Goal: Task Accomplishment & Management: Use online tool/utility

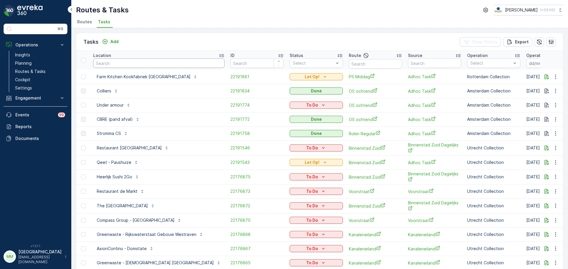
click at [130, 67] on input "text" at bounding box center [158, 63] width 131 height 9
type input "lager"
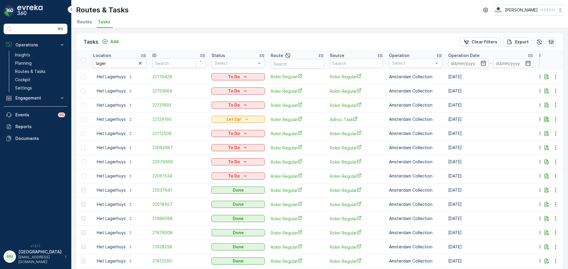
click at [544, 117] on icon "button" at bounding box center [546, 119] width 4 height 5
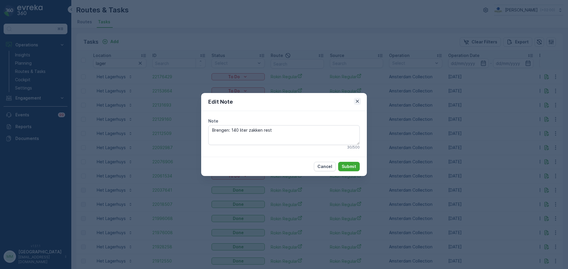
click at [357, 103] on icon "button" at bounding box center [357, 101] width 6 height 6
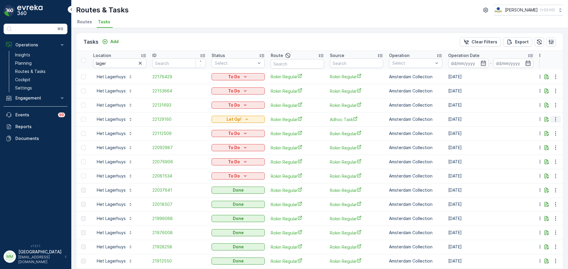
click at [555, 121] on icon "button" at bounding box center [555, 119] width 1 height 4
click at [551, 146] on span "Change Route" at bounding box center [540, 145] width 29 height 6
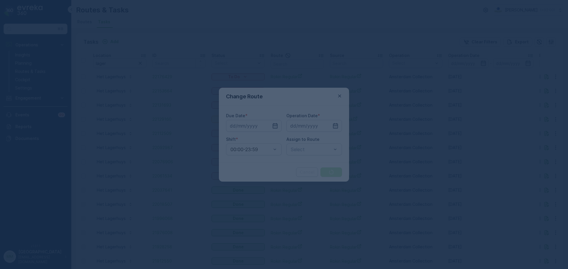
type input "02.10.2025"
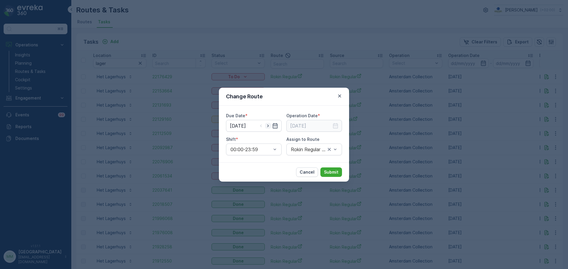
click at [268, 126] on icon "button" at bounding box center [268, 126] width 6 height 6
type input "[DATE]"
click at [317, 124] on input at bounding box center [314, 126] width 56 height 12
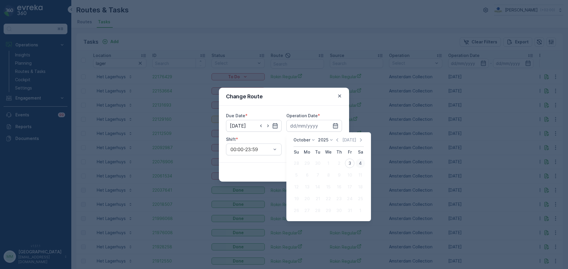
click at [360, 163] on div "4" at bounding box center [359, 163] width 9 height 9
type input "[DATE]"
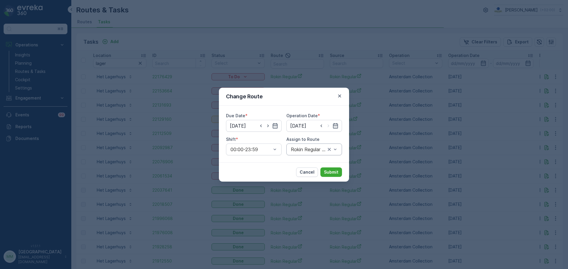
click at [315, 153] on div "Rokin Regular (Ended) - Amsterdam" at bounding box center [314, 150] width 56 height 12
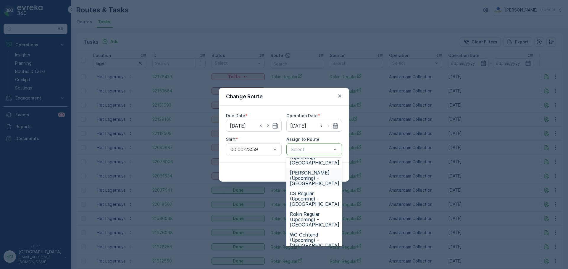
scroll to position [203, 0]
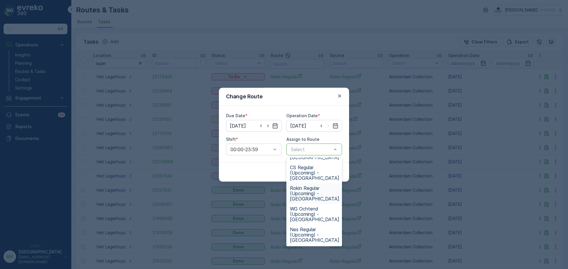
click at [309, 194] on span "Rokin Regular (Upcoming) - Amsterdam" at bounding box center [314, 194] width 49 height 16
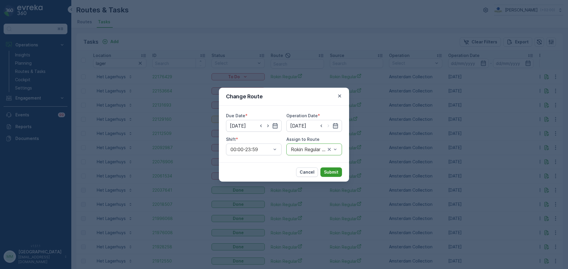
click at [328, 174] on p "Submit" at bounding box center [331, 172] width 14 height 6
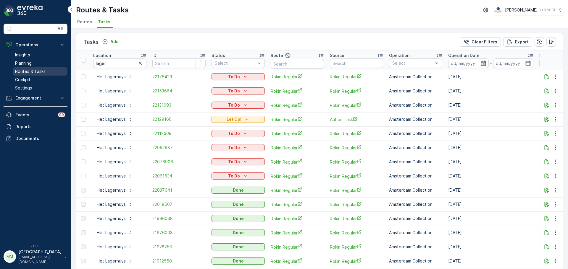
click at [46, 71] on link "Routes & Tasks" at bounding box center [40, 71] width 55 height 8
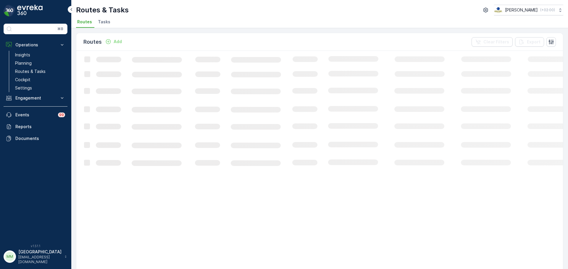
click at [102, 22] on span "Tasks" at bounding box center [104, 22] width 12 height 6
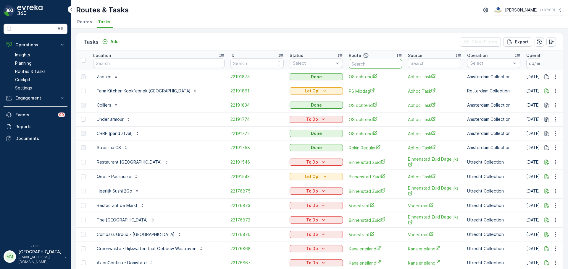
click at [349, 64] on input "text" at bounding box center [375, 63] width 53 height 9
type input "rokin"
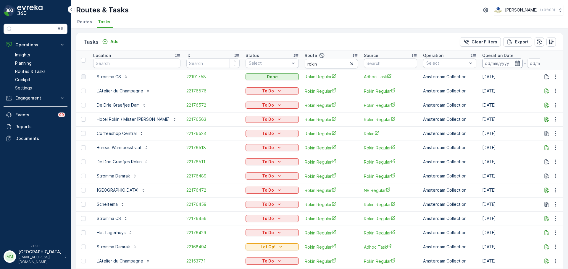
click at [482, 64] on input at bounding box center [502, 63] width 41 height 9
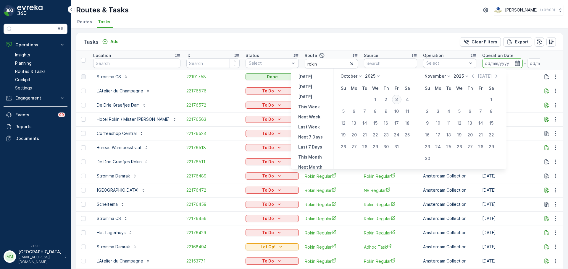
click at [401, 100] on div "3" at bounding box center [396, 99] width 9 height 9
type input "[DATE]"
click at [401, 100] on div "3" at bounding box center [396, 99] width 9 height 9
type input "[DATE]"
click at [402, 100] on td "Rokin Regular" at bounding box center [390, 105] width 59 height 14
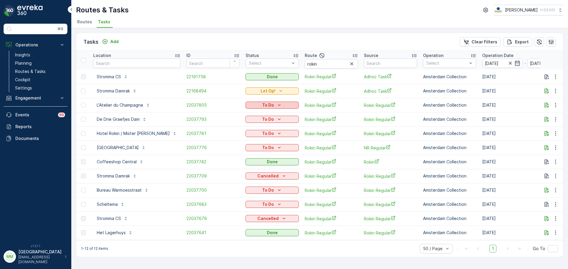
click at [262, 106] on p "To Do" at bounding box center [268, 105] width 12 height 6
click at [248, 140] on span "Cancelled" at bounding box center [243, 139] width 20 height 6
click at [262, 133] on p "To Do" at bounding box center [268, 134] width 12 height 6
click at [247, 168] on span "Cancelled" at bounding box center [243, 167] width 20 height 6
click at [259, 147] on div "To Do" at bounding box center [272, 148] width 48 height 6
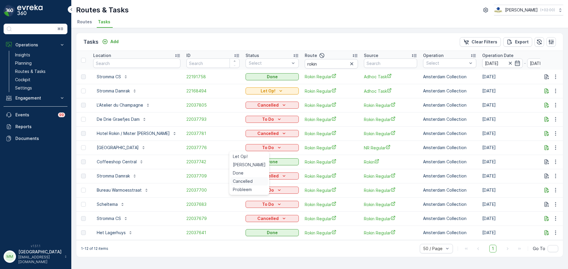
click at [248, 180] on span "Cancelled" at bounding box center [243, 182] width 20 height 6
click at [258, 190] on div "To Do" at bounding box center [272, 190] width 48 height 6
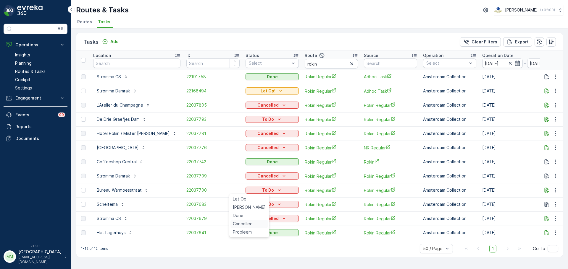
click at [247, 225] on span "Cancelled" at bounding box center [243, 224] width 20 height 6
click at [259, 205] on div "To Do" at bounding box center [272, 205] width 48 height 6
click at [248, 240] on span "Cancelled" at bounding box center [243, 238] width 20 height 6
drag, startPoint x: 305, startPoint y: 64, endPoint x: 278, endPoint y: 64, distance: 27.2
click at [278, 64] on tr "Location ID Status Select Route rokin Source Operation Select Operation Date 03…" at bounding box center [549, 60] width 946 height 19
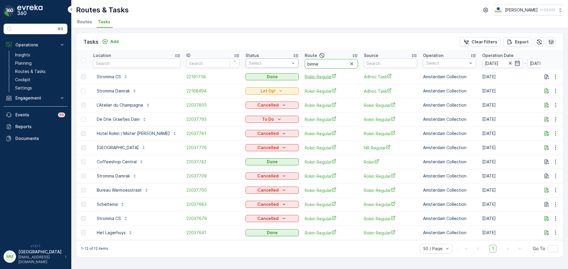
type input "binnen"
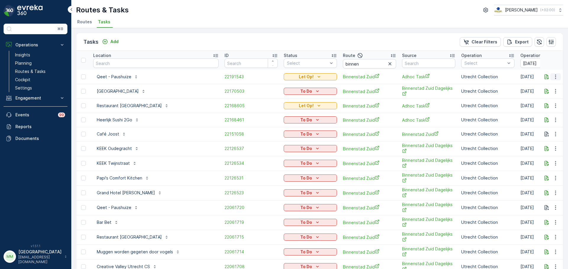
click at [559, 76] on button "button" at bounding box center [555, 76] width 11 height 7
click at [548, 101] on span "Change Route" at bounding box center [540, 102] width 29 height 6
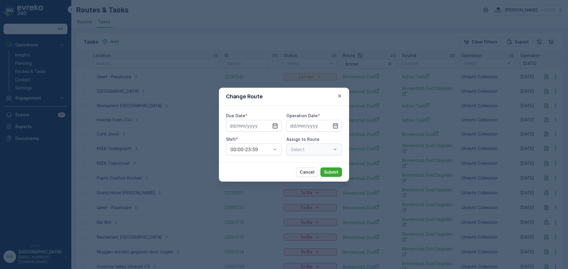
type input "[DATE]"
click at [266, 124] on icon "button" at bounding box center [268, 126] width 6 height 6
type input "04.10.2025"
click at [329, 127] on icon "button" at bounding box center [328, 126] width 6 height 6
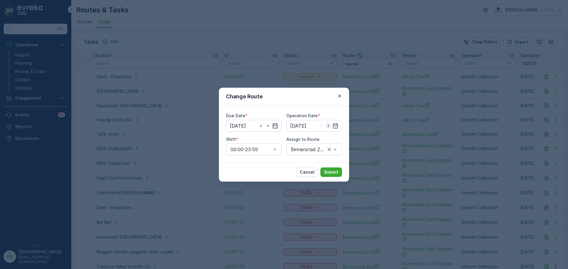
type input "04.10.2025"
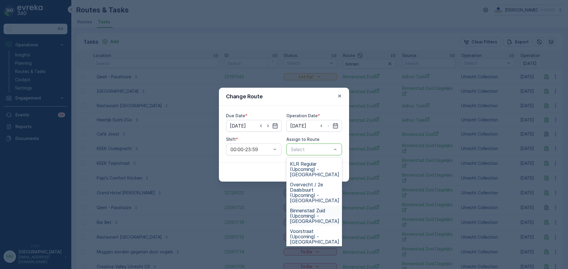
click at [321, 208] on span "Binnenstad Zuid (Upcoming) - Utrecht" at bounding box center [314, 216] width 49 height 16
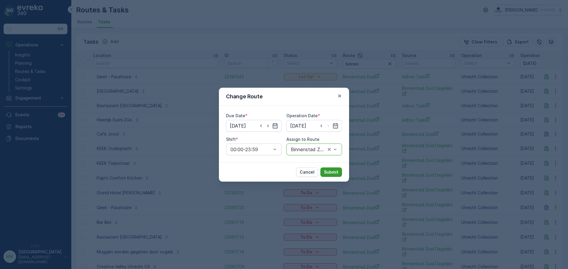
click at [330, 172] on p "Submit" at bounding box center [331, 172] width 14 height 6
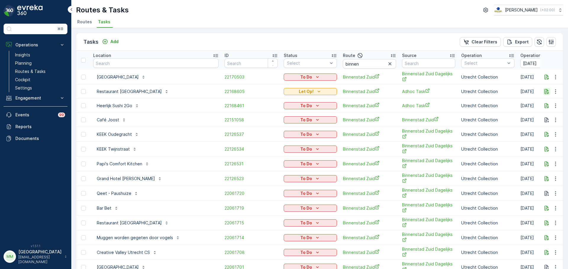
click at [541, 92] on td at bounding box center [551, 92] width 23 height 14
click at [543, 92] on icon "button" at bounding box center [546, 92] width 6 height 6
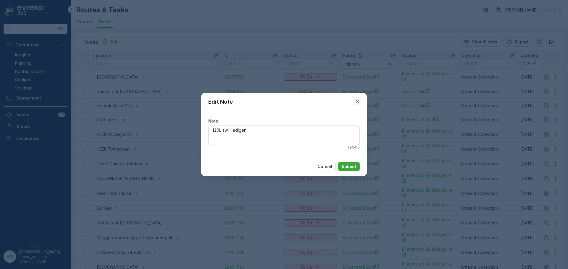
click at [358, 102] on icon "button" at bounding box center [357, 101] width 3 height 3
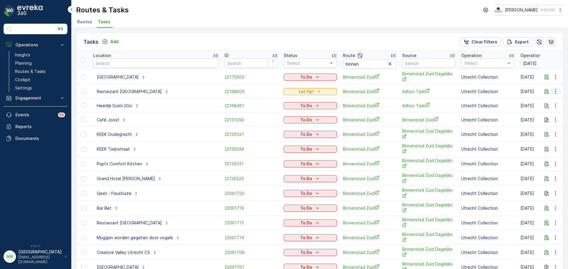
click at [552, 92] on icon "button" at bounding box center [555, 92] width 6 height 6
click at [540, 114] on span "Change Route" at bounding box center [540, 117] width 29 height 6
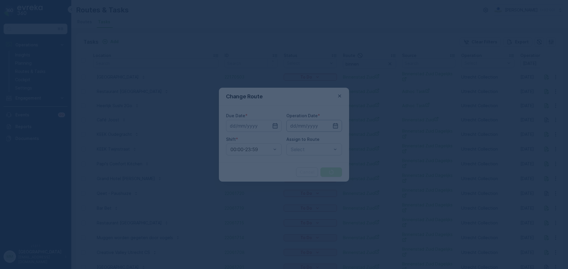
type input "[DATE]"
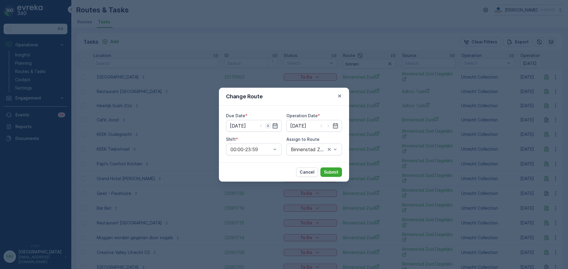
click at [266, 125] on icon "button" at bounding box center [268, 126] width 6 height 6
type input "[DATE]"
click at [328, 127] on icon "button" at bounding box center [328, 126] width 6 height 6
type input "[DATE]"
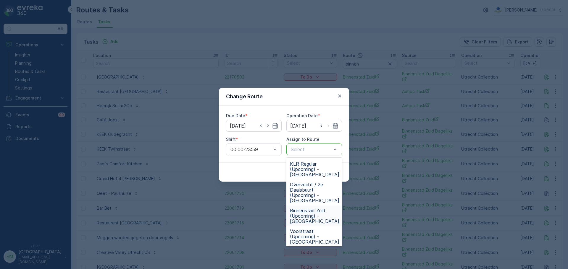
click at [323, 208] on span "Binnenstad Zuid (Upcoming) - Utrecht" at bounding box center [314, 216] width 49 height 16
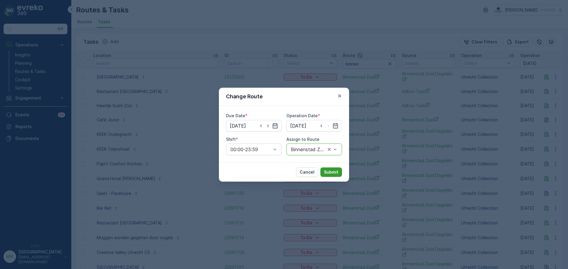
click at [333, 171] on p "Submit" at bounding box center [331, 172] width 14 height 6
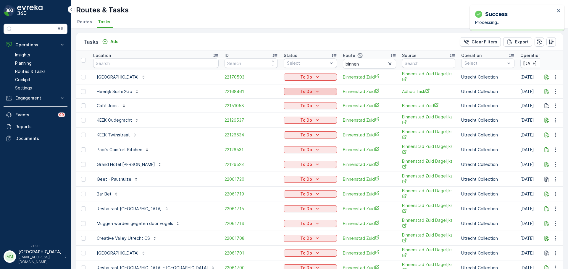
click at [300, 92] on p "To Do" at bounding box center [306, 92] width 12 height 6
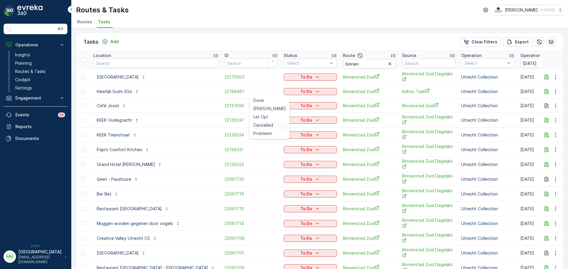
click at [264, 127] on span "Cancelled" at bounding box center [263, 125] width 20 height 6
click at [314, 135] on icon "To Do" at bounding box center [317, 135] width 6 height 6
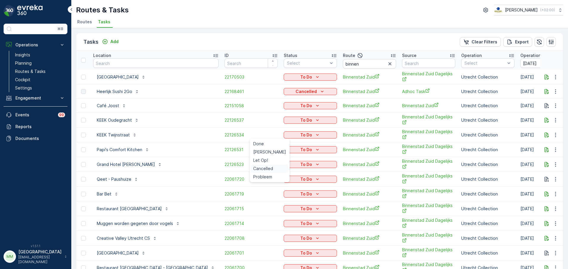
click at [268, 170] on span "Cancelled" at bounding box center [263, 169] width 20 height 6
click at [286, 121] on div "To Do" at bounding box center [310, 120] width 48 height 6
click at [270, 154] on span "Cancelled" at bounding box center [263, 154] width 20 height 6
click at [300, 151] on p "To Do" at bounding box center [306, 150] width 12 height 6
click at [270, 185] on span "Cancelled" at bounding box center [263, 184] width 20 height 6
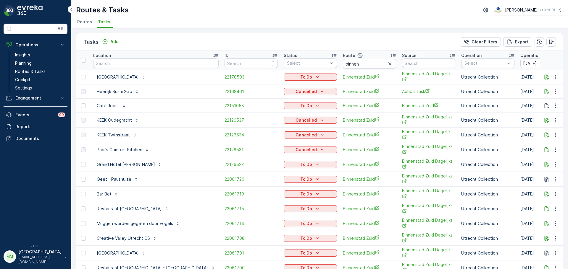
click at [281, 169] on td "To Do" at bounding box center [310, 164] width 59 height 15
click at [286, 167] on div "To Do" at bounding box center [310, 165] width 48 height 6
click at [258, 200] on span "Cancelled" at bounding box center [263, 198] width 20 height 6
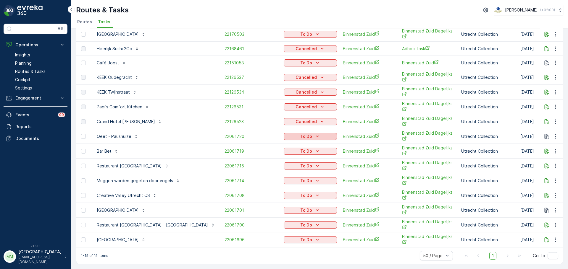
drag, startPoint x: 265, startPoint y: 133, endPoint x: 266, endPoint y: 137, distance: 3.4
click at [286, 134] on div "To Do" at bounding box center [310, 137] width 48 height 6
click at [268, 166] on span "Cancelled" at bounding box center [263, 167] width 20 height 6
click at [286, 149] on div "To Do" at bounding box center [310, 151] width 48 height 6
click at [261, 180] on span "Cancelled" at bounding box center [263, 182] width 20 height 6
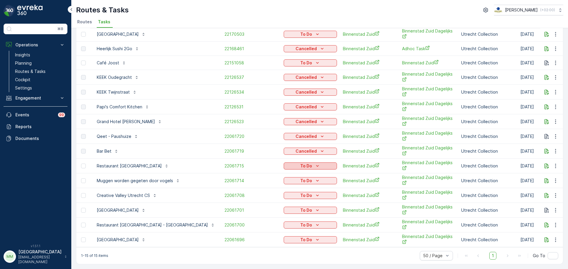
click at [286, 163] on div "To Do" at bounding box center [310, 166] width 48 height 6
click at [264, 197] on span "Cancelled" at bounding box center [263, 197] width 20 height 6
click at [314, 222] on icon "To Do" at bounding box center [317, 225] width 6 height 6
click at [260, 207] on span "Cancelled" at bounding box center [263, 205] width 20 height 6
click at [281, 174] on td "To Do" at bounding box center [310, 181] width 59 height 15
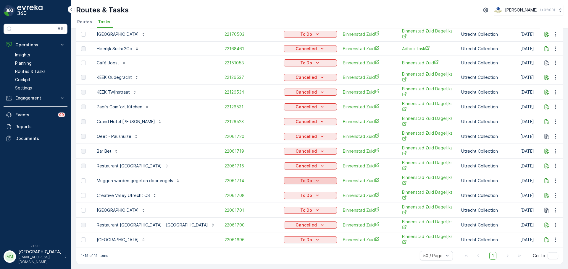
drag, startPoint x: 271, startPoint y: 177, endPoint x: 268, endPoint y: 175, distance: 3.6
click at [300, 178] on p "To Do" at bounding box center [306, 181] width 12 height 6
click at [266, 210] on span "Cancelled" at bounding box center [263, 212] width 20 height 6
click at [300, 193] on p "To Do" at bounding box center [306, 196] width 12 height 6
click at [263, 226] on span "Cancelled" at bounding box center [263, 227] width 20 height 6
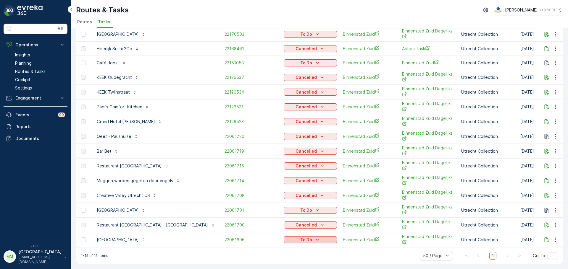
click at [284, 236] on div "To Do" at bounding box center [310, 240] width 53 height 8
click at [284, 237] on button "To Do" at bounding box center [310, 240] width 53 height 7
click at [264, 219] on span "Cancelled" at bounding box center [263, 220] width 20 height 6
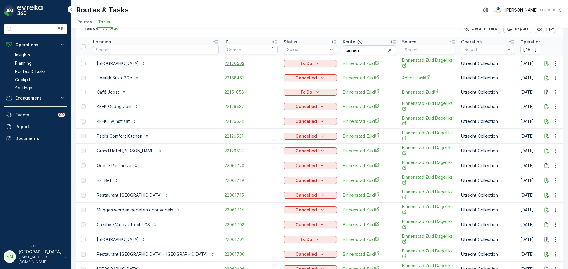
scroll to position [0, 0]
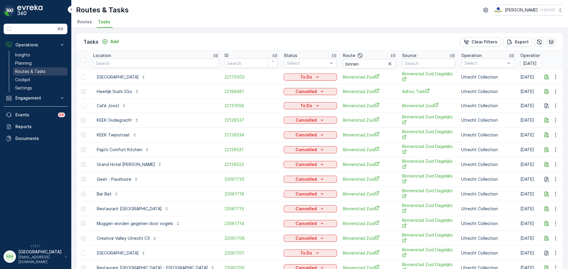
click at [33, 70] on p "Routes & Tasks" at bounding box center [30, 72] width 30 height 6
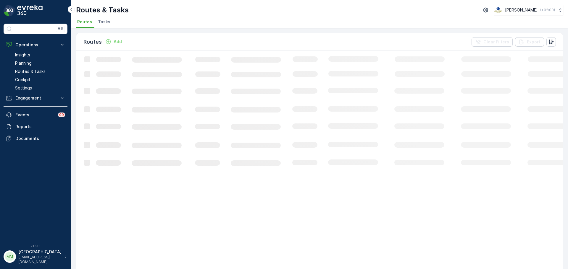
click at [102, 22] on span "Tasks" at bounding box center [104, 22] width 12 height 6
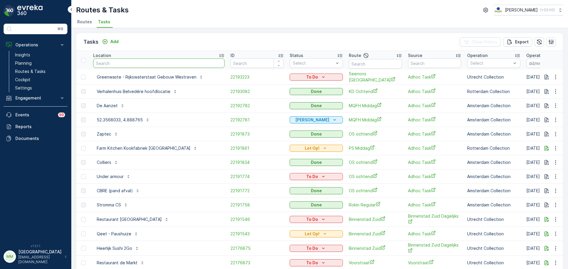
click at [131, 60] on input "text" at bounding box center [158, 63] width 131 height 9
type input "king"
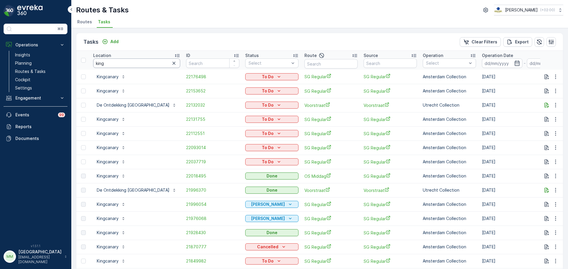
click at [129, 64] on input "king" at bounding box center [136, 63] width 87 height 9
type input "kingca"
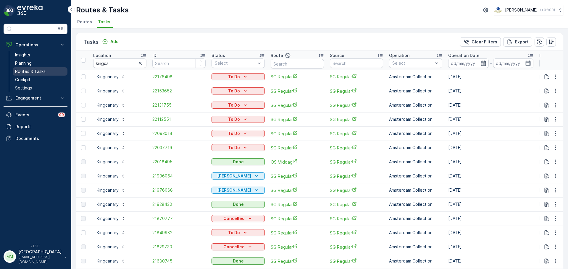
click at [45, 71] on link "Routes & Tasks" at bounding box center [40, 71] width 55 height 8
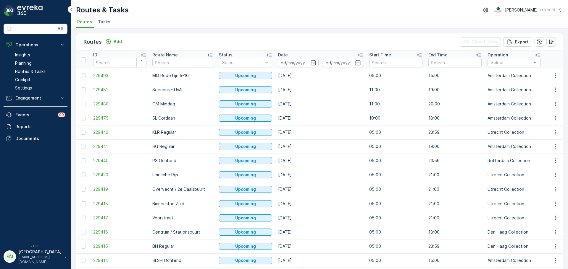
click at [107, 22] on span "Tasks" at bounding box center [104, 22] width 12 height 6
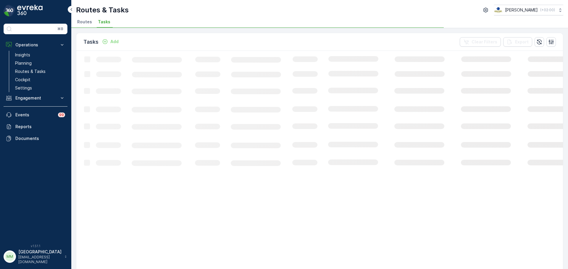
click at [113, 43] on p "Add" at bounding box center [114, 42] width 8 height 6
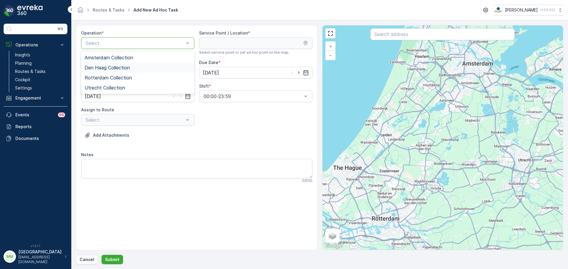
drag, startPoint x: 114, startPoint y: 68, endPoint x: 148, endPoint y: 56, distance: 36.8
click at [114, 68] on span "Den Haag Collection" at bounding box center [107, 67] width 45 height 5
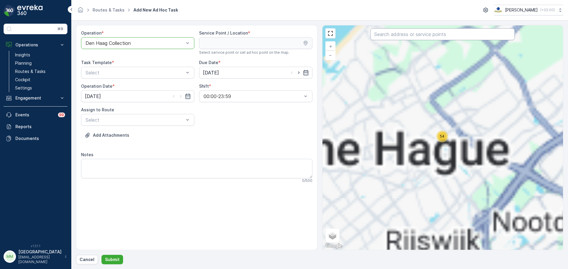
click at [392, 38] on input "text" at bounding box center [442, 34] width 144 height 12
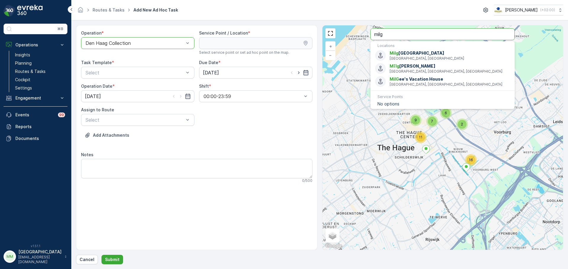
click at [401, 39] on input "milg" at bounding box center [442, 34] width 144 height 12
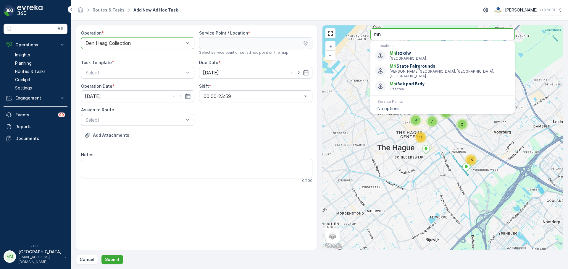
drag, startPoint x: 379, startPoint y: 32, endPoint x: 363, endPoint y: 32, distance: 16.3
click at [363, 32] on div "2 11 9 6 7 16 + − Satellite Roadmap Terrain Hybrid Leaflet Keyboard shortcuts M…" at bounding box center [442, 137] width 241 height 225
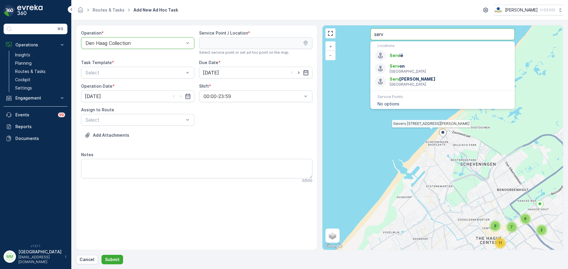
click at [153, 40] on div "Den Haag Collection" at bounding box center [137, 43] width 113 height 12
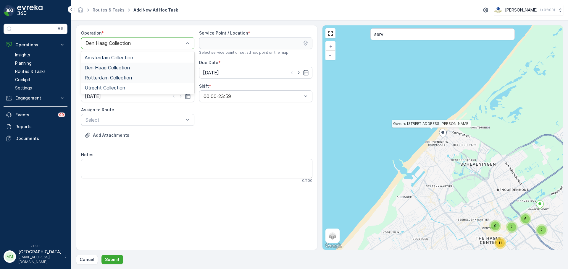
click at [122, 79] on span "Rotterdam Collection" at bounding box center [108, 77] width 47 height 5
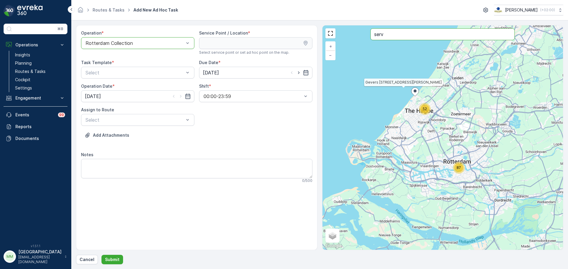
drag, startPoint x: 401, startPoint y: 35, endPoint x: 360, endPoint y: 38, distance: 41.2
click at [360, 38] on div "52 87 Gevers Deynootplein 189, 2586 HM Den Haag, Netherlands + − Satellite Road…" at bounding box center [442, 137] width 241 height 225
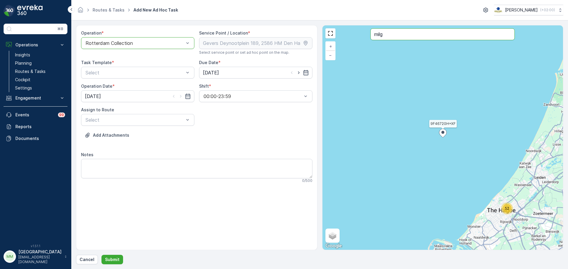
type input "milg"
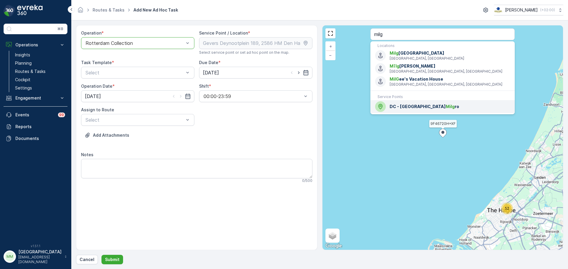
click at [402, 106] on span "DC - MN Milg ro" at bounding box center [449, 107] width 120 height 6
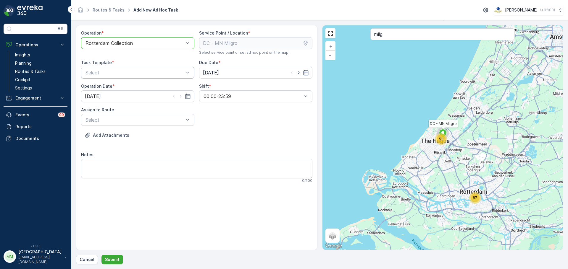
click at [141, 76] on div "Select" at bounding box center [137, 73] width 113 height 12
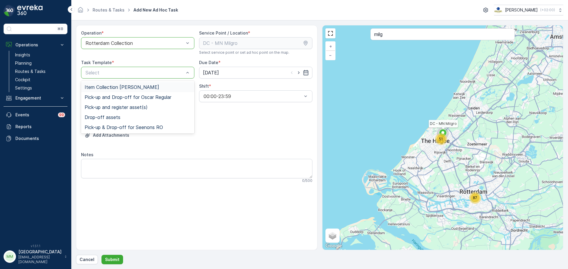
click at [123, 89] on span "Item Collection [PERSON_NAME]" at bounding box center [122, 87] width 75 height 5
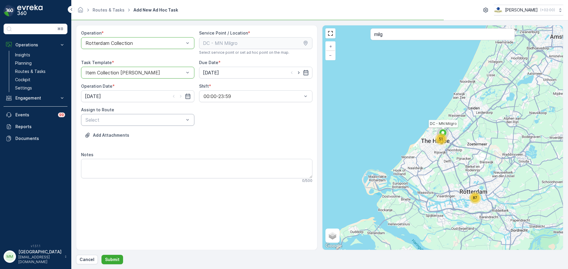
click at [154, 124] on div "Select" at bounding box center [137, 120] width 113 height 12
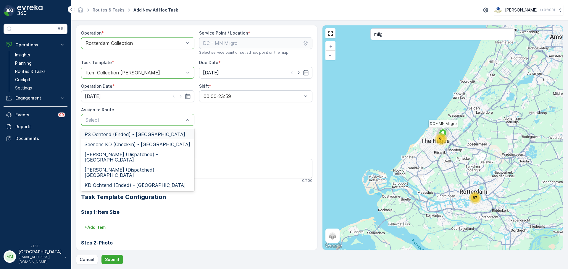
click at [133, 133] on span "PS Ochtend (Ended) - [GEOGRAPHIC_DATA]" at bounding box center [135, 134] width 101 height 5
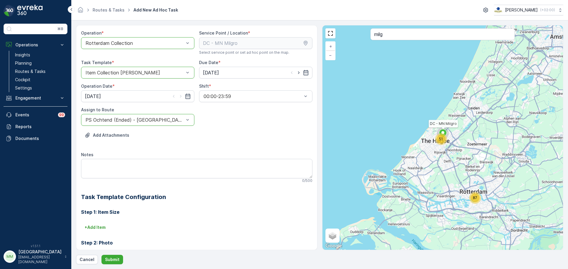
click at [136, 122] on div at bounding box center [135, 119] width 100 height 5
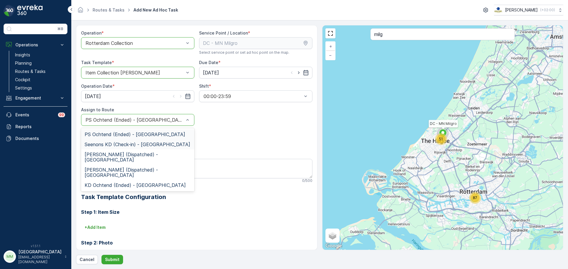
click at [108, 147] on span "Seenons KD (Check-in) - Rotterdam" at bounding box center [138, 144] width 106 height 5
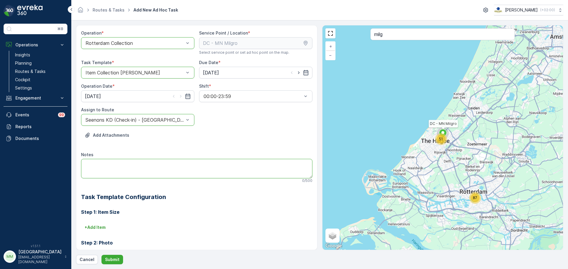
click at [112, 162] on textarea "Notes" at bounding box center [196, 169] width 231 height 20
type textarea "graag alle clique bakken ophalen!"
click at [108, 262] on p "Submit" at bounding box center [112, 260] width 14 height 6
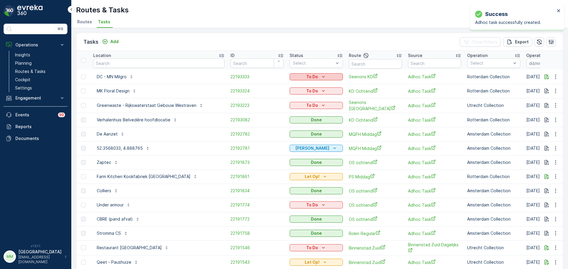
click at [292, 77] on div "To Do" at bounding box center [316, 77] width 48 height 6
click at [285, 87] on span "Let Op!" at bounding box center [280, 86] width 15 height 6
click at [127, 61] on input "text" at bounding box center [158, 63] width 131 height 9
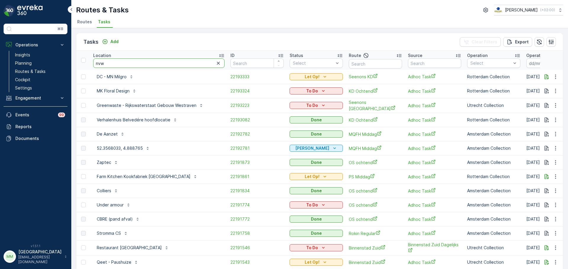
type input "nvwa"
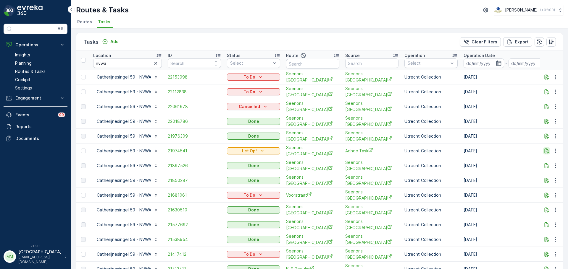
click at [545, 148] on icon "button" at bounding box center [546, 151] width 6 height 6
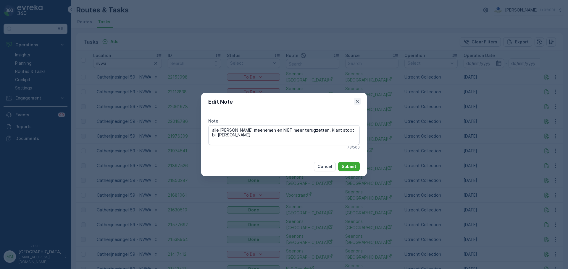
click at [359, 103] on icon "button" at bounding box center [357, 101] width 6 height 6
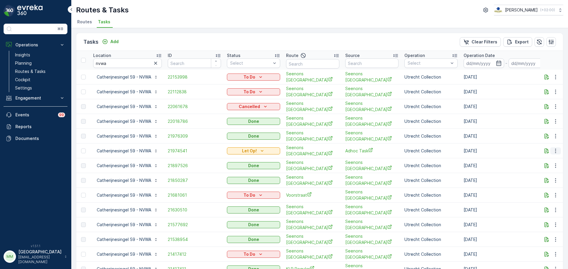
click at [555, 149] on icon "button" at bounding box center [555, 151] width 1 height 4
click at [537, 174] on span "Change Route" at bounding box center [540, 173] width 29 height 6
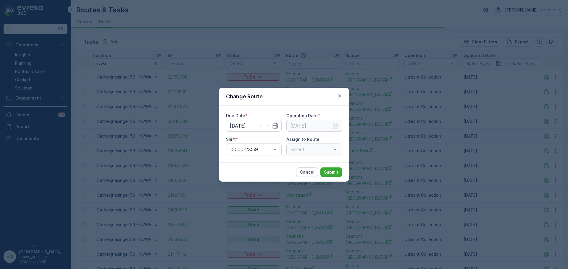
type input "[DATE]"
click at [246, 128] on input "[DATE]" at bounding box center [254, 126] width 56 height 12
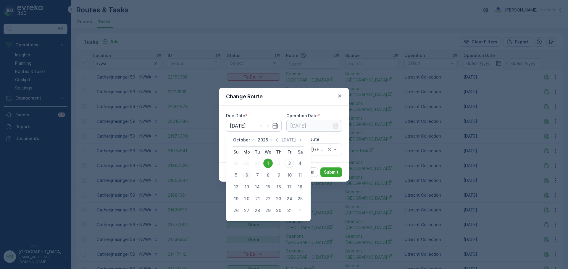
click at [246, 176] on div "6" at bounding box center [246, 175] width 9 height 9
type input "[DATE]"
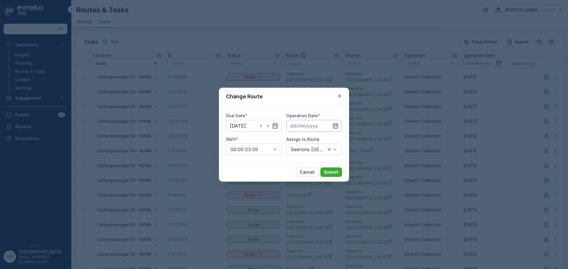
click at [305, 129] on input at bounding box center [314, 126] width 56 height 12
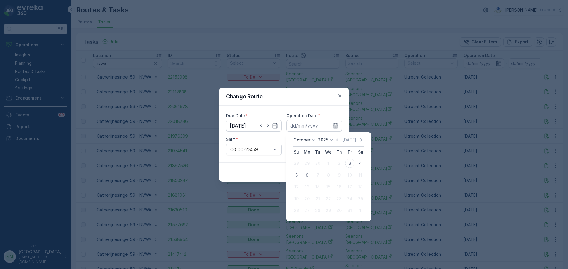
drag, startPoint x: 308, startPoint y: 174, endPoint x: 314, endPoint y: 175, distance: 6.4
click at [308, 174] on div "6" at bounding box center [306, 175] width 9 height 9
type input "[DATE]"
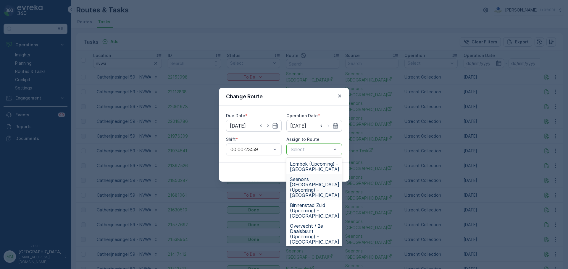
click at [320, 186] on span "Seenons Utrecht (Upcoming) - Utrecht" at bounding box center [314, 187] width 49 height 21
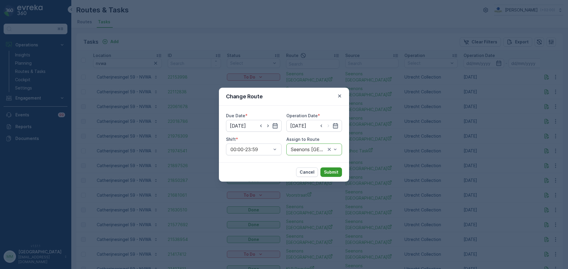
click at [330, 172] on p "Submit" at bounding box center [331, 172] width 14 height 6
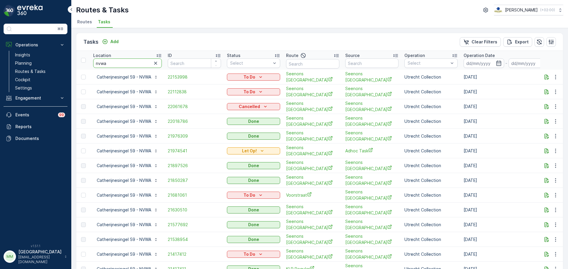
drag, startPoint x: 122, startPoint y: 64, endPoint x: 69, endPoint y: 67, distance: 52.7
click at [69, 67] on div "⌘B Operations Insights Planning Routes & Tasks Cockpit Settings Engagement Insi…" at bounding box center [284, 134] width 568 height 269
type input "fakt"
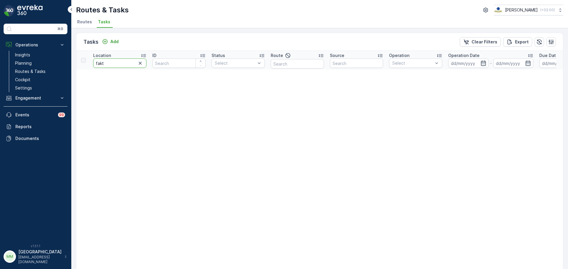
drag, startPoint x: 110, startPoint y: 61, endPoint x: 72, endPoint y: 62, distance: 37.9
click at [72, 62] on div "Tasks Add Clear Filters Export Location fakt ID Status Select Route Source Oper…" at bounding box center [319, 148] width 496 height 241
type input "armad"
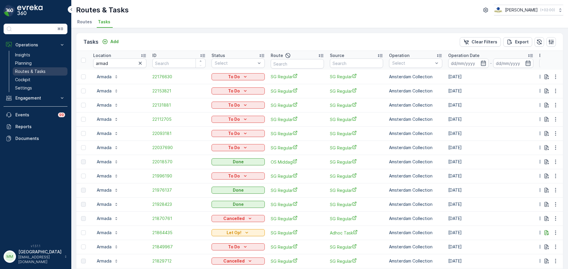
click at [48, 69] on link "Routes & Tasks" at bounding box center [40, 71] width 55 height 8
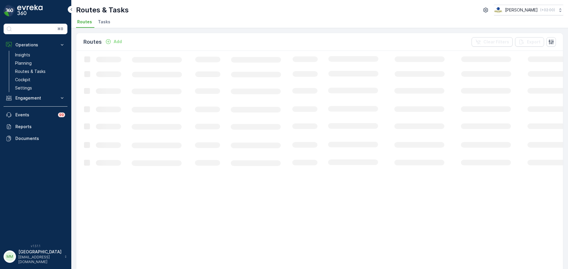
click at [103, 25] on li "Tasks" at bounding box center [105, 23] width 16 height 10
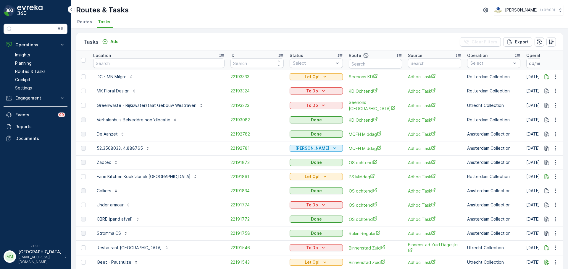
click at [148, 64] on input "text" at bounding box center [158, 63] width 131 height 9
click at [552, 78] on icon "button" at bounding box center [555, 77] width 6 height 6
click at [538, 103] on span "Change Route" at bounding box center [540, 102] width 29 height 6
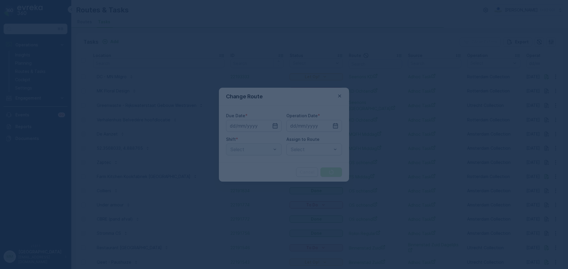
type input "[DATE]"
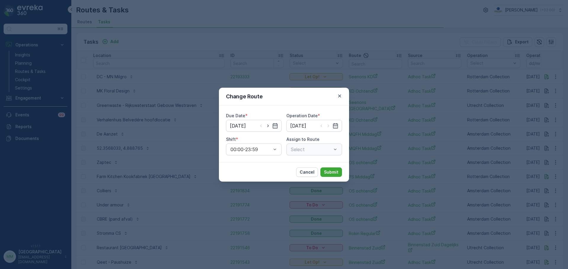
click at [301, 150] on div "Select" at bounding box center [314, 150] width 56 height 12
click at [314, 151] on div "Select" at bounding box center [314, 150] width 56 height 12
click at [258, 173] on div "Cancel Submit" at bounding box center [284, 172] width 130 height 19
click at [309, 176] on button "Cancel" at bounding box center [307, 172] width 22 height 9
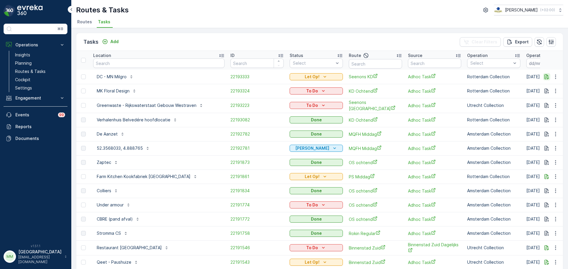
click at [544, 75] on icon "button" at bounding box center [546, 77] width 6 height 6
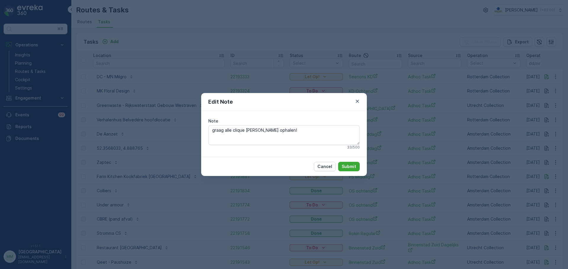
drag, startPoint x: 255, startPoint y: 131, endPoint x: 201, endPoint y: 132, distance: 53.5
click at [201, 132] on div "Note graag alle clique bakken ophalen! 33 / 500" at bounding box center [284, 134] width 166 height 46
click at [327, 169] on p "Cancel" at bounding box center [324, 167] width 15 height 6
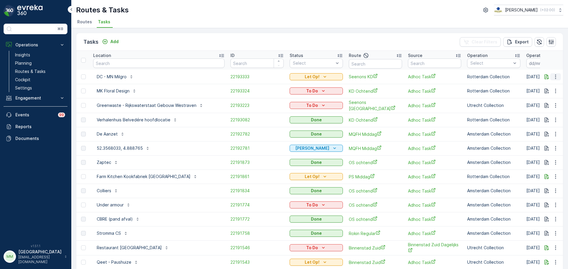
click at [553, 80] on button "button" at bounding box center [555, 76] width 11 height 7
click at [538, 122] on span "Delete" at bounding box center [533, 122] width 14 height 6
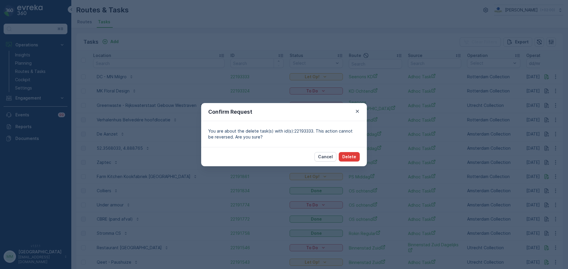
click at [346, 156] on p "Delete" at bounding box center [349, 157] width 14 height 6
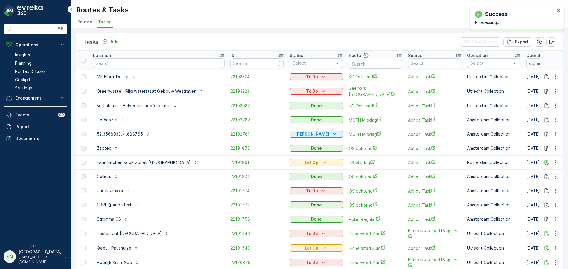
click at [114, 38] on div "Tasks Add" at bounding box center [102, 42] width 38 height 8
click at [114, 41] on p "Add" at bounding box center [114, 42] width 8 height 6
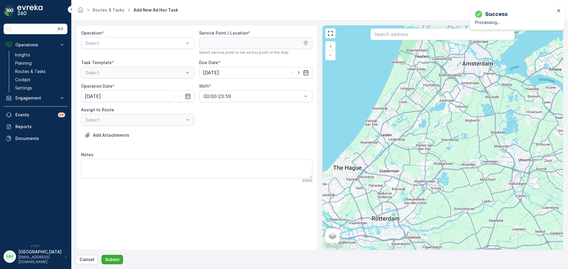
click at [156, 37] on div "Operation * Select" at bounding box center [137, 42] width 113 height 25
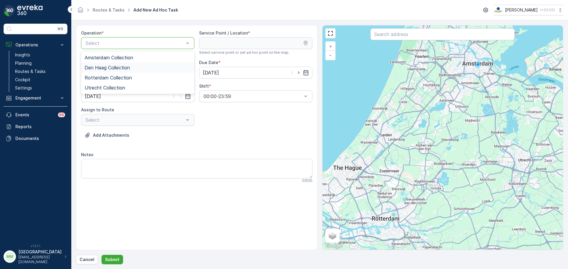
click at [133, 67] on div "Den Haag Collection" at bounding box center [138, 67] width 106 height 5
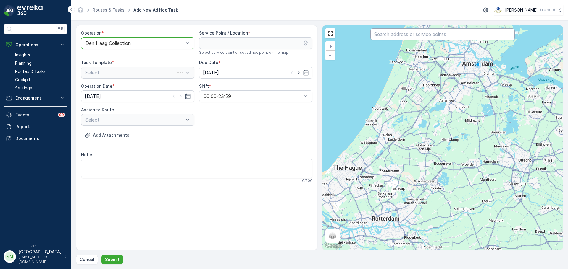
click at [384, 37] on input "text" at bounding box center [442, 34] width 144 height 12
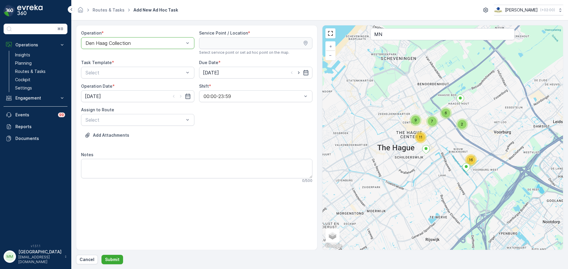
click at [85, 34] on label "Operation" at bounding box center [91, 32] width 20 height 5
click at [99, 46] on div "Den Haag Collection" at bounding box center [137, 43] width 113 height 12
click at [107, 77] on span "Rotterdam Collection" at bounding box center [108, 77] width 47 height 5
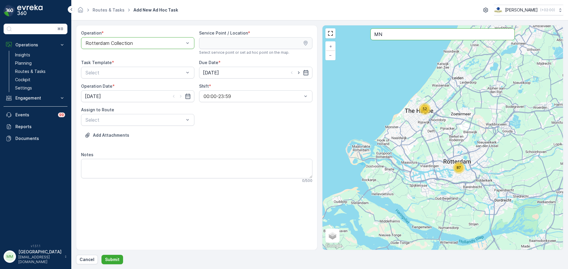
drag, startPoint x: 386, startPoint y: 37, endPoint x: 360, endPoint y: 35, distance: 25.2
click at [360, 35] on div "2 3 5 2 4 2 7 7 2 14 2 2 3 8 14 10 8 10 30 52 87 + − Satellite Roadmap Terrain …" at bounding box center [442, 137] width 241 height 225
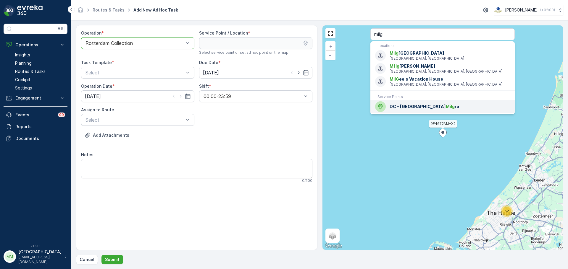
click at [446, 107] on span "Milg" at bounding box center [450, 106] width 9 height 5
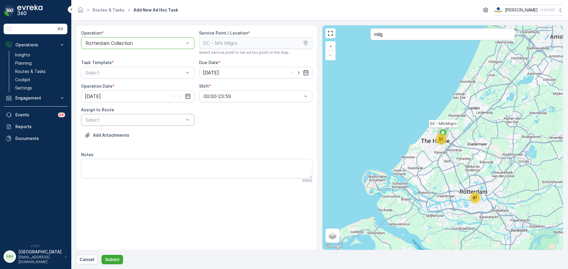
click at [134, 116] on div "Select" at bounding box center [137, 120] width 113 height 12
click at [142, 46] on div at bounding box center [135, 43] width 100 height 5
click at [130, 70] on div "Den Haag Collection" at bounding box center [137, 68] width 113 height 10
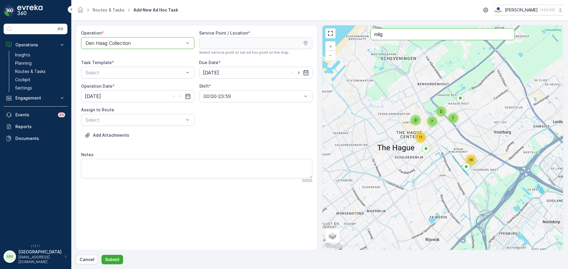
click at [394, 33] on input "milg" at bounding box center [442, 34] width 144 height 12
type input "milgr"
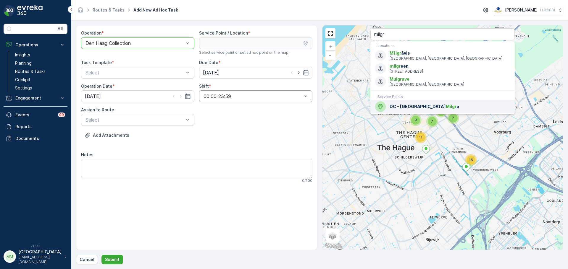
drag, startPoint x: 414, startPoint y: 109, endPoint x: 272, endPoint y: 101, distance: 142.7
click at [414, 110] on div "DC - MN Milgr o" at bounding box center [442, 106] width 135 height 11
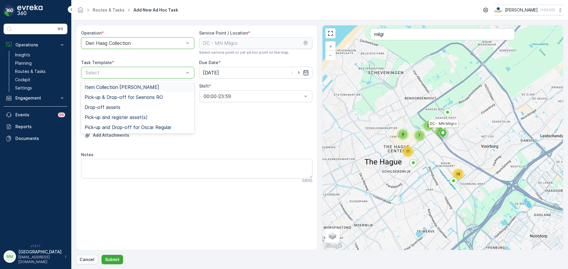
click at [145, 83] on div "Item Collection Oscar Regulier" at bounding box center [137, 87] width 113 height 10
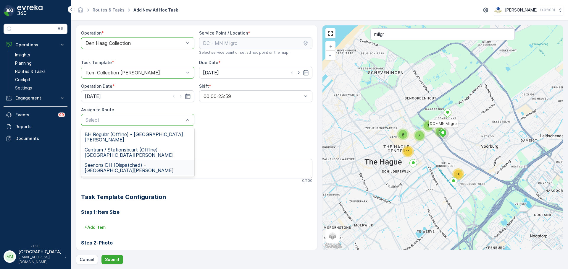
click at [130, 163] on span "Seenons DH (Dispatched) - Den Haag" at bounding box center [138, 168] width 106 height 11
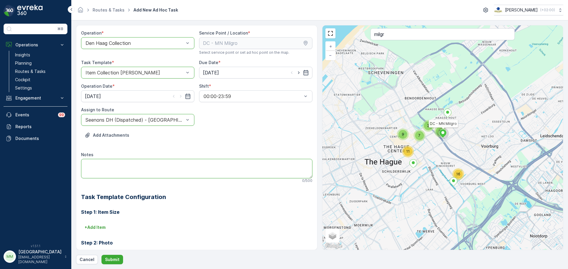
click at [130, 164] on textarea "Notes" at bounding box center [196, 169] width 231 height 20
drag, startPoint x: 139, startPoint y: 156, endPoint x: 138, endPoint y: 161, distance: 4.8
click at [138, 158] on div "Notes 0 / 500" at bounding box center [196, 167] width 231 height 31
drag, startPoint x: 135, startPoint y: 160, endPoint x: 135, endPoint y: 163, distance: 3.3
click at [135, 162] on textarea "Notes" at bounding box center [196, 169] width 231 height 20
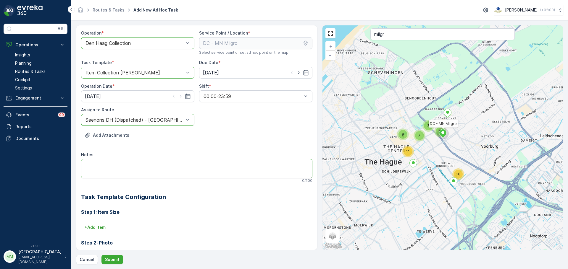
paste textarea "graag alle clique bakken ophalen!"
type textarea "graag alle clique bakken ophalen!"
click at [114, 258] on p "Submit" at bounding box center [112, 260] width 14 height 6
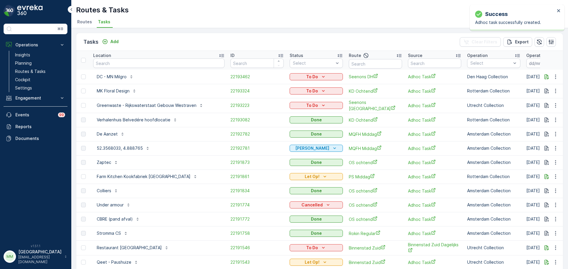
click at [292, 81] on td "To Do" at bounding box center [315, 77] width 59 height 14
click at [306, 78] on p "To Do" at bounding box center [312, 77] width 12 height 6
click at [285, 102] on span "Let Op!" at bounding box center [280, 102] width 15 height 6
click at [107, 65] on input "text" at bounding box center [158, 63] width 131 height 9
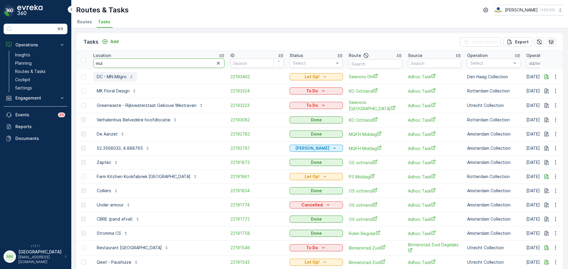
type input "mult"
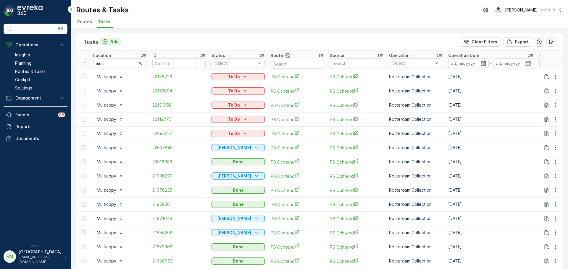
click at [110, 43] on p "Add" at bounding box center [114, 42] width 8 height 6
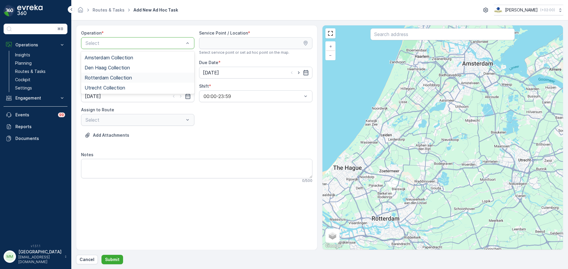
drag, startPoint x: 105, startPoint y: 78, endPoint x: 225, endPoint y: 57, distance: 122.5
click at [104, 78] on span "Rotterdam Collection" at bounding box center [108, 77] width 47 height 5
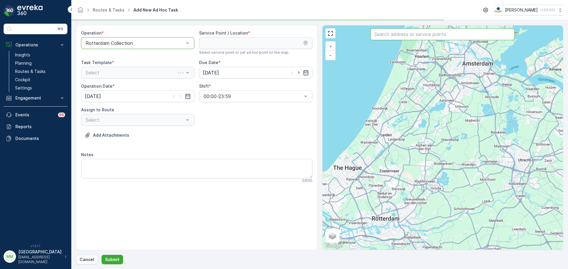
click at [412, 37] on input "text" at bounding box center [442, 34] width 144 height 12
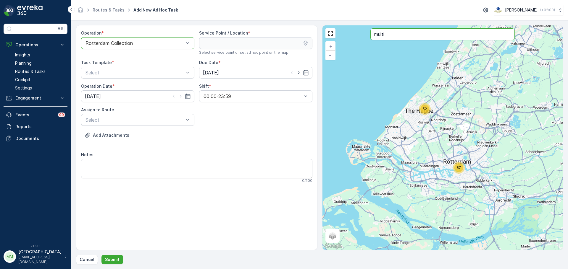
type input "multi"
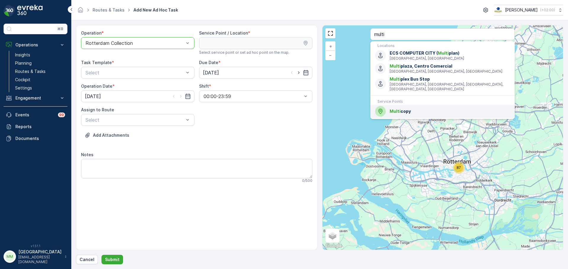
click at [400, 110] on span "Multi copy" at bounding box center [449, 111] width 120 height 6
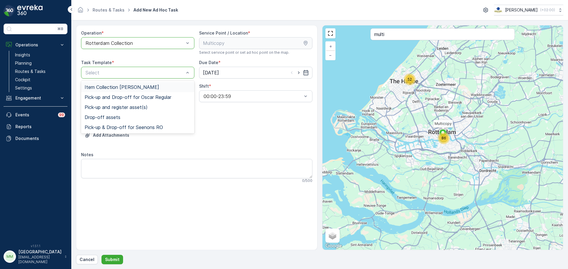
click at [120, 87] on span "Item Collection [PERSON_NAME]" at bounding box center [122, 87] width 75 height 5
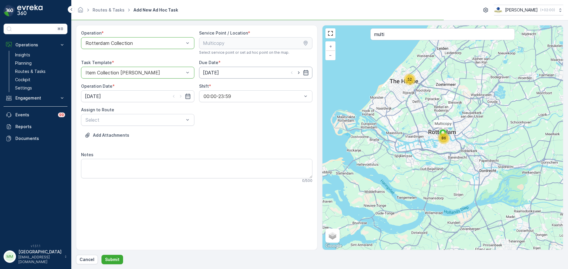
click at [270, 72] on input "[DATE]" at bounding box center [255, 73] width 113 height 12
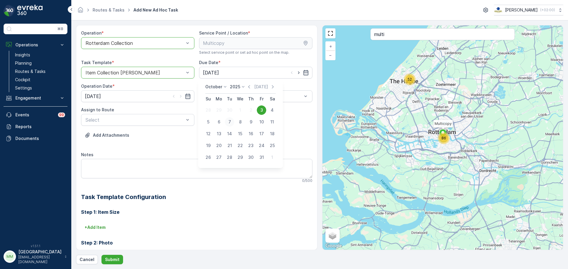
click at [230, 122] on div "7" at bounding box center [229, 121] width 9 height 9
type input "[DATE]"
click at [151, 100] on input "[DATE]" at bounding box center [137, 96] width 113 height 12
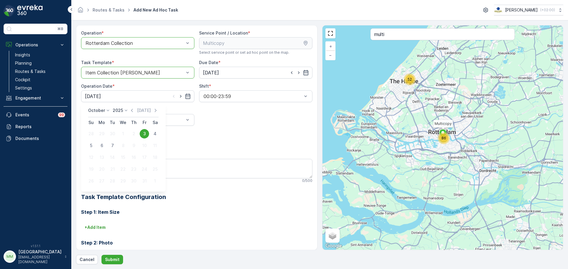
click at [110, 145] on div "7" at bounding box center [112, 145] width 9 height 9
type input "[DATE]"
click at [160, 116] on div "Select" at bounding box center [137, 120] width 113 height 12
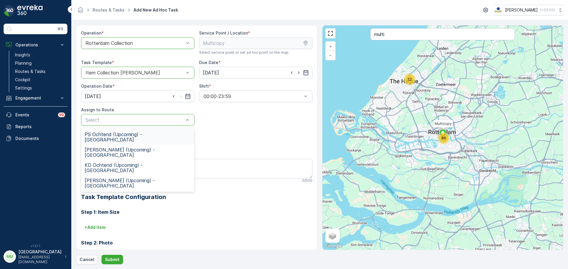
click at [121, 135] on span "PS Ochtend (Upcoming) - Rotterdam" at bounding box center [138, 137] width 106 height 11
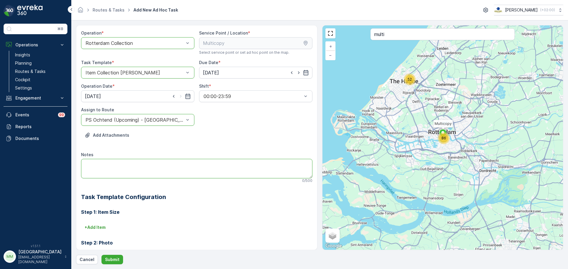
click at [119, 162] on textarea "Notes" at bounding box center [196, 169] width 231 height 20
type textarea "graag pallets meenemen"
click at [90, 229] on p "+ Add Item" at bounding box center [95, 228] width 21 height 6
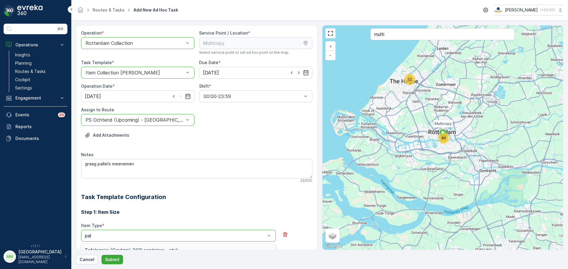
type input "pall"
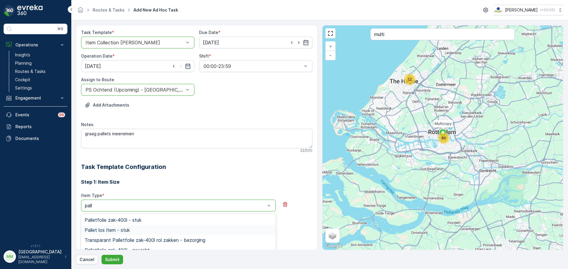
scroll to position [59, 0]
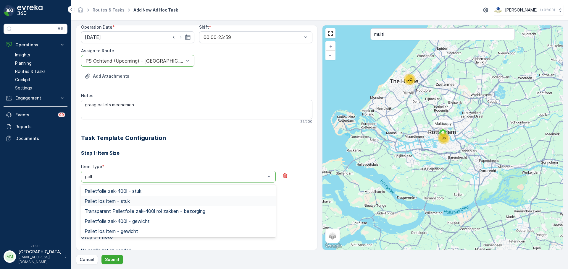
click at [131, 201] on div "Pallet los item - stuk" at bounding box center [178, 201] width 187 height 5
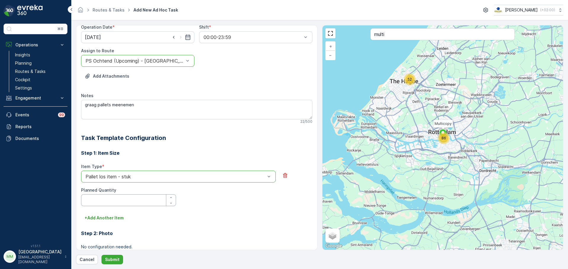
click at [127, 202] on Quantity "Planned Quantity" at bounding box center [128, 201] width 95 height 12
type Quantity "1"
click at [116, 260] on p "Submit" at bounding box center [112, 260] width 14 height 6
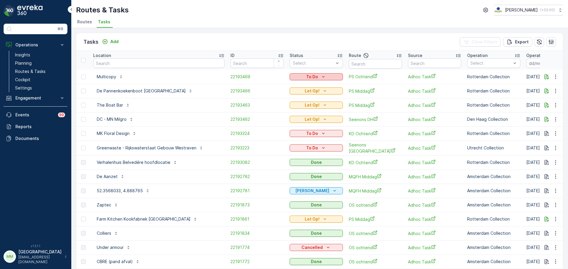
click at [292, 79] on div "To Do" at bounding box center [316, 77] width 48 height 6
click at [283, 85] on span "Let Op!" at bounding box center [280, 86] width 15 height 6
click at [153, 62] on input "text" at bounding box center [158, 63] width 131 height 9
type input "vv"
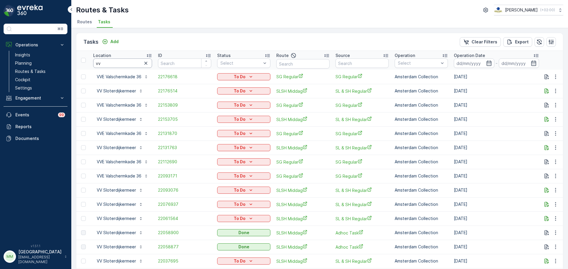
click at [118, 67] on input "vv" at bounding box center [122, 63] width 59 height 9
type input "vv s"
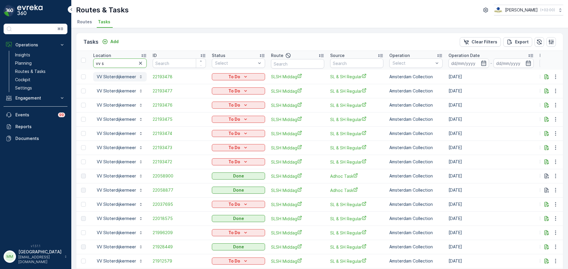
drag, startPoint x: 129, startPoint y: 61, endPoint x: 130, endPoint y: 75, distance: 14.3
click at [106, 63] on input "vv s" at bounding box center [120, 63] width 54 height 9
type input "vv sturf"
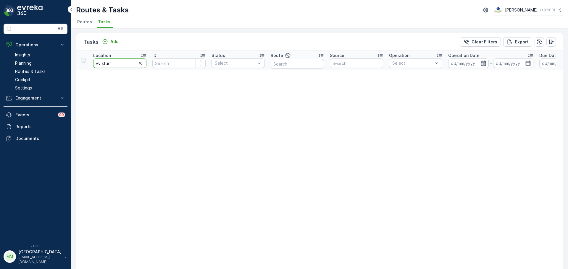
drag, startPoint x: 131, startPoint y: 63, endPoint x: 75, endPoint y: 78, distance: 58.3
click at [72, 54] on div "Tasks Add Clear Filters Export Location vv sturf ID Status Select Route Source …" at bounding box center [319, 148] width 496 height 241
type input "turfm"
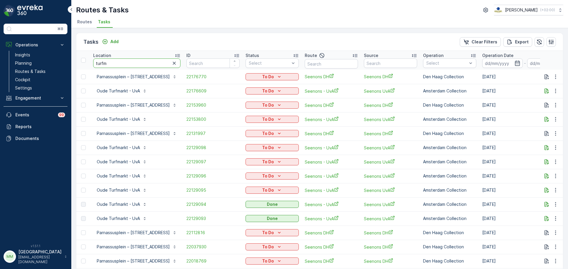
drag, startPoint x: 134, startPoint y: 61, endPoint x: 73, endPoint y: 63, distance: 60.7
click at [73, 63] on div "Tasks Add Clear Filters Export Location turfm ID Status Select Route Source Ope…" at bounding box center [319, 148] width 496 height 241
type input "maas"
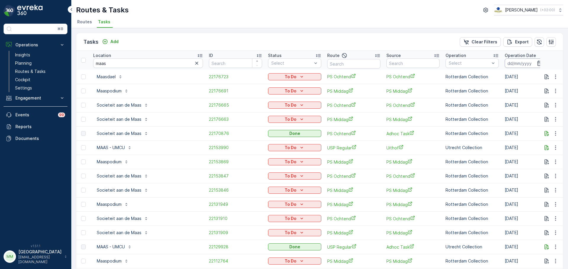
click at [504, 64] on input at bounding box center [524, 63] width 41 height 9
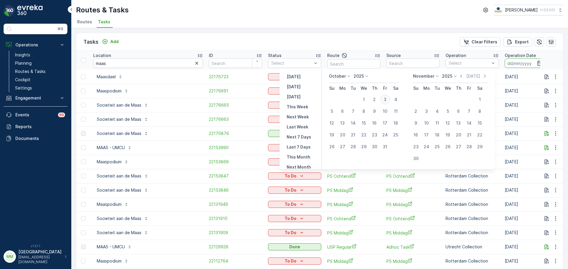
click at [387, 100] on div "3" at bounding box center [384, 99] width 9 height 9
type input "[DATE]"
click at [387, 100] on div "3" at bounding box center [384, 99] width 9 height 9
type input "[DATE]"
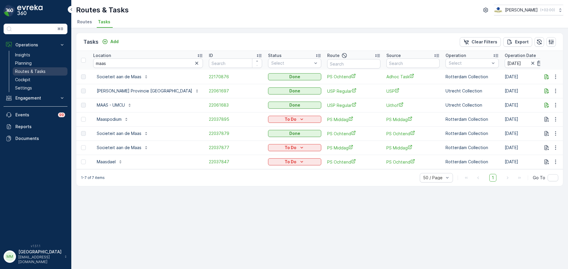
click at [32, 69] on p "Routes & Tasks" at bounding box center [30, 72] width 30 height 6
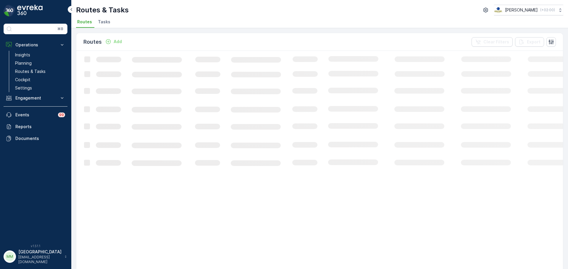
click at [104, 20] on span "Tasks" at bounding box center [104, 22] width 12 height 6
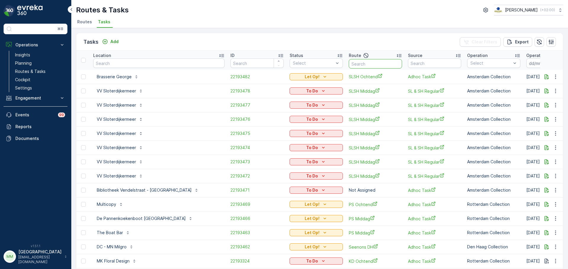
click at [352, 64] on input "text" at bounding box center [375, 63] width 53 height 9
type input "seenions"
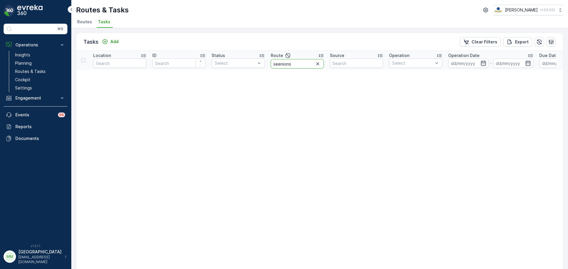
click at [284, 64] on input "seenions" at bounding box center [297, 63] width 53 height 9
type input "seenons"
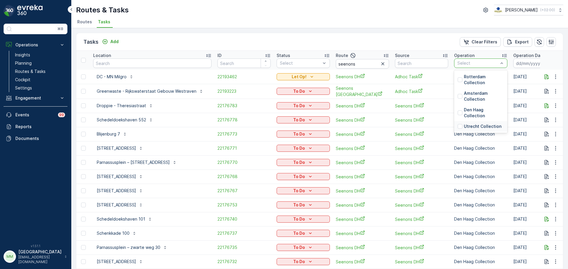
click at [479, 124] on p "Utrecht Collection" at bounding box center [483, 127] width 38 height 6
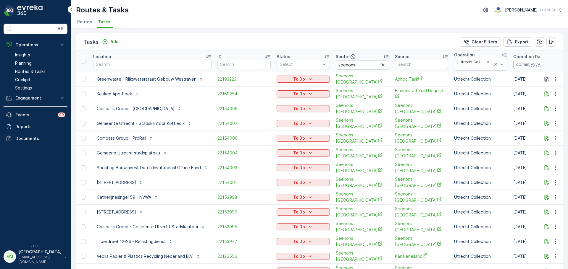
click at [516, 64] on input at bounding box center [533, 64] width 41 height 9
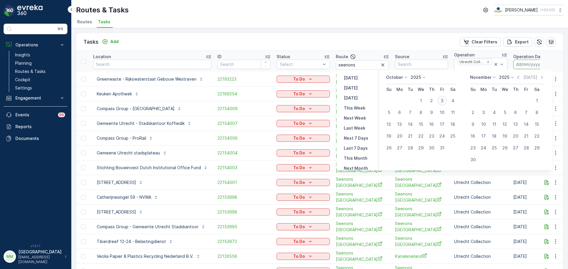
click at [445, 102] on div "3" at bounding box center [441, 100] width 9 height 9
type input "[DATE]"
click at [445, 102] on div "3" at bounding box center [441, 100] width 9 height 9
type input "[DATE]"
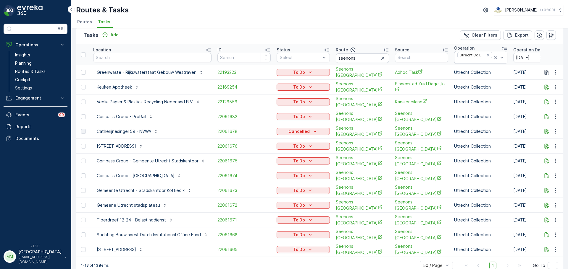
scroll to position [13, 0]
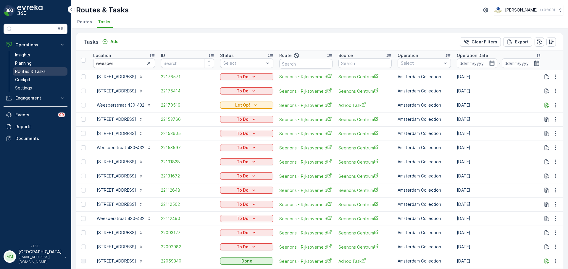
click at [37, 73] on p "Routes & Tasks" at bounding box center [30, 72] width 30 height 6
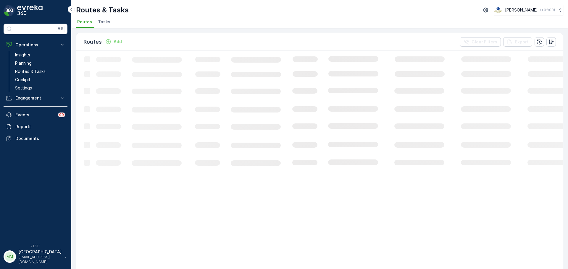
click at [102, 22] on span "Tasks" at bounding box center [104, 22] width 12 height 6
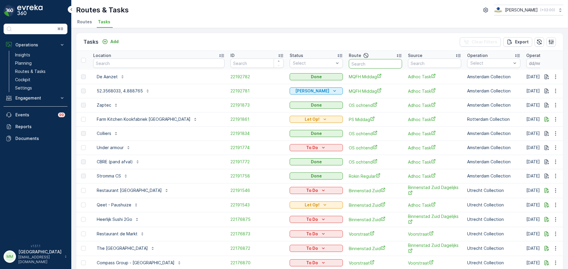
click at [349, 67] on input "text" at bounding box center [375, 63] width 53 height 9
type input "kd o"
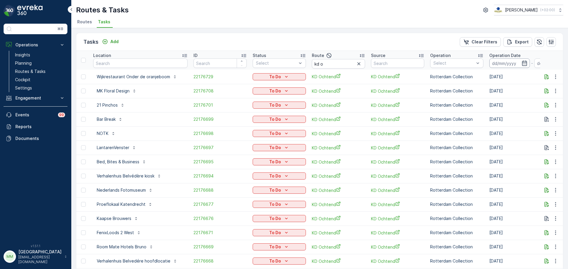
click at [499, 67] on input at bounding box center [509, 63] width 41 height 9
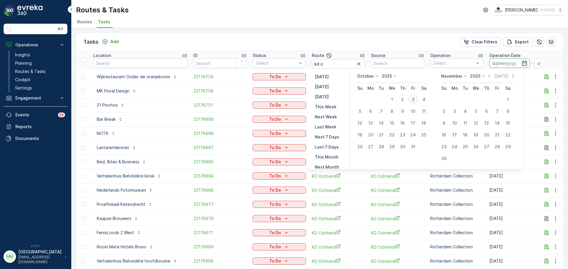
click at [417, 98] on div "3" at bounding box center [412, 99] width 9 height 9
type input "[DATE]"
click at [417, 99] on div "3" at bounding box center [412, 99] width 9 height 9
type input "[DATE]"
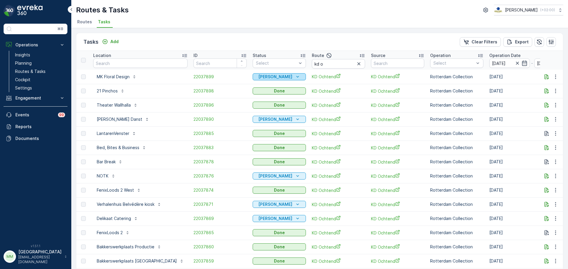
click at [294, 77] on icon "Geen Afval" at bounding box center [297, 77] width 6 height 6
drag, startPoint x: 288, startPoint y: 79, endPoint x: 293, endPoint y: 82, distance: 5.5
click at [293, 82] on td "Geen Afval" at bounding box center [279, 77] width 59 height 14
click at [107, 39] on icon "Add" at bounding box center [105, 42] width 6 height 6
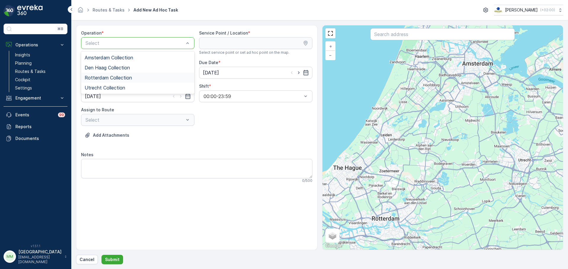
click at [130, 76] on span "Rotterdam Collection" at bounding box center [108, 77] width 47 height 5
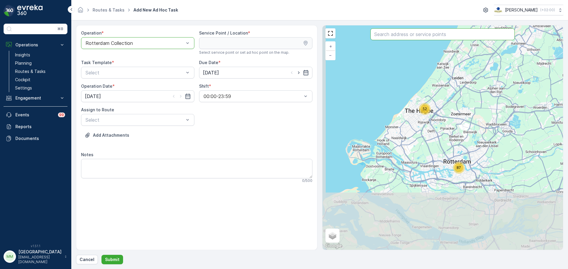
drag, startPoint x: 384, startPoint y: 38, endPoint x: 378, endPoint y: 32, distance: 8.0
click at [383, 38] on input "text" at bounding box center [442, 34] width 144 height 12
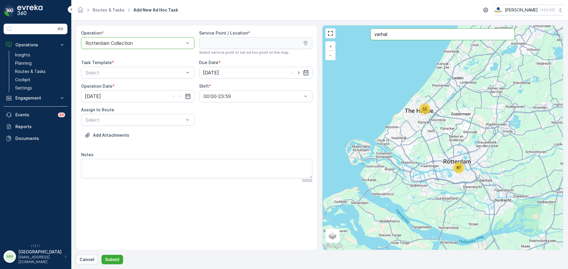
type input "verhal"
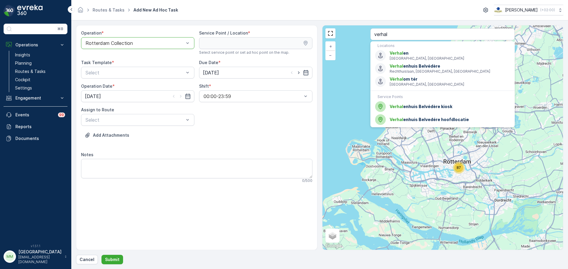
click at [419, 127] on ul "Locations Verhal en TX, USA Verhal enhuis Belvédère Rechthuislaan, Rotterdam, N…" at bounding box center [442, 84] width 144 height 86
click at [416, 122] on span "Verhal enhuis Belvedére hoofdlocatie" at bounding box center [449, 120] width 120 height 6
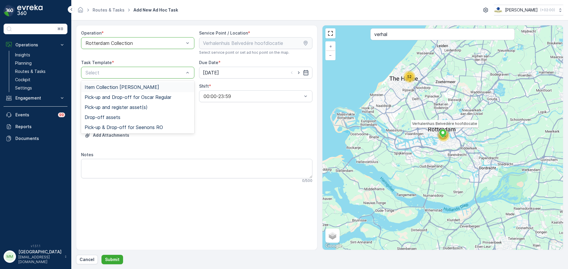
click at [149, 87] on span "Item Collection [PERSON_NAME]" at bounding box center [122, 87] width 75 height 5
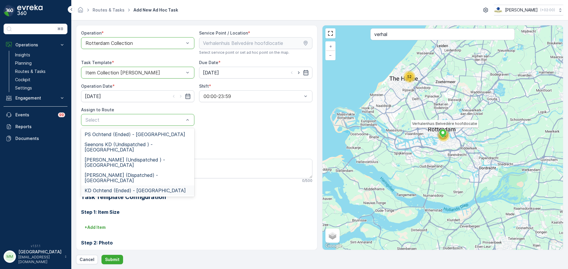
click at [139, 188] on span "KD Ochtend (Ended) - Rotterdam" at bounding box center [135, 190] width 101 height 5
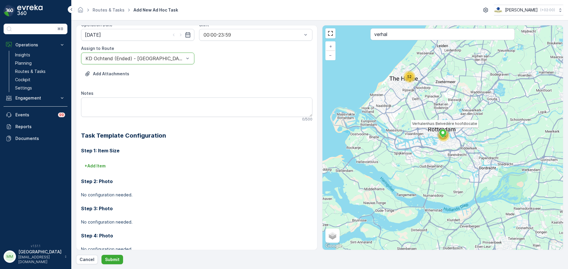
scroll to position [78, 0]
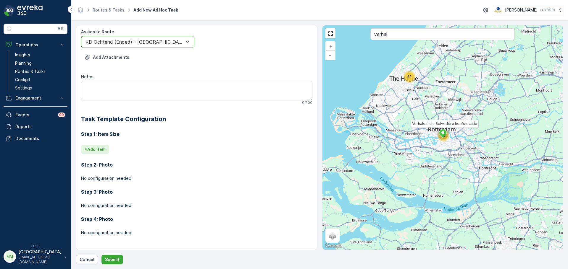
click at [101, 154] on button "+ Add Item" at bounding box center [95, 149] width 28 height 9
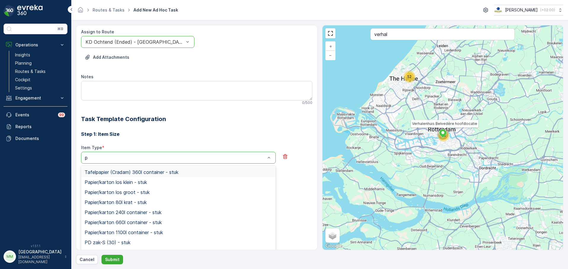
type input "pd"
click at [103, 185] on span "PD zak-M (60) - stuk" at bounding box center [108, 182] width 47 height 5
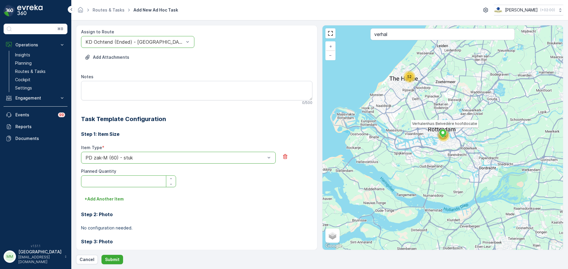
drag, startPoint x: 105, startPoint y: 187, endPoint x: 115, endPoint y: 184, distance: 10.7
click at [105, 187] on Quantity "Planned Quantity" at bounding box center [128, 182] width 95 height 12
type Quantity "1"
click at [106, 197] on p "+ Add Another Item" at bounding box center [104, 199] width 39 height 6
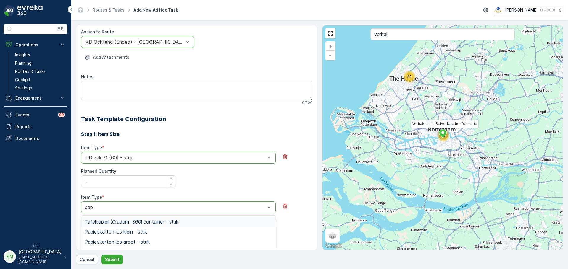
type input "papi"
click at [124, 222] on span "Papier/karton 80l krat - stuk" at bounding box center [116, 222] width 62 height 5
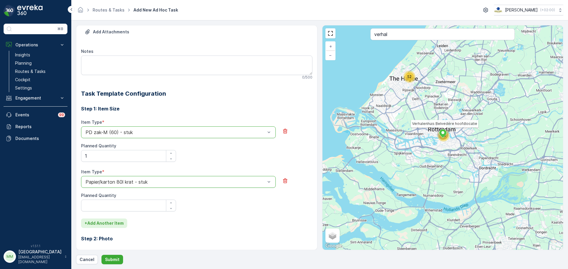
scroll to position [137, 0]
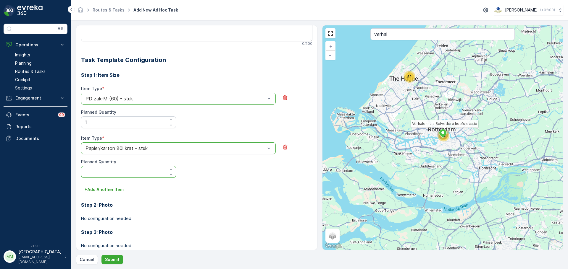
click at [107, 171] on Quantity "Planned Quantity" at bounding box center [128, 172] width 95 height 12
type Quantity "1"
click at [89, 189] on p "+ Add Another Item" at bounding box center [104, 190] width 39 height 6
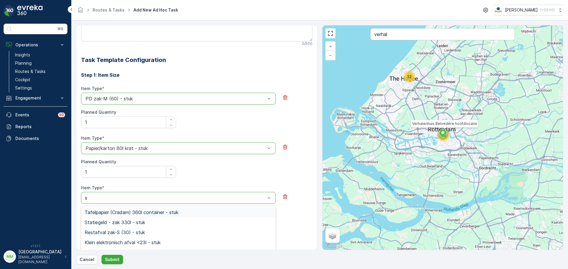
click at [92, 198] on div "s" at bounding box center [175, 197] width 181 height 5
type input "swil"
click at [118, 223] on span "Swill emmer 23l - stuk" at bounding box center [109, 222] width 48 height 5
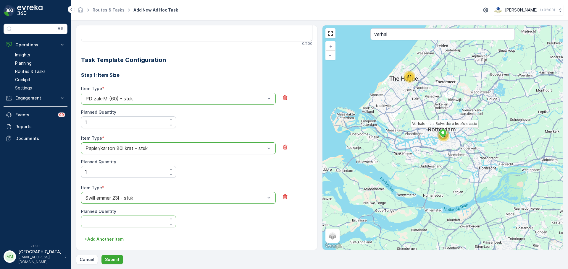
click at [119, 222] on Quantity "Planned Quantity" at bounding box center [128, 222] width 95 height 12
type Quantity "1"
click at [114, 264] on button "Submit" at bounding box center [112, 259] width 22 height 9
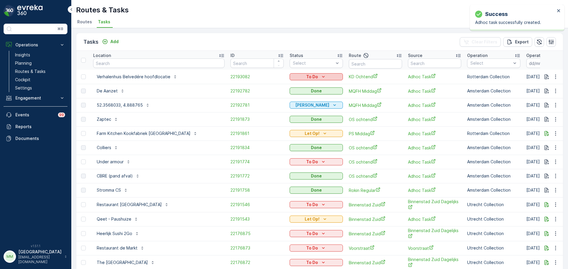
click at [322, 77] on icon "To Do" at bounding box center [323, 76] width 3 height 1
click at [284, 101] on div "Done" at bounding box center [290, 102] width 38 height 8
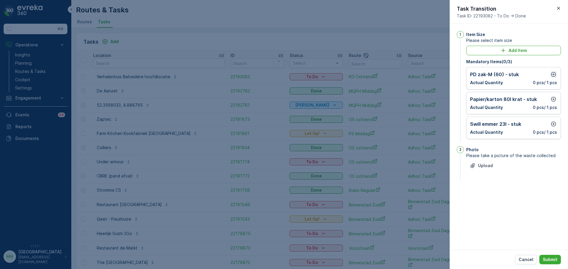
click at [550, 75] on button "button" at bounding box center [553, 74] width 7 height 7
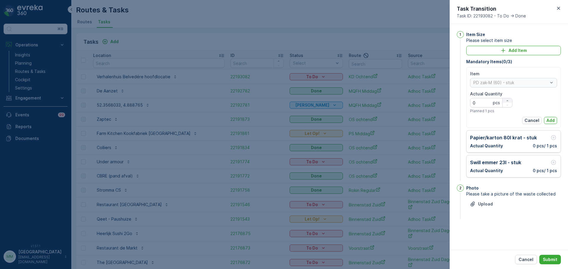
click at [507, 99] on icon "button" at bounding box center [507, 101] width 4 height 4
type Quantity "1"
click at [549, 119] on p "Add" at bounding box center [550, 121] width 8 height 6
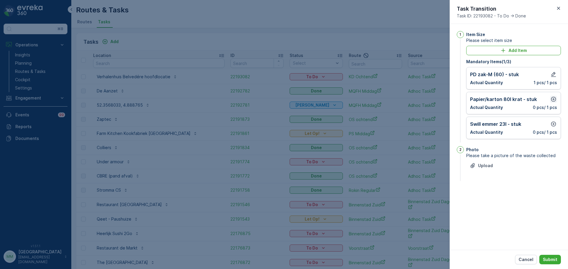
click at [552, 98] on icon "button" at bounding box center [553, 99] width 6 height 6
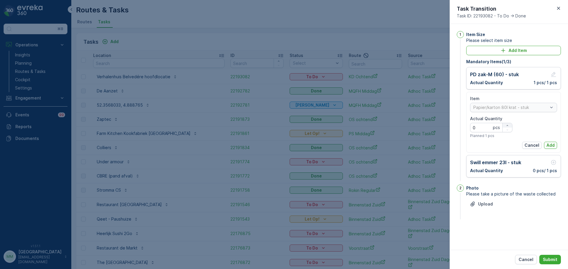
click at [506, 126] on icon "button" at bounding box center [507, 126] width 4 height 4
type Quantity "1"
click at [555, 143] on button "Add" at bounding box center [550, 145] width 13 height 7
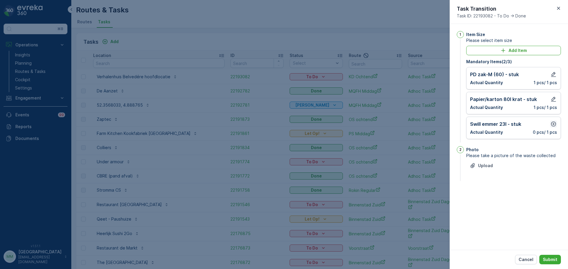
click at [553, 123] on icon "button" at bounding box center [553, 124] width 6 height 6
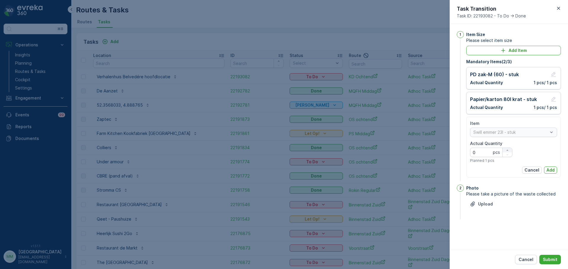
click at [507, 150] on icon "button" at bounding box center [506, 150] width 1 height 1
type Quantity "1"
click at [548, 168] on p "Add" at bounding box center [550, 170] width 8 height 6
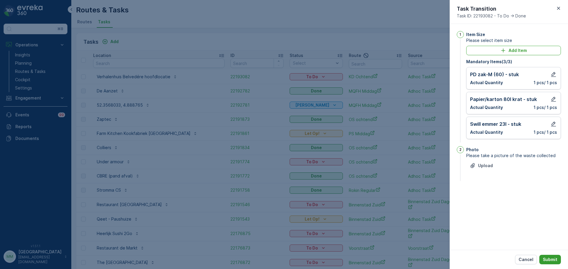
click at [548, 260] on p "Submit" at bounding box center [549, 260] width 14 height 6
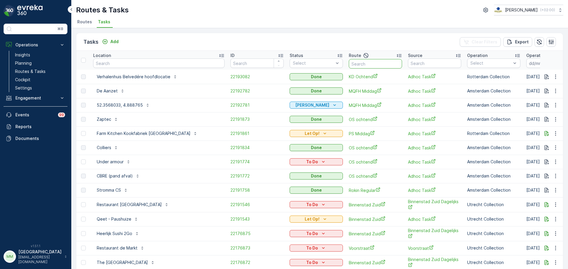
click at [349, 62] on input "text" at bounding box center [375, 63] width 53 height 9
type input "os o"
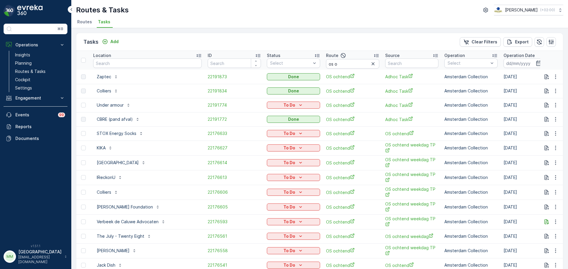
click at [504, 64] on input at bounding box center [523, 63] width 41 height 9
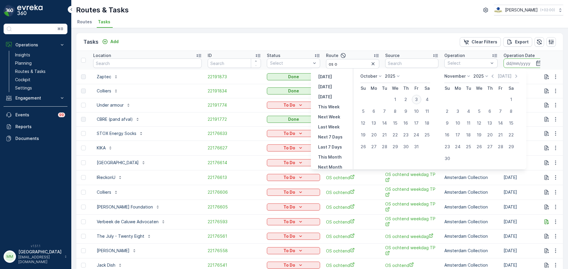
click at [421, 99] on div "3" at bounding box center [416, 99] width 9 height 9
type input "[DATE]"
click at [420, 99] on div "3" at bounding box center [416, 99] width 9 height 9
type input "[DATE]"
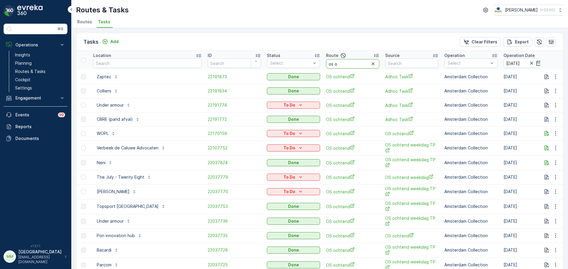
click at [326, 64] on input "os o" at bounding box center [352, 63] width 53 height 9
type input "os m"
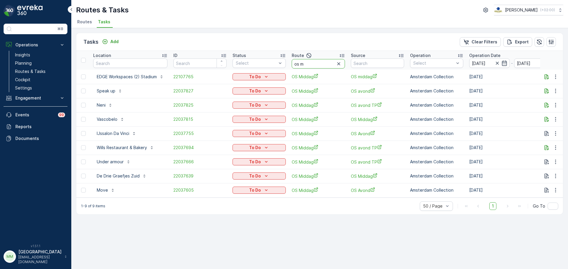
click at [315, 66] on input "os m" at bounding box center [317, 63] width 53 height 9
type input "os o"
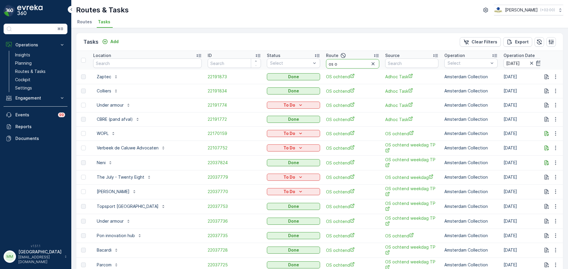
drag, startPoint x: 333, startPoint y: 64, endPoint x: 306, endPoint y: 61, distance: 27.9
click at [299, 68] on tr "Location ID Status Select Route os o Source Operation Select Operation Date 03.…" at bounding box center [559, 60] width 967 height 19
type input "mq"
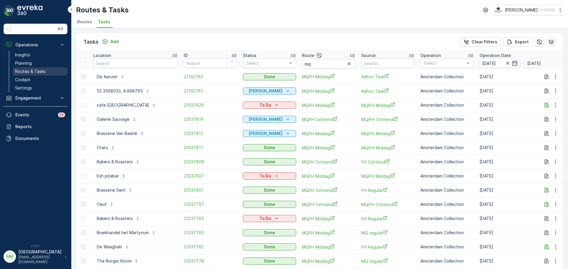
click at [38, 74] on p "Routes & Tasks" at bounding box center [30, 72] width 30 height 6
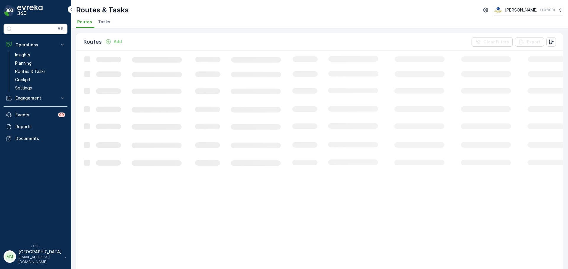
click at [101, 18] on li "Tasks" at bounding box center [105, 23] width 16 height 10
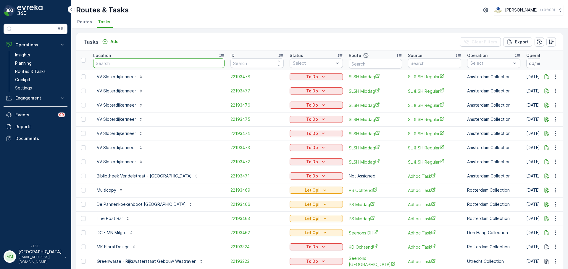
click at [162, 64] on input "text" at bounding box center [158, 63] width 131 height 9
type input "blauw"
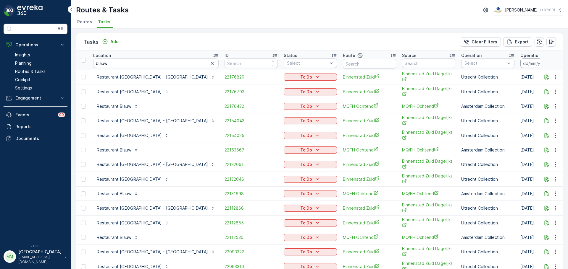
click at [520, 61] on input at bounding box center [540, 63] width 41 height 9
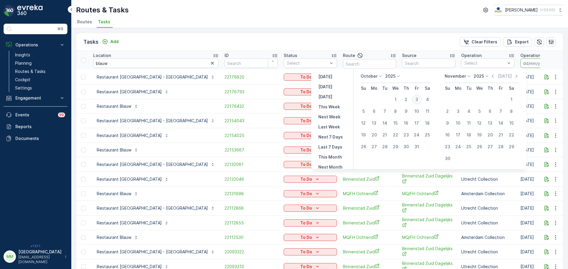
click at [418, 100] on div "3" at bounding box center [416, 99] width 9 height 9
type input "[DATE]"
click at [418, 100] on div "3" at bounding box center [416, 99] width 9 height 9
type input "[DATE]"
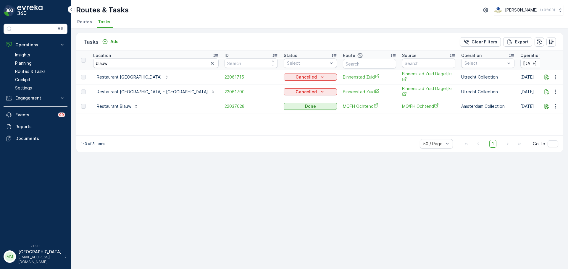
click at [545, 63] on icon "button" at bounding box center [548, 63] width 6 height 6
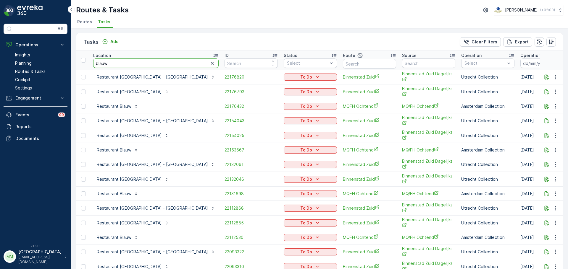
drag, startPoint x: 126, startPoint y: 65, endPoint x: 74, endPoint y: 70, distance: 52.3
click at [74, 70] on div "Tasks Add Clear Filters Export Location blauw ID Status Select Route Source Ope…" at bounding box center [319, 148] width 496 height 241
type input "brasser"
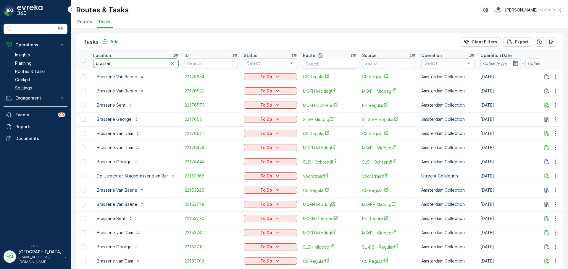
drag, startPoint x: 122, startPoint y: 63, endPoint x: 82, endPoint y: 64, distance: 39.9
click at [82, 64] on tr "Location brasser ID Status Select Route Source Operation Select Operation Date …" at bounding box center [548, 60] width 944 height 19
type input "turfma"
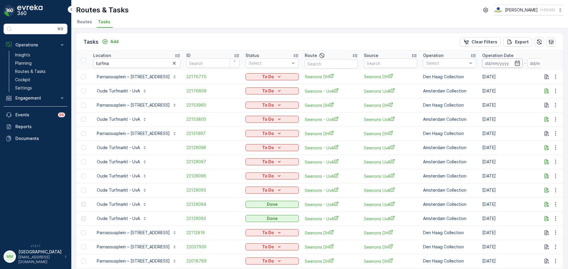
click at [482, 66] on input at bounding box center [502, 63] width 41 height 9
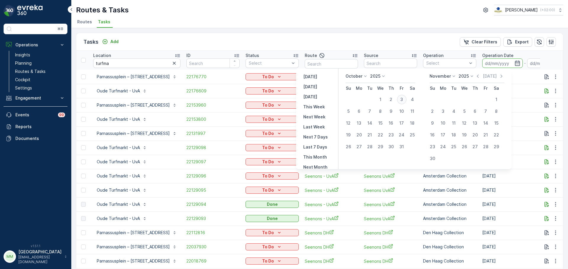
click at [406, 98] on div "3" at bounding box center [401, 99] width 9 height 9
type input "[DATE]"
click at [406, 98] on div "3" at bounding box center [401, 99] width 9 height 9
type input "[DATE]"
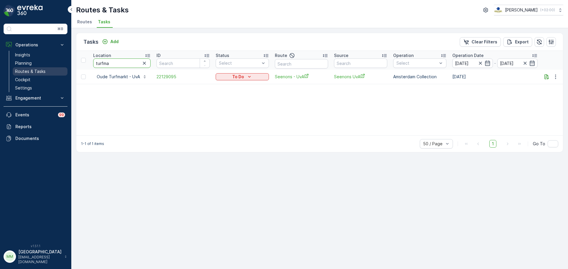
drag, startPoint x: 118, startPoint y: 63, endPoint x: 66, endPoint y: 73, distance: 52.4
click at [76, 64] on div "Tasks Add Clear Filters Export Location turfma ID Status Select Route Source Op…" at bounding box center [319, 93] width 487 height 120
type input "zwarte"
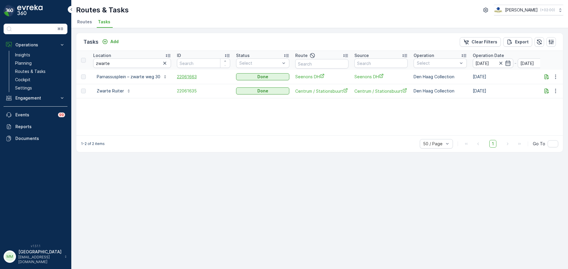
click at [187, 78] on span "22061663" at bounding box center [203, 77] width 53 height 6
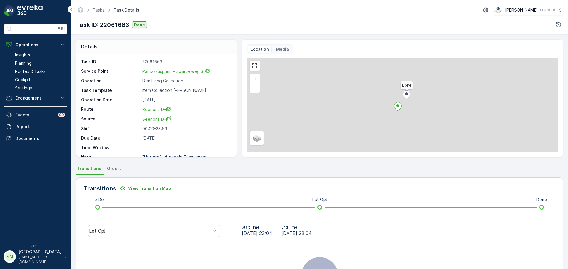
scroll to position [74, 0]
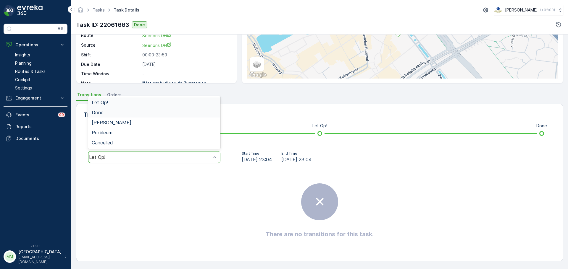
click at [110, 114] on div "Done" at bounding box center [154, 112] width 125 height 5
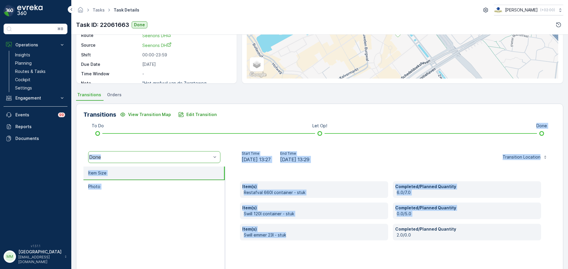
drag, startPoint x: 304, startPoint y: 236, endPoint x: 310, endPoint y: 127, distance: 109.3
click at [310, 127] on div "Transitions View Transition Map Edit Transition To Do Let Op! Done option Done,…" at bounding box center [319, 197] width 487 height 187
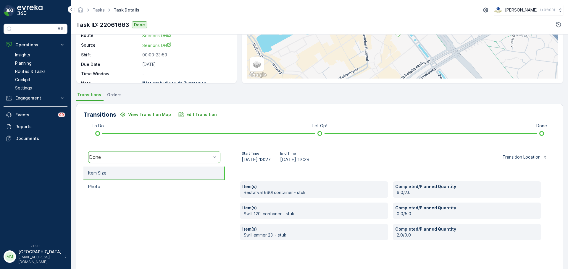
click at [239, 115] on div "Transitions View Transition Map Edit Transition" at bounding box center [319, 114] width 472 height 9
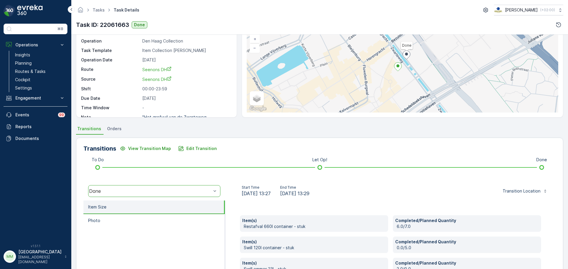
scroll to position [0, 0]
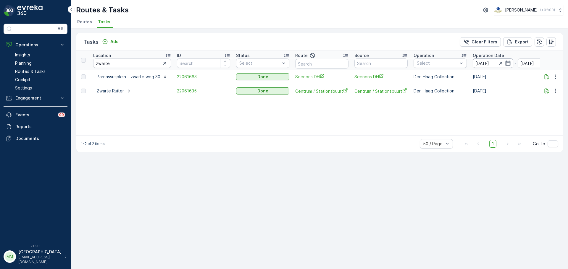
click at [480, 66] on input "[DATE]" at bounding box center [492, 63] width 41 height 9
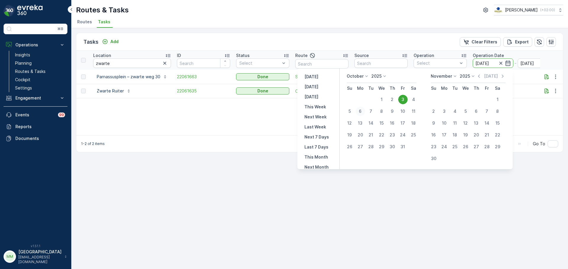
click at [361, 111] on div "6" at bounding box center [359, 111] width 9 height 9
type input "[DATE]"
click at [361, 111] on div "6" at bounding box center [359, 111] width 9 height 9
type input "[DATE]"
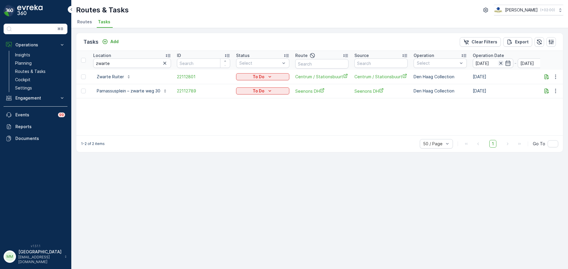
click at [498, 61] on icon "button" at bounding box center [501, 63] width 6 height 6
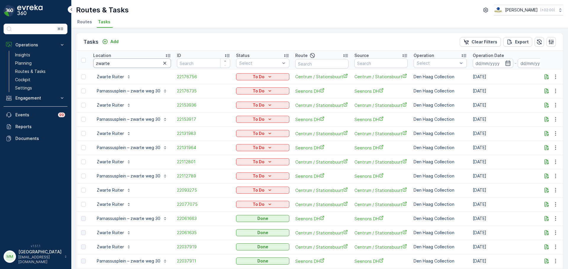
click at [127, 65] on input "zwarte" at bounding box center [132, 63] width 78 height 9
click at [124, 73] on button "Zwarte Ruiter" at bounding box center [113, 76] width 41 height 9
click at [138, 64] on input "zwarte" at bounding box center [132, 63] width 78 height 9
type input "zwarte weg"
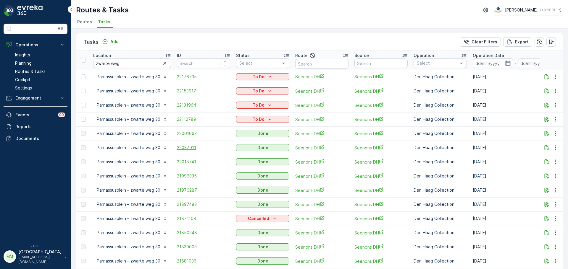
click at [191, 150] on span "22037911" at bounding box center [203, 148] width 53 height 6
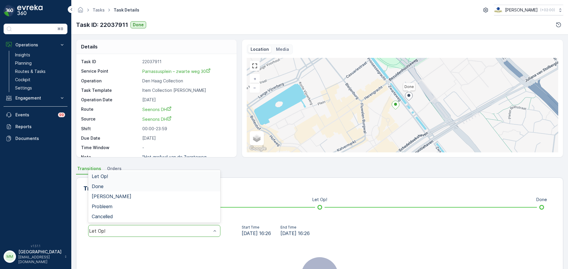
click at [114, 189] on div "Done" at bounding box center [154, 186] width 125 height 5
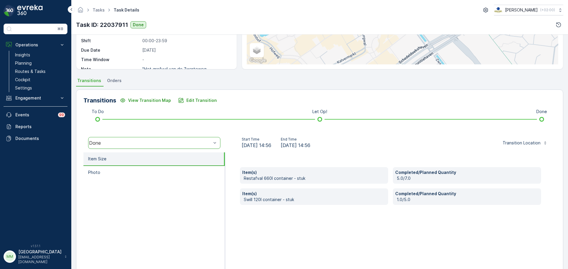
scroll to position [89, 0]
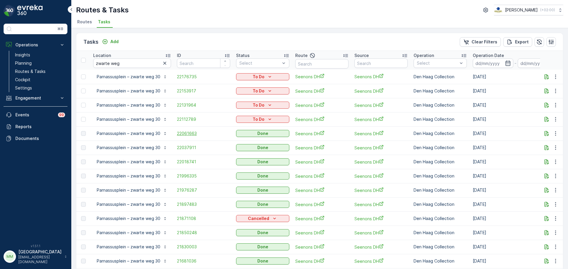
click at [192, 134] on span "22061663" at bounding box center [203, 134] width 53 height 6
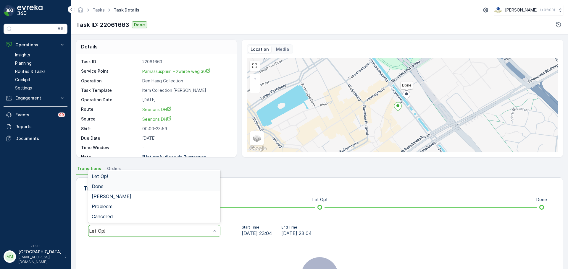
click at [110, 184] on div "Done" at bounding box center [154, 186] width 125 height 5
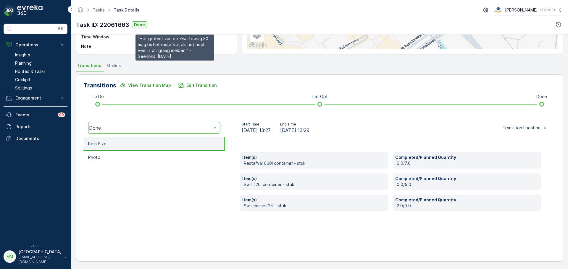
scroll to position [103, 0]
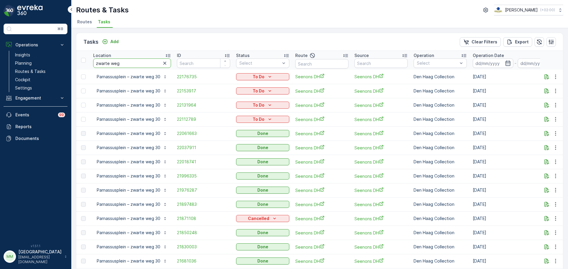
drag, startPoint x: 133, startPoint y: 65, endPoint x: 183, endPoint y: 71, distance: 50.0
click at [160, 62] on input "zwarte weg" at bounding box center [132, 63] width 78 height 9
drag, startPoint x: 130, startPoint y: 64, endPoint x: 59, endPoint y: 70, distance: 70.7
click at [59, 70] on div "⌘B Operations Insights Planning Routes & Tasks Cockpit Settings Engagement Insi…" at bounding box center [284, 134] width 568 height 269
type input "cafe bi"
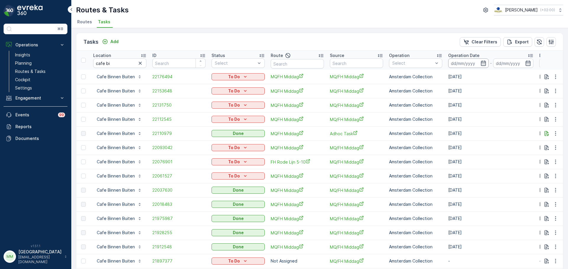
click at [462, 66] on input at bounding box center [468, 63] width 41 height 9
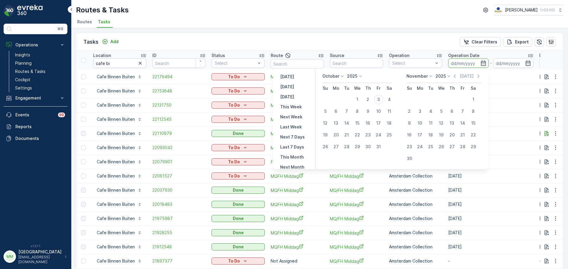
click at [301, 23] on ul "Routes Tasks" at bounding box center [317, 23] width 482 height 10
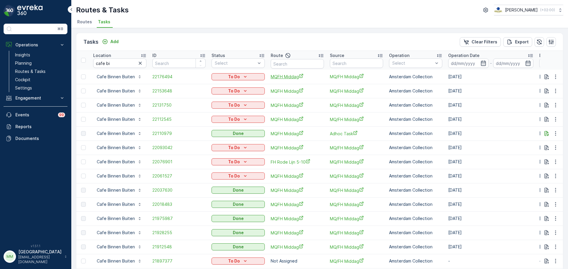
click at [286, 79] on span "MQFH Middag" at bounding box center [297, 77] width 53 height 6
click at [352, 78] on span "MQ/FH Middag" at bounding box center [356, 77] width 53 height 6
click at [42, 73] on p "Routes & Tasks" at bounding box center [30, 72] width 30 height 6
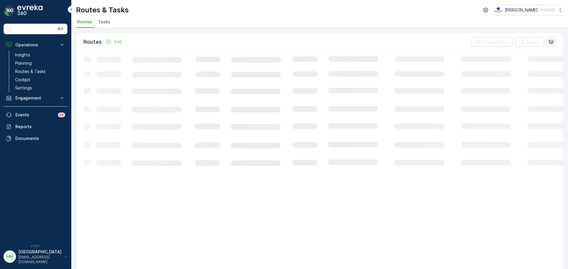
click at [102, 25] on span "Tasks" at bounding box center [104, 22] width 12 height 6
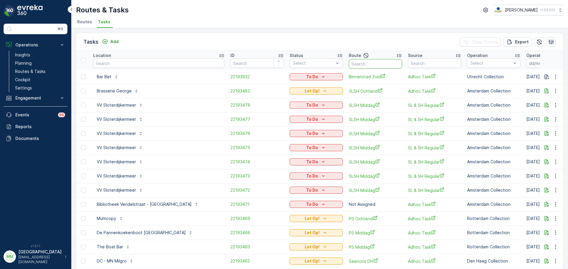
click at [349, 61] on input "text" at bounding box center [375, 63] width 53 height 9
type input "mqFH m"
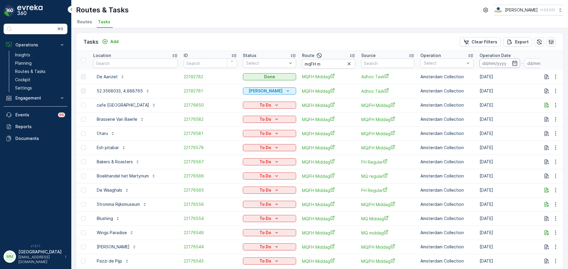
click at [493, 64] on input at bounding box center [499, 63] width 41 height 9
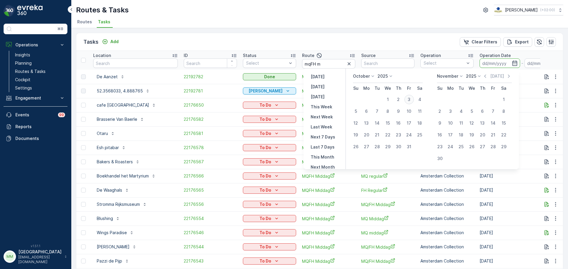
click at [410, 100] on div "3" at bounding box center [408, 99] width 9 height 9
type input "[DATE]"
click at [411, 99] on div "3" at bounding box center [408, 99] width 9 height 9
type input "[DATE]"
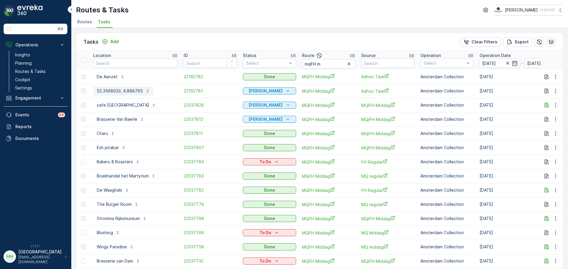
click at [112, 92] on p "52.3568033, 4.888765" at bounding box center [120, 91] width 46 height 6
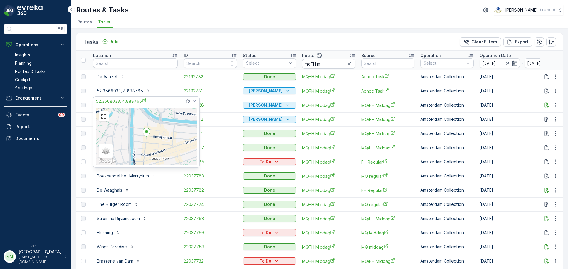
click at [185, 35] on div "Tasks Add Clear Filters Export" at bounding box center [319, 42] width 486 height 18
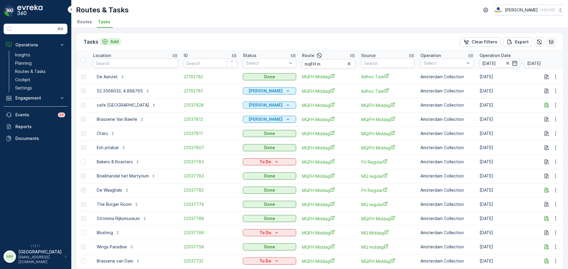
click at [114, 41] on p "Add" at bounding box center [114, 42] width 8 height 6
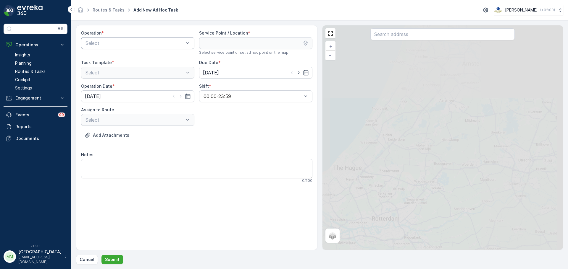
click at [130, 38] on div "Select" at bounding box center [137, 43] width 113 height 12
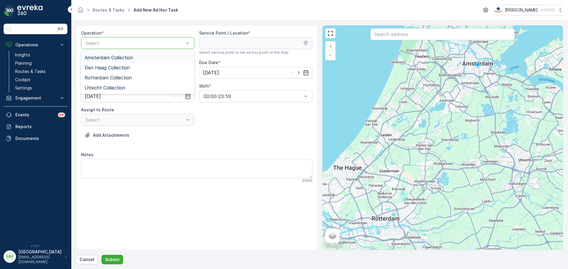
click at [124, 60] on span "Amsterdam Collection" at bounding box center [109, 57] width 48 height 5
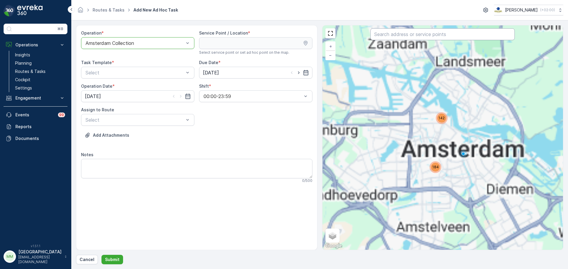
click at [396, 32] on input "text" at bounding box center [442, 34] width 144 height 12
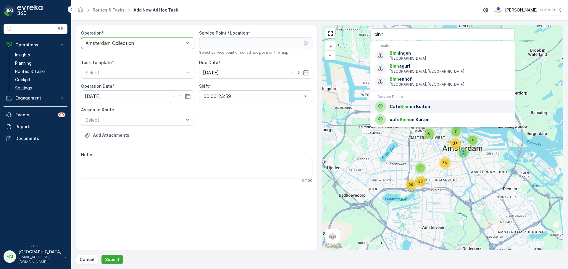
click at [405, 109] on div "Cafe Binn en Buiten" at bounding box center [442, 106] width 135 height 11
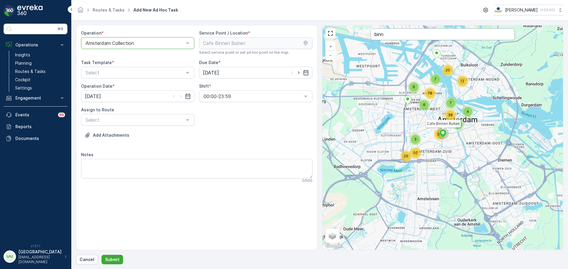
click at [394, 33] on input "binn" at bounding box center [442, 34] width 144 height 12
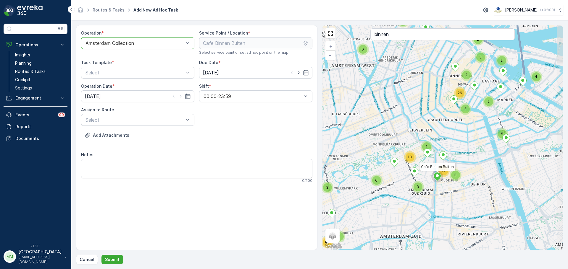
drag, startPoint x: 454, startPoint y: 163, endPoint x: 441, endPoint y: 187, distance: 26.7
click at [441, 187] on div "2 5 2 2 2 26 6 3 3 22 4 13 3 5 23 2 3 44 4 2 3 2 5 11 2 2 4 3 2 2 3 6 4 2 5 4 3…" at bounding box center [442, 137] width 241 height 225
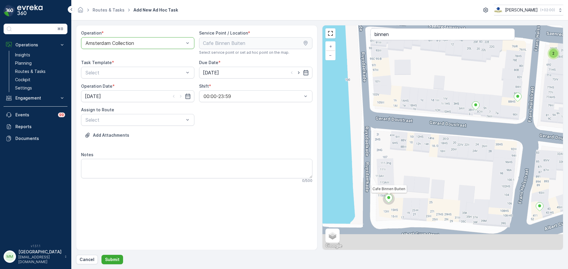
drag, startPoint x: 424, startPoint y: 205, endPoint x: 439, endPoint y: 182, distance: 28.6
click at [440, 182] on div "2 2 3 2 2 2 2 2 3 2 2 2 7 2 3 2 2 2 2 2 2 2 2 5 Cafe Binnen Buiten + − Satellit…" at bounding box center [442, 137] width 241 height 225
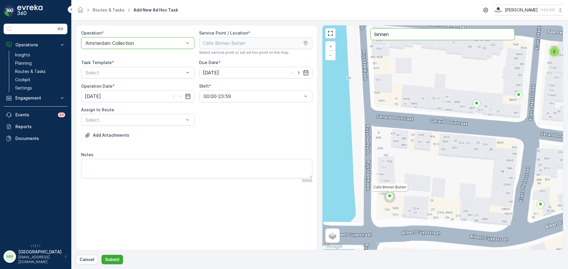
click at [414, 34] on input "binnen" at bounding box center [442, 34] width 144 height 12
type input "binne"
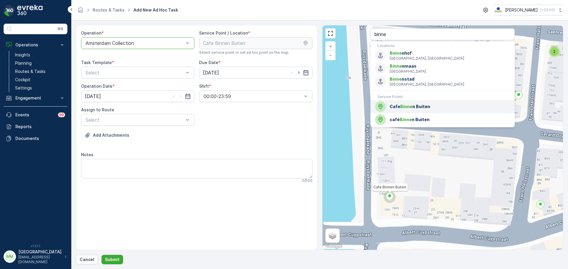
click at [402, 108] on span "Binne" at bounding box center [406, 106] width 12 height 5
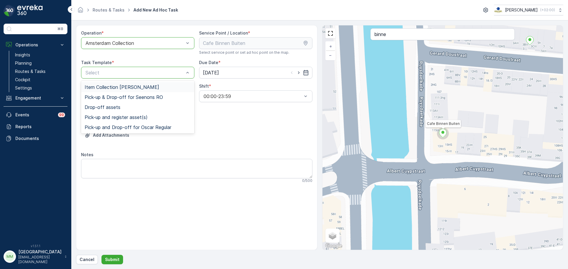
click at [122, 82] on div "Item Collection Oscar Regulier" at bounding box center [137, 87] width 113 height 10
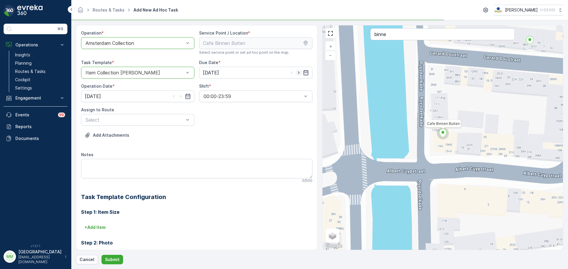
click at [298, 72] on icon "button" at bounding box center [299, 73] width 6 height 6
type input "04.10.2025"
drag, startPoint x: 179, startPoint y: 95, endPoint x: 170, endPoint y: 109, distance: 16.3
click at [178, 95] on icon "button" at bounding box center [181, 96] width 6 height 6
type input "04.10.2025"
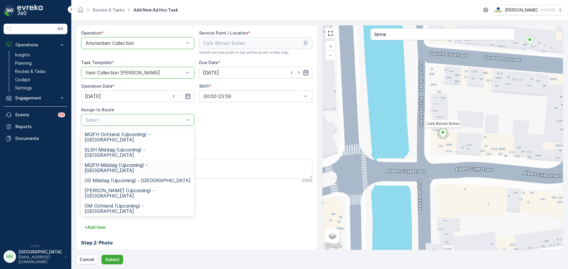
click at [113, 163] on span "MQFH Middag (Upcoming) - Amsterdam" at bounding box center [138, 168] width 106 height 11
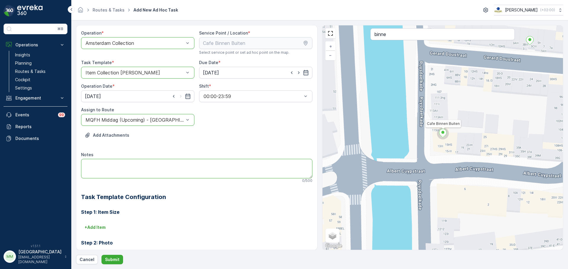
click at [123, 165] on textarea "Notes" at bounding box center [196, 169] width 231 height 20
type textarea "graag combi container brengen (bruine deksel + sticker PD en Rest)"
click at [108, 260] on p "Submit" at bounding box center [112, 260] width 14 height 6
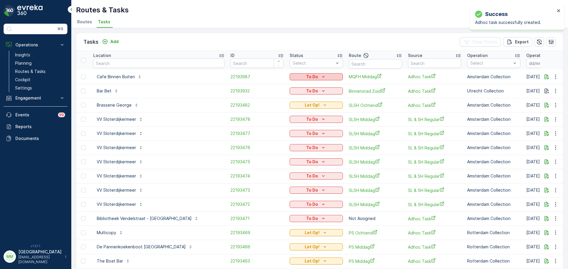
click at [320, 74] on icon "To Do" at bounding box center [323, 77] width 6 height 6
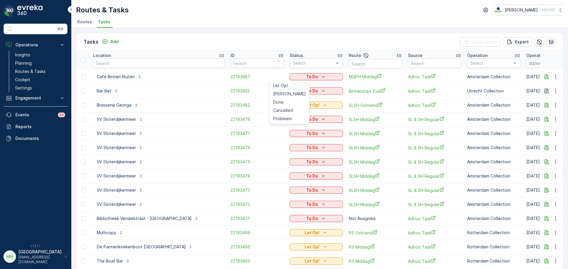
click at [284, 85] on span "Let Op!" at bounding box center [280, 86] width 15 height 6
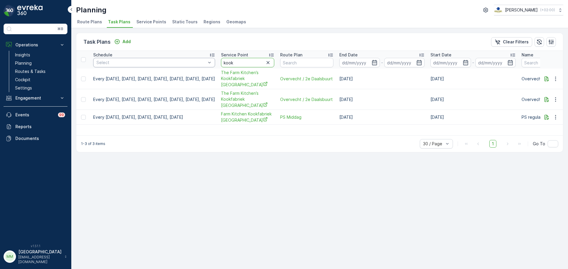
drag, startPoint x: 258, startPoint y: 60, endPoint x: 227, endPoint y: 63, distance: 31.2
click at [227, 63] on tr "Schedule Select Service Point kook Route Plan End Date - Start Date - Name Stat…" at bounding box center [491, 60] width 830 height 18
type input "espres"
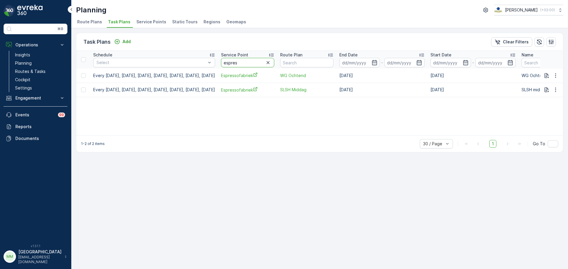
drag, startPoint x: 234, startPoint y: 67, endPoint x: 211, endPoint y: 46, distance: 31.4
click at [190, 75] on table "Schedule Select Service Point espres Route Plan End Date - Start Date - Name St…" at bounding box center [491, 74] width 830 height 46
type input "paus"
drag, startPoint x: 263, startPoint y: 61, endPoint x: 204, endPoint y: 64, distance: 59.2
click at [204, 64] on tr "Schedule Select Service Point paus Route Plan End Date - Start Date - Name Stat…" at bounding box center [491, 60] width 830 height 18
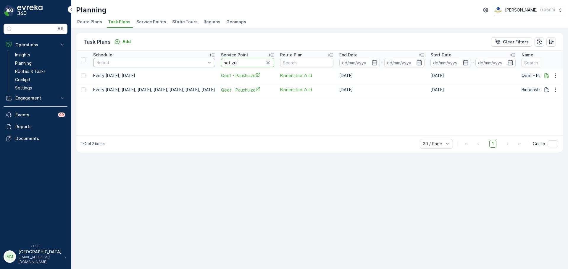
type input "het zuid"
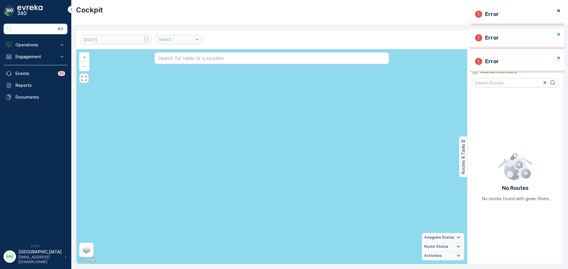
click at [560, 9] on icon "close" at bounding box center [558, 10] width 4 height 5
click at [557, 11] on icon "close" at bounding box center [558, 10] width 4 height 5
click at [559, 9] on icon "close" at bounding box center [558, 10] width 4 height 5
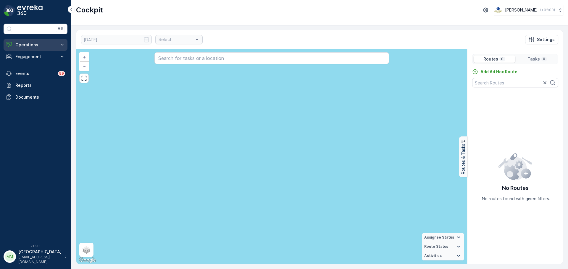
click at [33, 47] on p "Operations" at bounding box center [35, 45] width 40 height 6
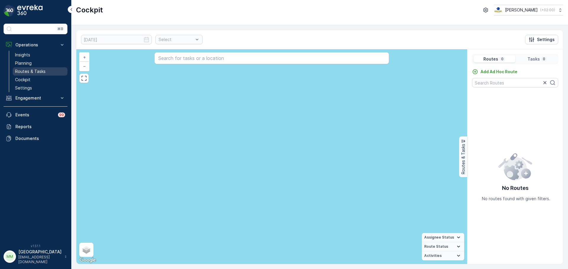
click at [28, 71] on p "Routes & Tasks" at bounding box center [30, 72] width 30 height 6
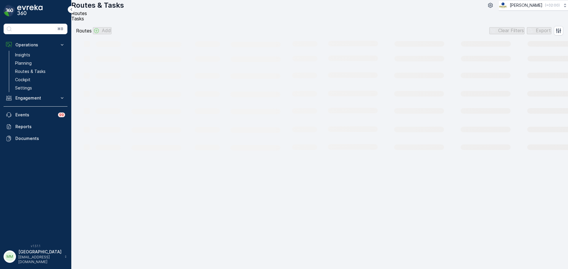
click at [84, 22] on span "Tasks" at bounding box center [77, 19] width 13 height 6
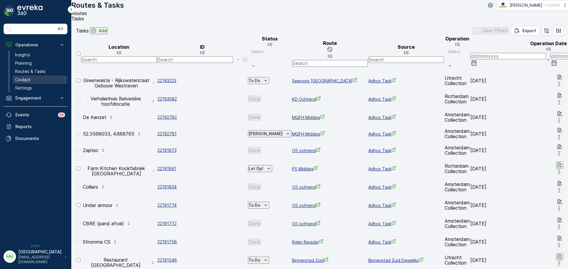
click at [35, 77] on link "Cockpit" at bounding box center [40, 80] width 55 height 8
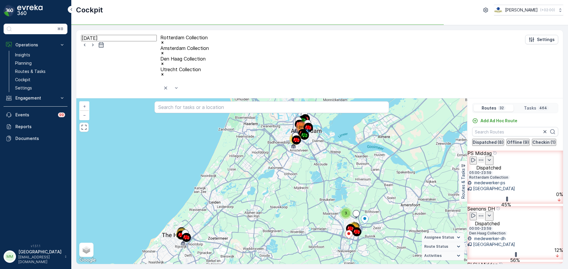
scroll to position [132, 0]
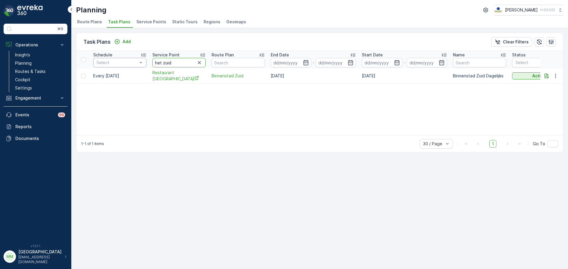
drag, startPoint x: 184, startPoint y: 62, endPoint x: 111, endPoint y: 61, distance: 72.7
click at [111, 61] on tr "Schedule Select Service Point het zuid Route Plan End Date - Start Date - Name …" at bounding box center [457, 60] width 762 height 18
type input "vv"
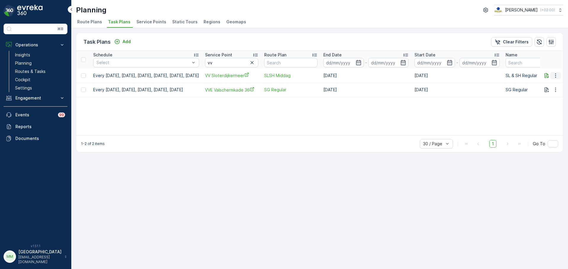
click at [555, 75] on icon "button" at bounding box center [555, 76] width 6 height 6
click at [547, 94] on span "Edit Task Plan" at bounding box center [544, 93] width 27 height 6
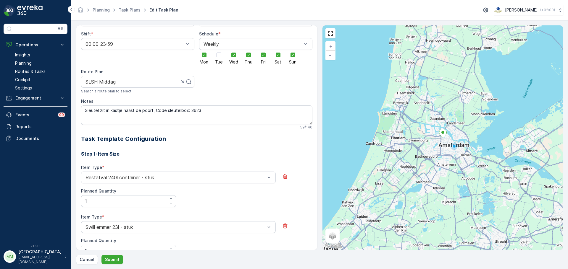
scroll to position [82, 0]
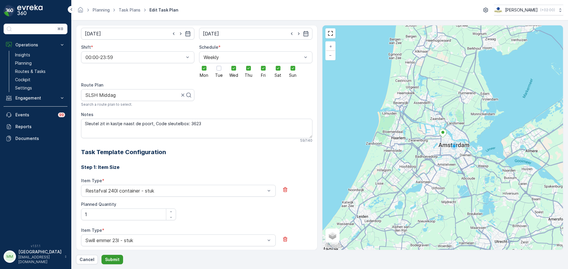
click at [104, 263] on button "Submit" at bounding box center [112, 259] width 22 height 9
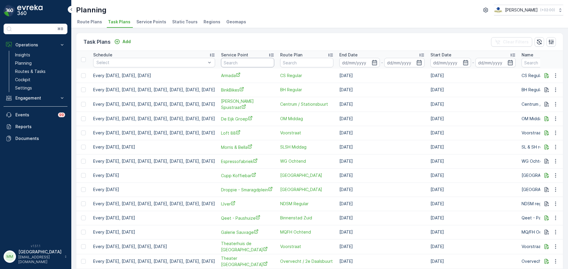
click at [268, 63] on input "text" at bounding box center [247, 62] width 53 height 9
type input "universi"
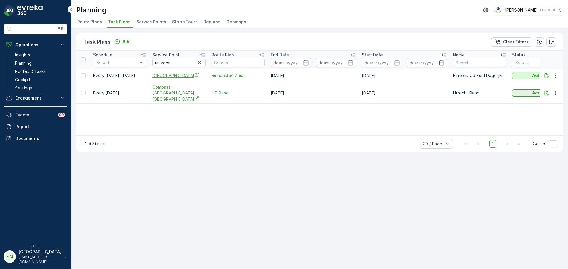
click at [166, 74] on span "[GEOGRAPHIC_DATA]" at bounding box center [178, 75] width 53 height 6
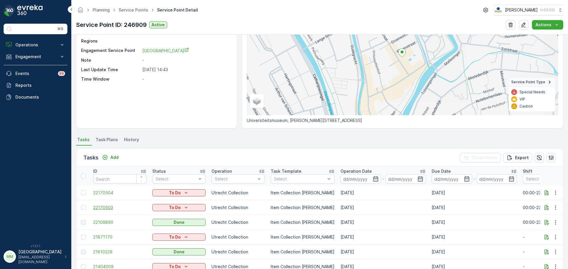
scroll to position [59, 0]
click at [105, 221] on span "22109890" at bounding box center [119, 222] width 53 height 6
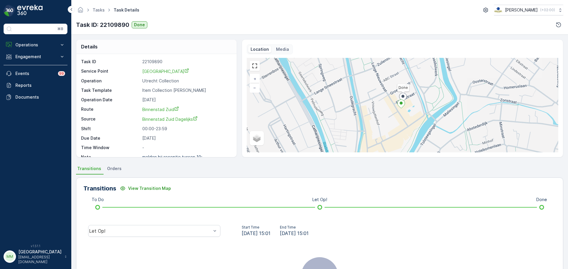
click at [180, 239] on div "Let Op!" at bounding box center [154, 231] width 142 height 19
click at [174, 235] on div "Let Op!" at bounding box center [154, 231] width 132 height 12
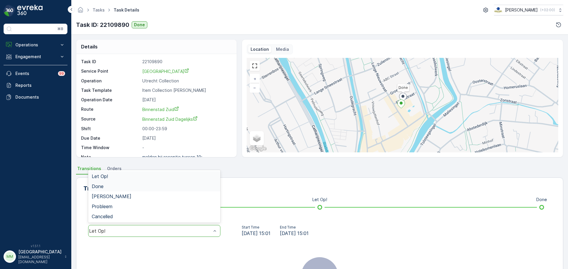
click at [122, 187] on div "Done" at bounding box center [154, 186] width 125 height 5
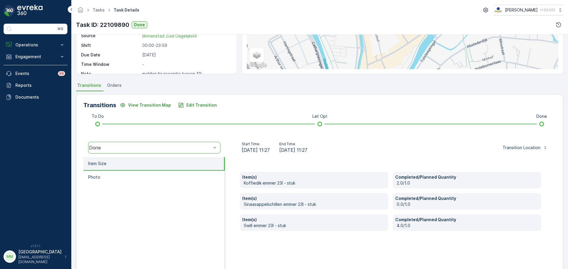
scroll to position [103, 0]
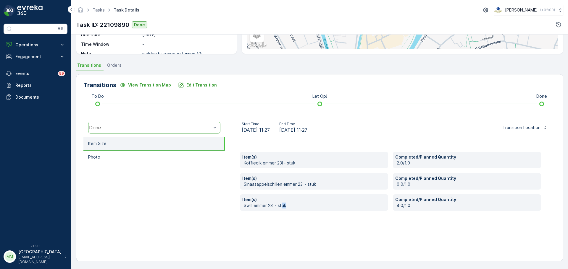
drag, startPoint x: 300, startPoint y: 208, endPoint x: 288, endPoint y: 224, distance: 20.5
click at [286, 222] on div "Item(s) [PERSON_NAME] [PERSON_NAME] 23l - stuk Completed/Planned Quantity 2.0/1…" at bounding box center [390, 196] width 331 height 118
click at [289, 227] on div "Item(s) [PERSON_NAME] [PERSON_NAME] 23l - stuk Completed/Planned Quantity 2.0/1…" at bounding box center [390, 196] width 331 height 118
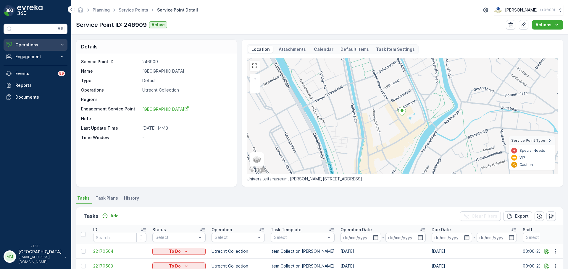
click at [28, 45] on p "Operations" at bounding box center [35, 45] width 40 height 6
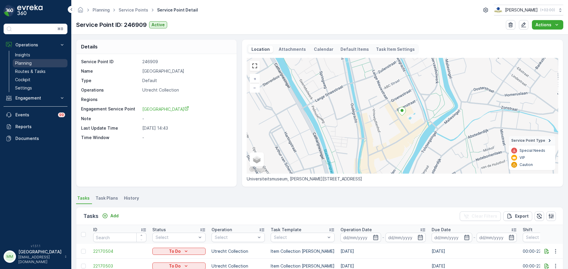
click at [30, 64] on p "Planning" at bounding box center [23, 63] width 17 height 6
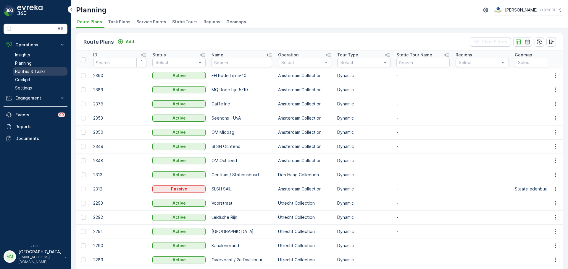
click at [49, 68] on link "Routes & Tasks" at bounding box center [40, 71] width 55 height 8
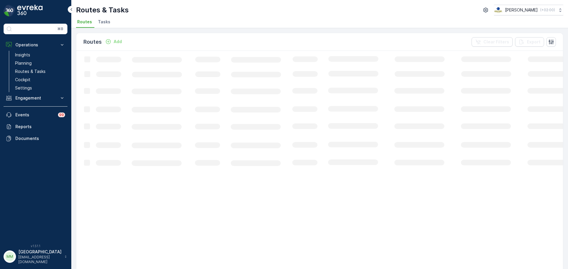
click at [104, 26] on li "Tasks" at bounding box center [105, 23] width 16 height 10
click at [30, 63] on p "Planning" at bounding box center [23, 63] width 17 height 6
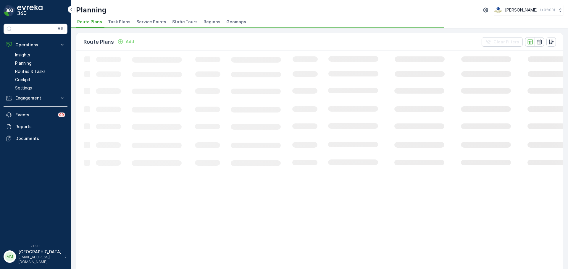
click at [143, 22] on span "Service Points" at bounding box center [151, 22] width 30 height 6
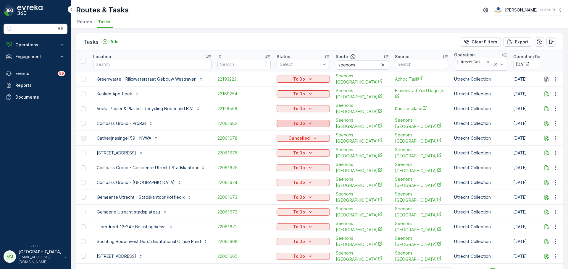
click at [298, 121] on p "To Do" at bounding box center [299, 124] width 12 height 6
click at [291, 154] on span "Cancelled" at bounding box center [288, 156] width 20 height 6
click at [291, 165] on div "To Do" at bounding box center [303, 168] width 48 height 6
click at [292, 199] on span "Cancelled" at bounding box center [288, 198] width 20 height 6
click at [307, 181] on icon "To Do" at bounding box center [310, 183] width 6 height 6
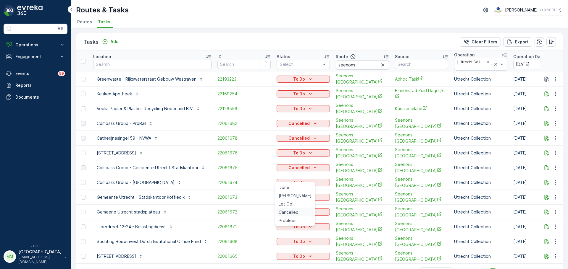
click at [292, 212] on span "Cancelled" at bounding box center [288, 213] width 20 height 6
click at [298, 195] on p "To Do" at bounding box center [299, 198] width 12 height 6
click at [293, 224] on span "Cancelled" at bounding box center [288, 227] width 20 height 6
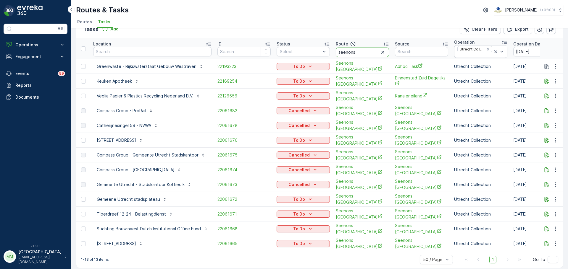
drag, startPoint x: 364, startPoint y: 54, endPoint x: 71, endPoint y: 72, distance: 293.8
click at [292, 52] on tr "Location ID Status Select Route seenons Source Operation Utrecht Collection Ope…" at bounding box center [564, 48] width 977 height 21
click at [37, 44] on p "Operations" at bounding box center [35, 45] width 40 height 6
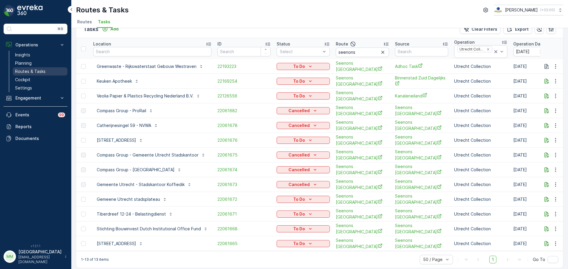
click at [25, 71] on p "Routes & Tasks" at bounding box center [30, 72] width 30 height 6
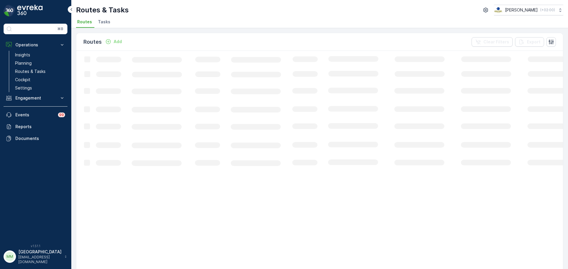
click at [109, 20] on li "Tasks" at bounding box center [105, 23] width 16 height 10
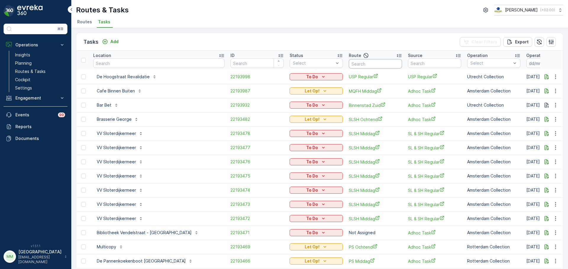
click at [361, 63] on input "text" at bounding box center [375, 63] width 53 height 9
type input "cs r"
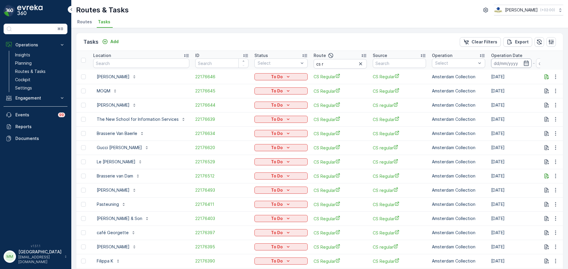
click at [501, 65] on input at bounding box center [511, 63] width 41 height 9
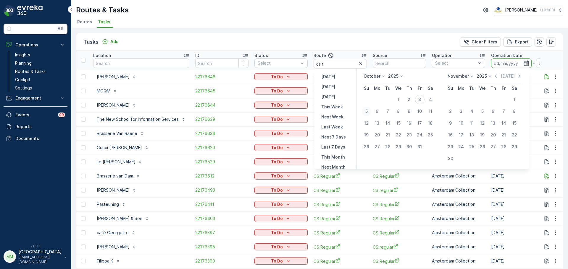
click at [367, 111] on div "5" at bounding box center [366, 111] width 9 height 9
type input "[DATE]"
click at [367, 111] on div "5" at bounding box center [366, 111] width 9 height 9
type input "[DATE]"
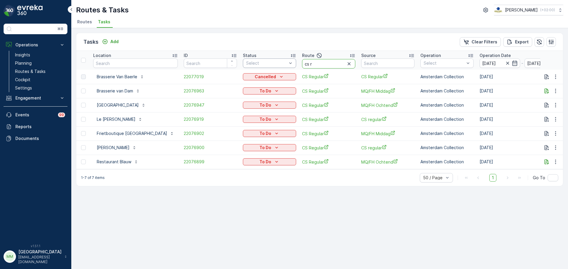
drag, startPoint x: 318, startPoint y: 62, endPoint x: 285, endPoint y: 63, distance: 33.1
click at [285, 63] on tr "Location ID Status Select Route cs r Source Operation Select Operation Date 05.…" at bounding box center [547, 60] width 943 height 19
type input "mqfh o"
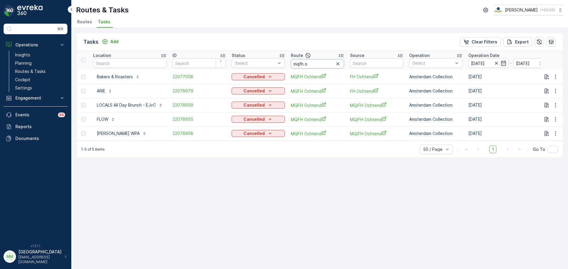
click at [318, 68] on input "mqfh o" at bounding box center [317, 63] width 53 height 9
type input "mqfh m"
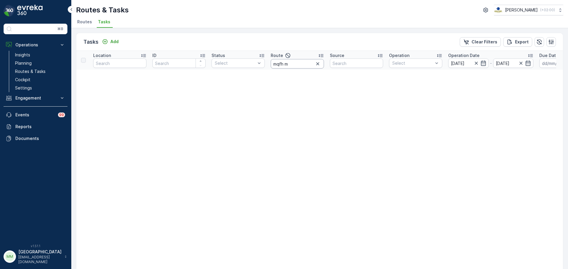
click at [292, 63] on input "mqfh m" at bounding box center [297, 63] width 53 height 9
type input "mqfh"
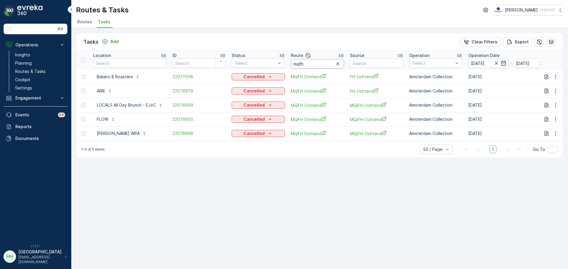
click at [313, 65] on input "mqfh" at bounding box center [317, 63] width 53 height 9
type input "mqfh"
click at [314, 67] on input "mqfh" at bounding box center [317, 63] width 53 height 9
drag, startPoint x: 314, startPoint y: 67, endPoint x: 278, endPoint y: 60, distance: 35.9
click at [278, 60] on tr "Location ID Status Select Route mqfh Source Operation Select Operation Date 05.…" at bounding box center [542, 60] width 932 height 19
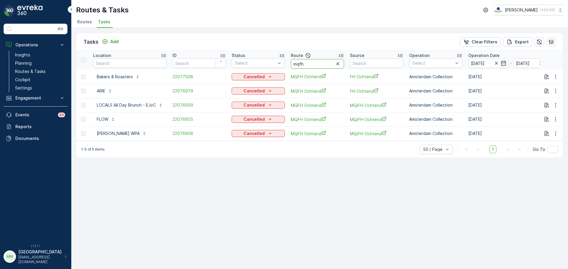
type input "r"
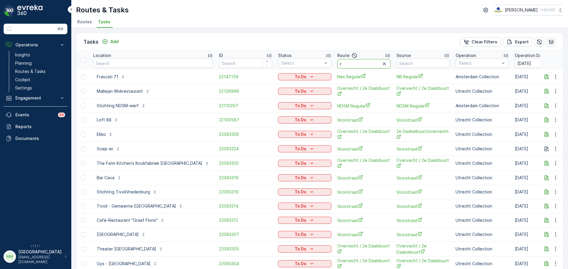
click at [337, 64] on input "r" at bounding box center [363, 63] width 53 height 9
type input "rode"
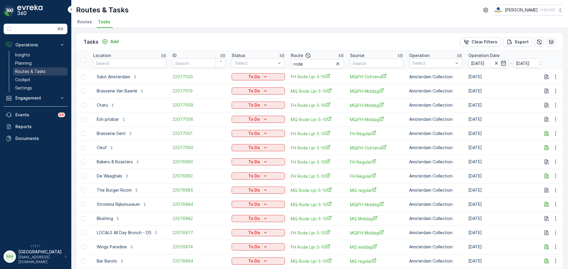
click at [17, 75] on link "Routes & Tasks" at bounding box center [40, 71] width 55 height 8
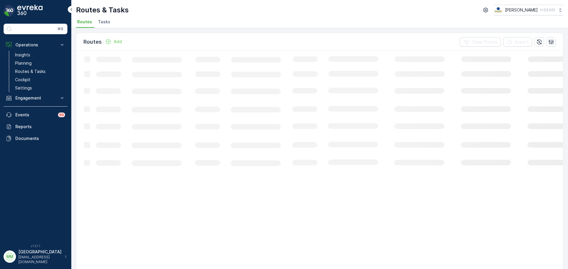
click at [106, 23] on span "Tasks" at bounding box center [104, 22] width 12 height 6
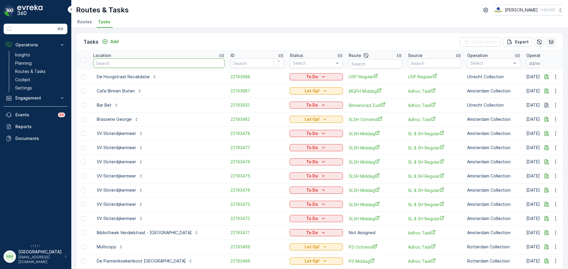
click at [133, 66] on input "text" at bounding box center [158, 63] width 131 height 9
type input "meetin"
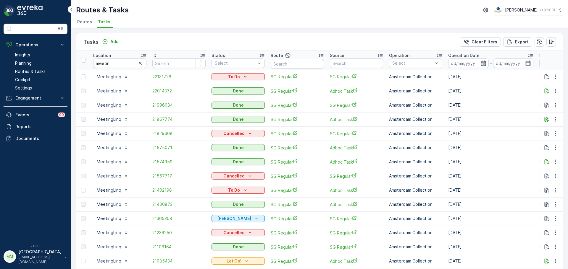
click at [149, 106] on td "MeetingLinq" at bounding box center [119, 105] width 59 height 14
click at [162, 105] on span "21996084" at bounding box center [178, 105] width 53 height 6
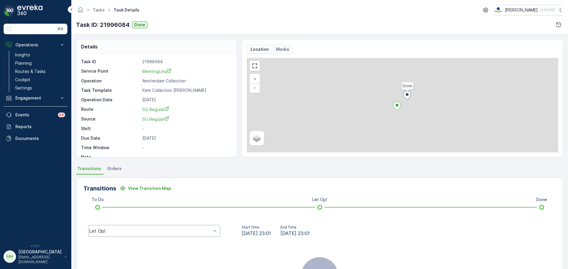
drag, startPoint x: 147, startPoint y: 238, endPoint x: 145, endPoint y: 234, distance: 3.6
click at [146, 238] on div "Let Op!" at bounding box center [154, 231] width 142 height 19
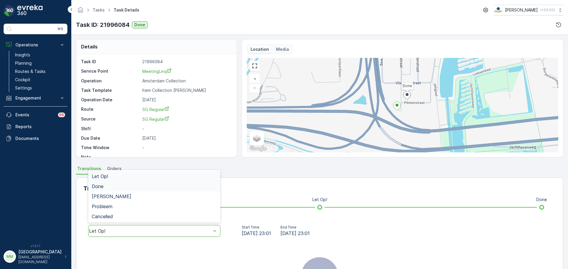
click at [120, 189] on div "Done" at bounding box center [154, 186] width 125 height 5
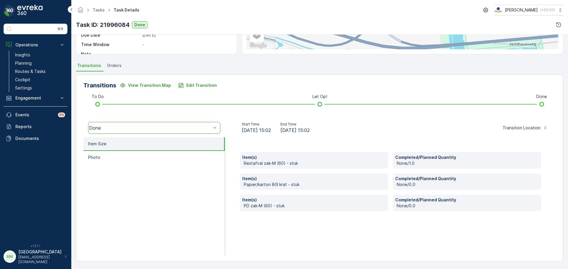
scroll to position [103, 0]
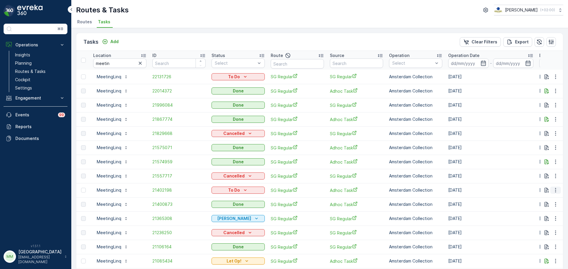
click at [555, 188] on icon "button" at bounding box center [555, 190] width 1 height 4
click at [534, 213] on span "Change Route" at bounding box center [540, 216] width 29 height 6
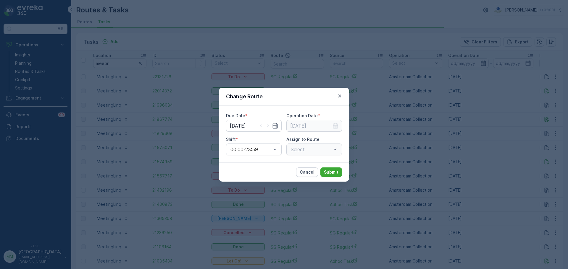
type input "[DATE]"
click at [268, 130] on input "[DATE]" at bounding box center [254, 126] width 56 height 12
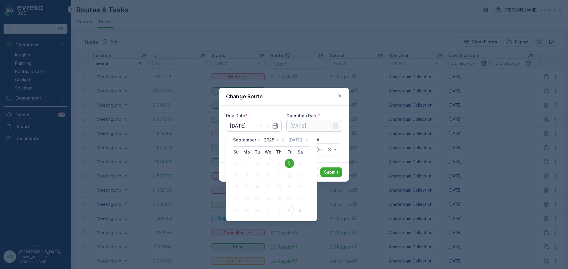
click at [248, 145] on div "September 2025 Today" at bounding box center [271, 142] width 77 height 10
click at [249, 142] on p "September" at bounding box center [244, 140] width 23 height 6
click at [251, 180] on span "October" at bounding box center [245, 178] width 17 height 6
click at [249, 175] on div "6" at bounding box center [246, 175] width 9 height 9
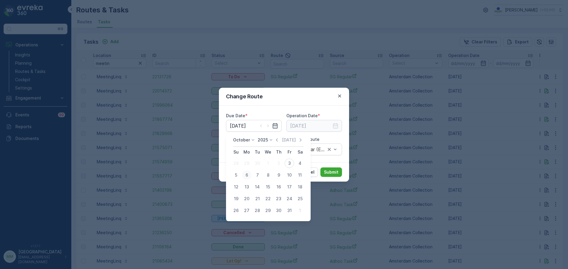
type input "[DATE]"
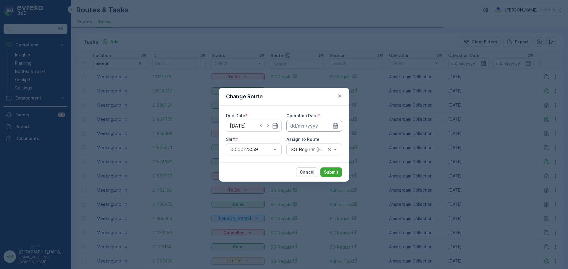
click at [304, 124] on input at bounding box center [314, 126] width 56 height 12
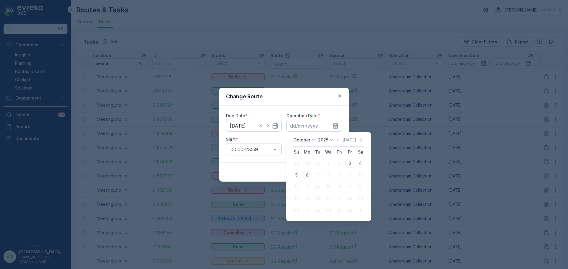
click at [307, 175] on div "6" at bounding box center [306, 175] width 9 height 9
type input "[DATE]"
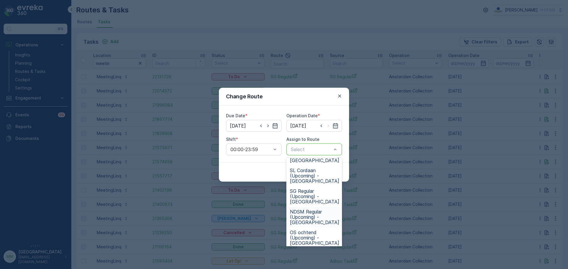
scroll to position [237, 0]
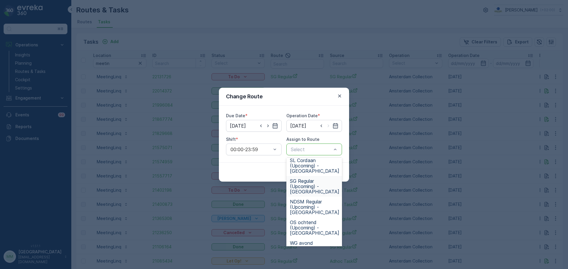
click at [319, 189] on span "SG Regular (Upcoming) - [GEOGRAPHIC_DATA]" at bounding box center [314, 187] width 49 height 16
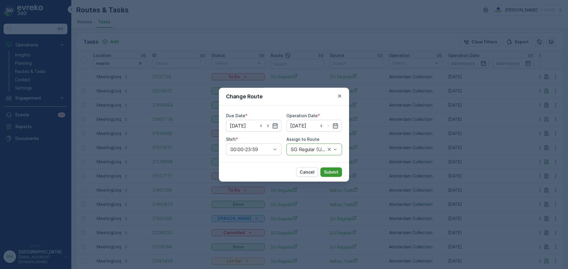
click at [330, 175] on p "Submit" at bounding box center [331, 172] width 14 height 6
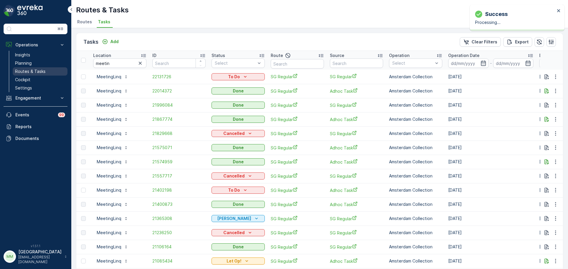
click at [32, 70] on p "Routes & Tasks" at bounding box center [30, 72] width 30 height 6
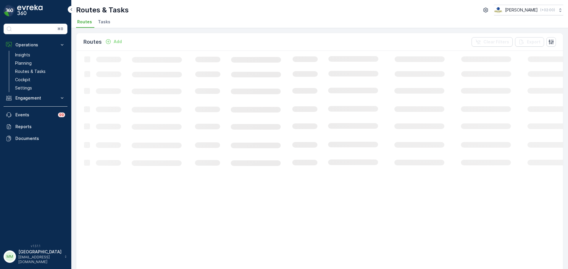
click at [109, 23] on li "Tasks" at bounding box center [105, 23] width 16 height 10
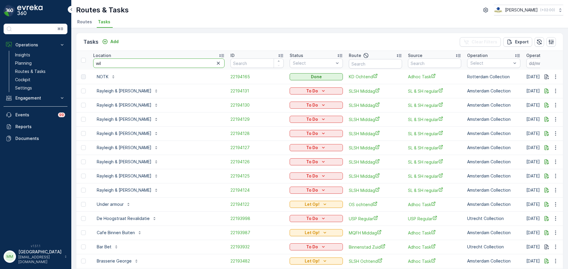
type input "wili"
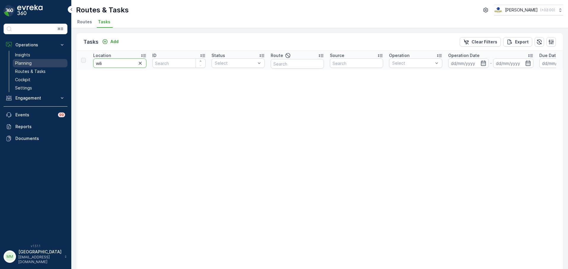
drag, startPoint x: 111, startPoint y: 66, endPoint x: 65, endPoint y: 67, distance: 46.4
click at [66, 66] on div "⌘B Operations Insights Planning Routes & Tasks Cockpit Settings Engagement Insi…" at bounding box center [284, 134] width 568 height 269
type input "kaapse"
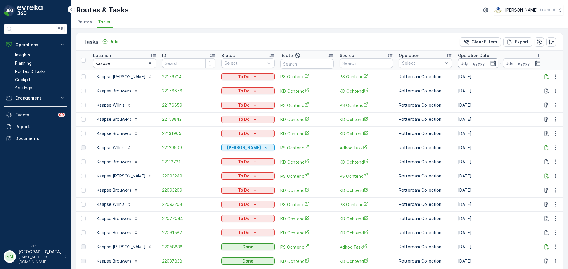
click at [472, 61] on input at bounding box center [478, 63] width 41 height 9
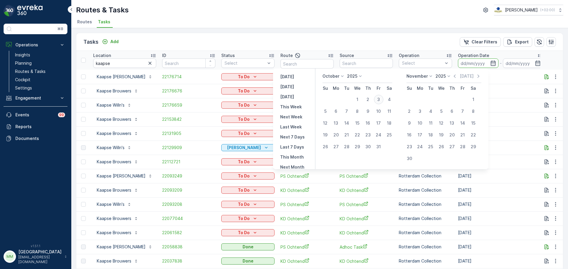
click at [379, 100] on div "3" at bounding box center [378, 99] width 9 height 9
type input "[DATE]"
click at [378, 100] on div "3" at bounding box center [378, 99] width 9 height 9
type input "[DATE]"
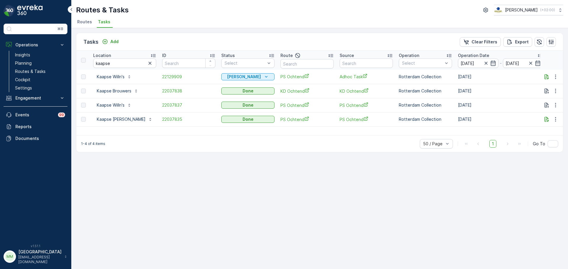
click at [159, 81] on td "22129909" at bounding box center [188, 77] width 59 height 14
click at [162, 79] on span "22129909" at bounding box center [188, 77] width 53 height 6
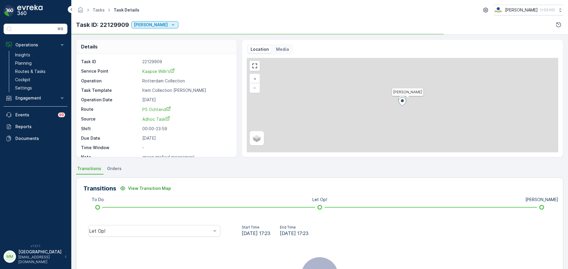
click at [274, 48] on div "Media" at bounding box center [282, 49] width 18 height 7
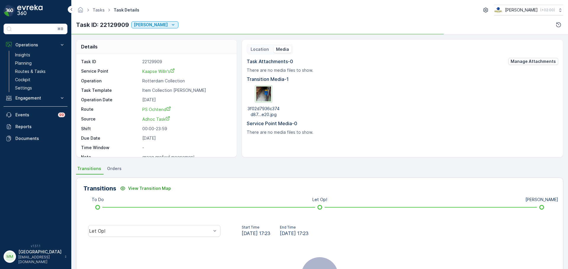
click at [264, 98] on img at bounding box center [263, 94] width 15 height 15
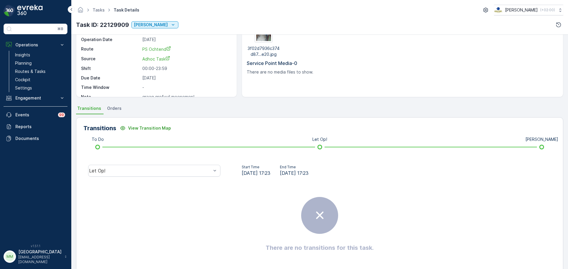
scroll to position [74, 0]
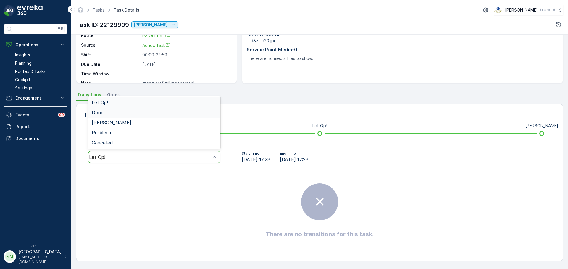
click at [129, 114] on div "Done" at bounding box center [154, 112] width 125 height 5
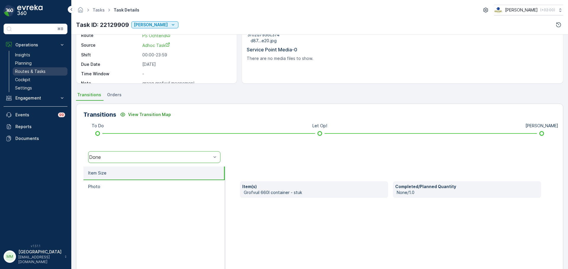
click at [48, 72] on link "Routes & Tasks" at bounding box center [40, 71] width 55 height 8
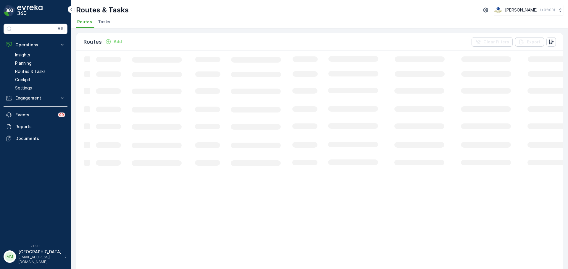
click at [111, 22] on li "Tasks" at bounding box center [105, 23] width 16 height 10
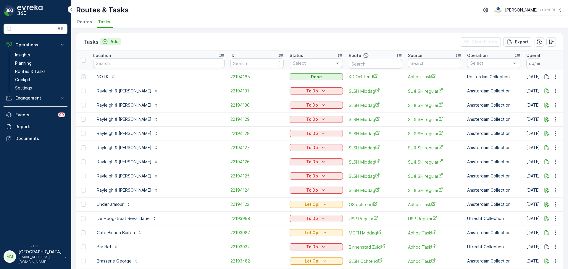
click at [115, 42] on p "Add" at bounding box center [114, 42] width 8 height 6
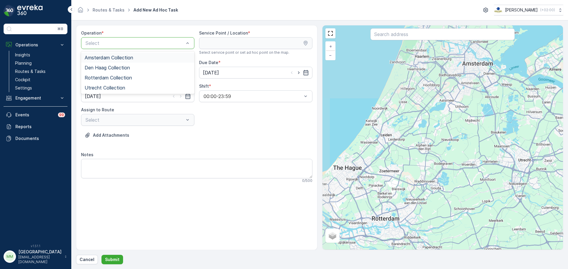
click at [119, 56] on span "Amsterdam Collection" at bounding box center [109, 57] width 48 height 5
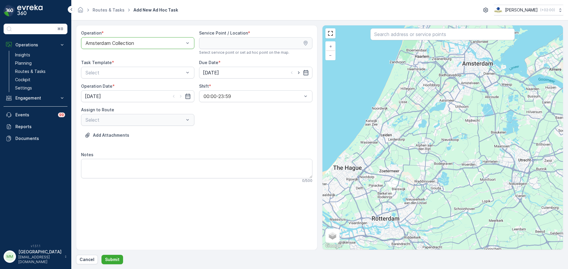
click at [386, 41] on div "+ − Satellite Roadmap Terrain Hybrid Leaflet Keyboard shortcuts Map Data Map da…" at bounding box center [442, 137] width 241 height 225
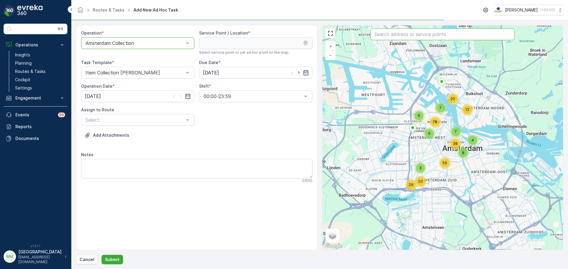
click at [382, 34] on input "text" at bounding box center [442, 34] width 144 height 12
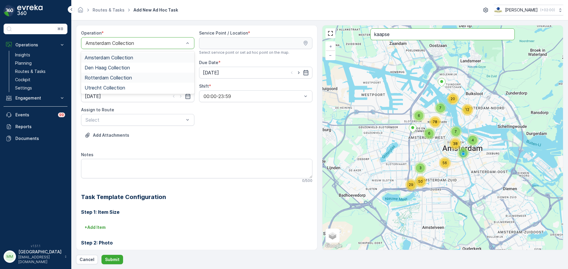
drag, startPoint x: 118, startPoint y: 78, endPoint x: 125, endPoint y: 78, distance: 6.5
click at [120, 78] on span "Rotterdam Collection" at bounding box center [108, 77] width 47 height 5
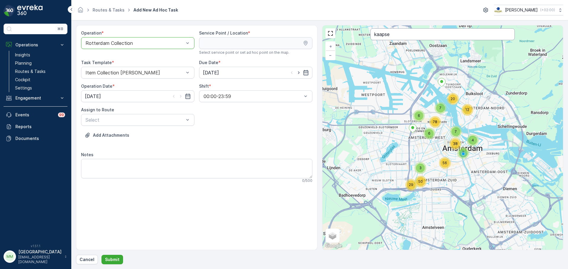
click at [429, 36] on input "kaapse" at bounding box center [442, 34] width 144 height 12
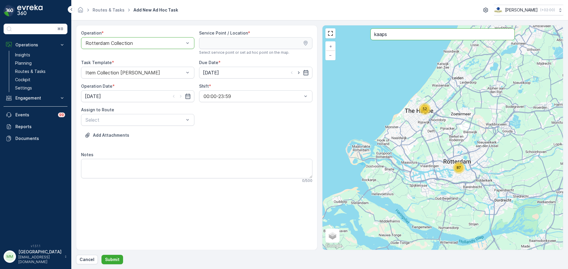
type input "kaapse"
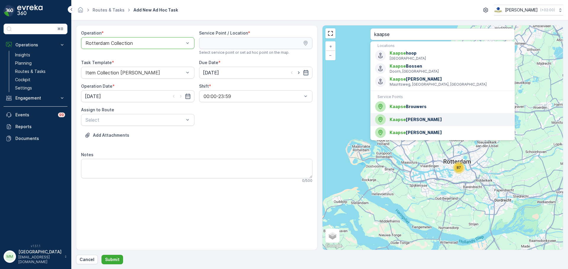
click at [409, 117] on span "Kaapse Willn's" at bounding box center [449, 120] width 120 height 6
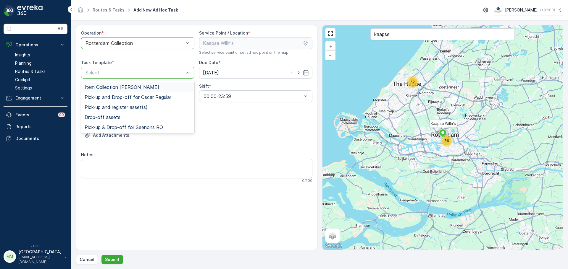
click at [128, 86] on span "Item Collection [PERSON_NAME]" at bounding box center [122, 87] width 75 height 5
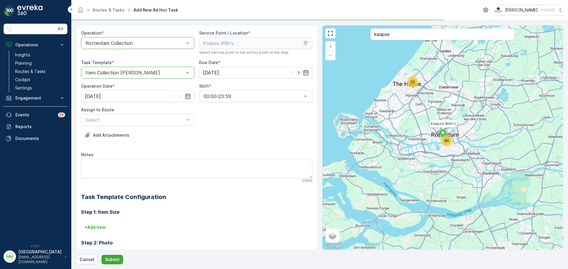
click at [296, 71] on icon "button" at bounding box center [299, 73] width 6 height 6
type input "[DATE]"
click at [180, 96] on icon "button" at bounding box center [180, 96] width 1 height 3
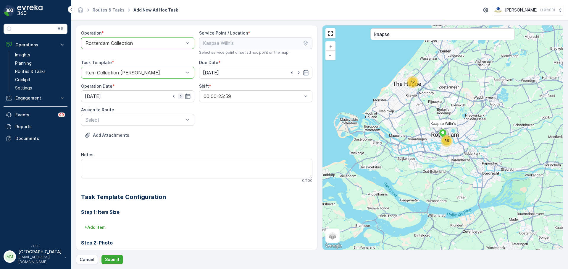
click at [180, 96] on icon "button" at bounding box center [180, 96] width 1 height 3
click at [181, 96] on icon "button" at bounding box center [181, 96] width 6 height 6
type input "[DATE]"
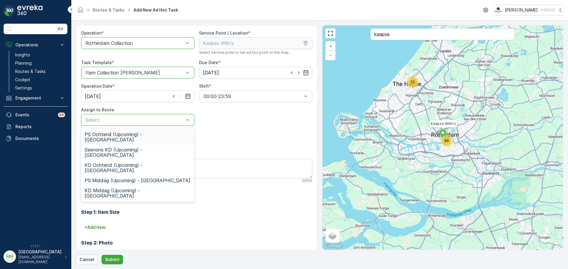
click at [158, 125] on div "Select" at bounding box center [137, 120] width 113 height 12
click at [139, 137] on span "PS Ochtend (Upcoming) - [GEOGRAPHIC_DATA]" at bounding box center [138, 137] width 106 height 11
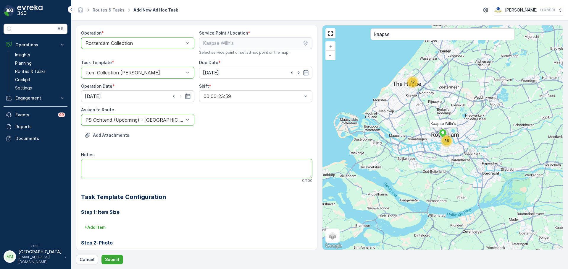
drag, startPoint x: 137, startPoint y: 169, endPoint x: 141, endPoint y: 166, distance: 4.9
click at [137, 169] on textarea "Notes" at bounding box center [196, 169] width 231 height 20
type textarea "graag grofvuil ophalen, staat beneden"
click at [110, 261] on p "Submit" at bounding box center [112, 260] width 14 height 6
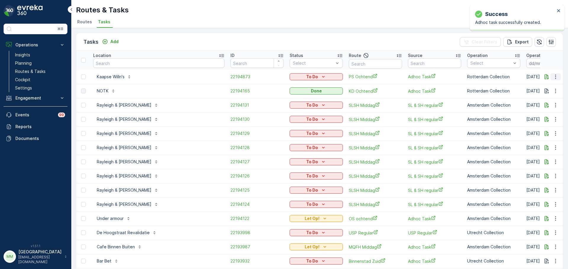
click at [553, 77] on icon "button" at bounding box center [555, 77] width 6 height 6
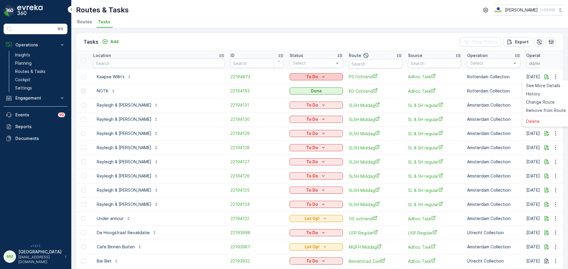
click at [299, 75] on div "To Do" at bounding box center [316, 77] width 48 height 6
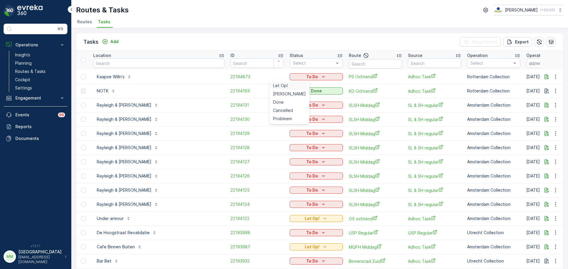
click at [292, 87] on div "Let Op!" at bounding box center [290, 86] width 38 height 8
click at [557, 73] on button "button" at bounding box center [555, 76] width 11 height 7
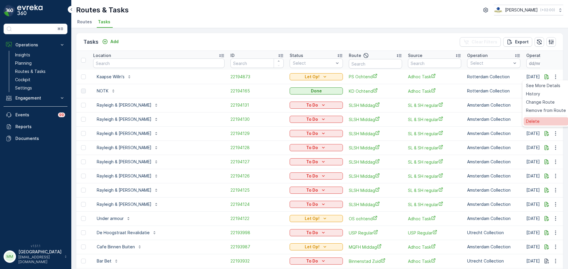
click at [532, 122] on span "Delete" at bounding box center [533, 122] width 14 height 6
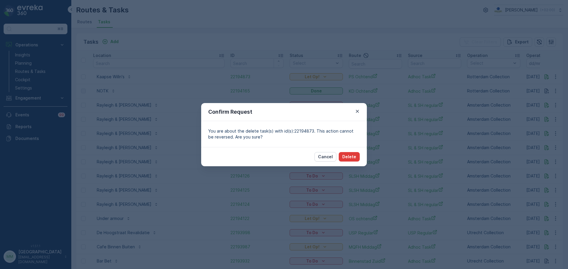
click at [346, 158] on p "Delete" at bounding box center [349, 157] width 14 height 6
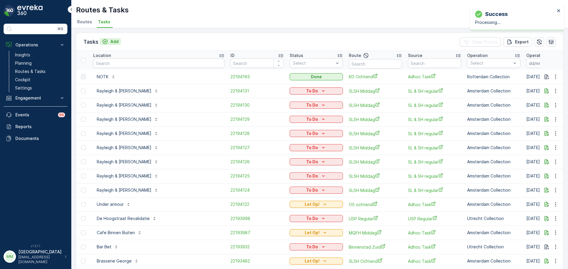
click at [113, 44] on p "Add" at bounding box center [114, 42] width 8 height 6
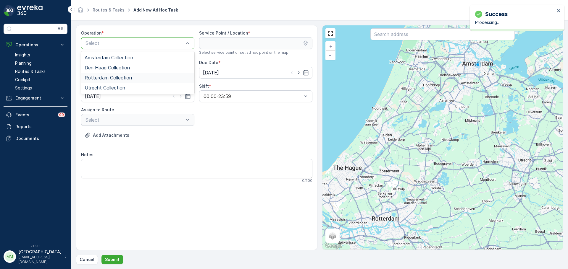
click at [109, 76] on span "Rotterdam Collection" at bounding box center [108, 77] width 47 height 5
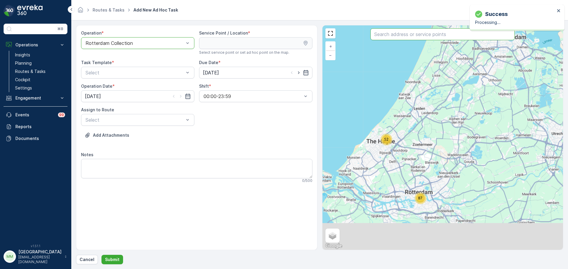
click at [383, 38] on input "text" at bounding box center [442, 34] width 144 height 12
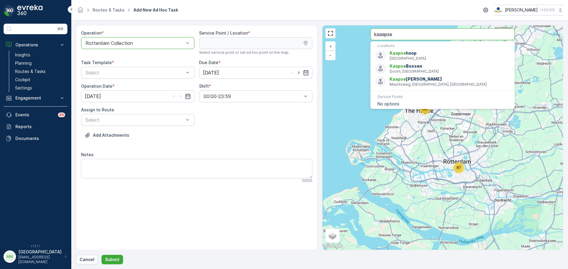
click at [381, 34] on input "kaaapse" at bounding box center [442, 34] width 144 height 12
type input "kaapse"
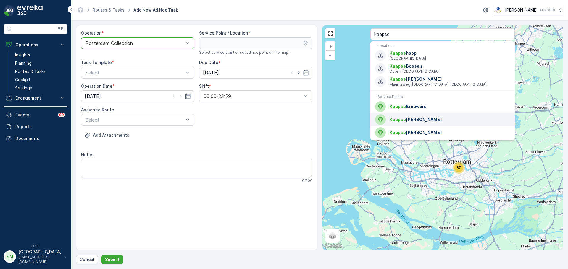
click at [401, 116] on div "Kaapse Willn's" at bounding box center [442, 119] width 135 height 11
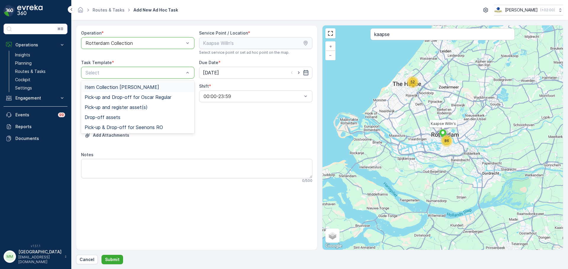
click at [114, 68] on div "Select" at bounding box center [137, 73] width 113 height 12
click at [104, 86] on span "Item Collection [PERSON_NAME]" at bounding box center [122, 87] width 75 height 5
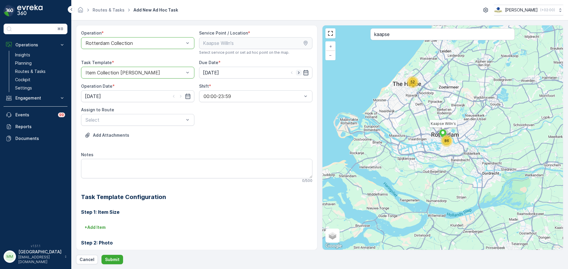
click at [296, 71] on icon "button" at bounding box center [299, 73] width 6 height 6
click at [291, 72] on icon "button" at bounding box center [291, 73] width 1 height 3
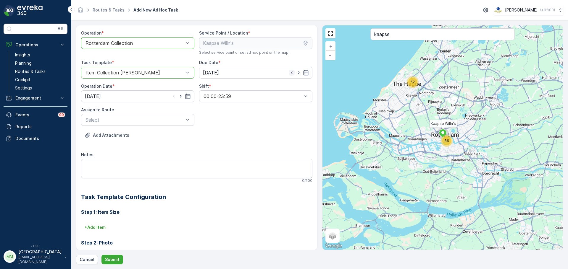
type input "[DATE]"
click at [180, 97] on icon "button" at bounding box center [180, 96] width 1 height 3
type input "[DATE]"
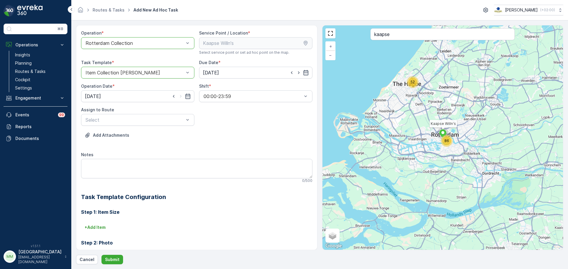
click at [156, 126] on div "Operation * option Rotterdam Collection, selected. Rotterdam Collection Service…" at bounding box center [196, 176] width 231 height 293
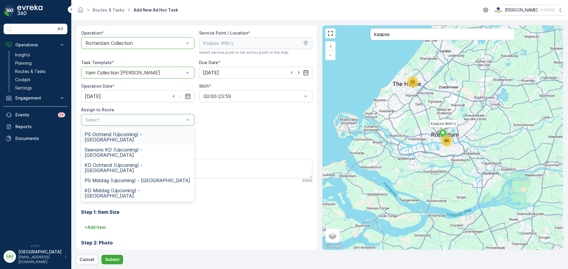
click at [154, 125] on div "Select" at bounding box center [137, 120] width 113 height 12
click at [116, 136] on span "PS Ochtend (Upcoming) - [GEOGRAPHIC_DATA]" at bounding box center [138, 137] width 106 height 11
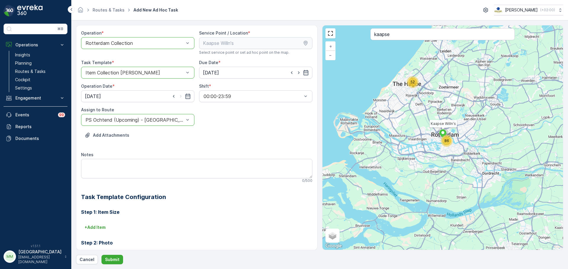
click at [118, 154] on div "Notes" at bounding box center [196, 155] width 231 height 6
drag, startPoint x: 120, startPoint y: 167, endPoint x: 124, endPoint y: 167, distance: 4.4
click at [120, 167] on textarea "Notes" at bounding box center [196, 169] width 231 height 20
type textarea "grofvuil ophalen. Staat beneden!"
click at [92, 228] on p "+ Add Item" at bounding box center [95, 228] width 21 height 6
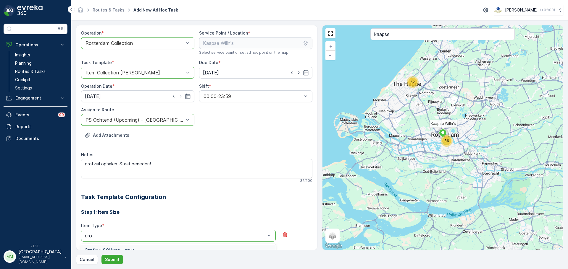
type input "grof"
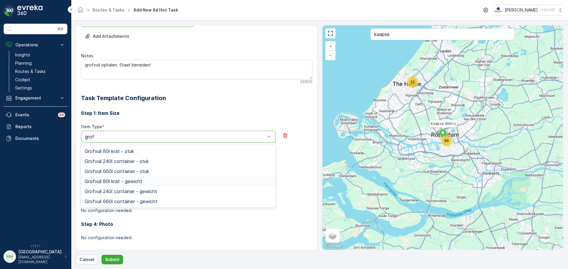
scroll to position [104, 0]
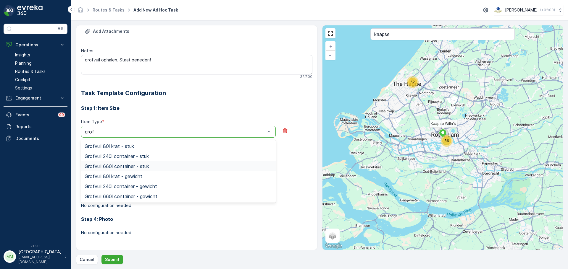
click at [150, 167] on div "Grofvuil 660l container - stuk" at bounding box center [178, 166] width 187 height 5
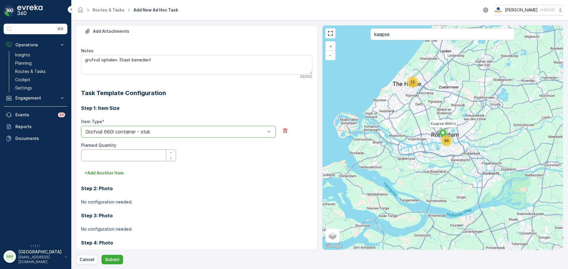
click at [123, 159] on Quantity "Planned Quantity" at bounding box center [128, 156] width 95 height 12
type Quantity "1"
click at [111, 262] on p "Submit" at bounding box center [112, 260] width 14 height 6
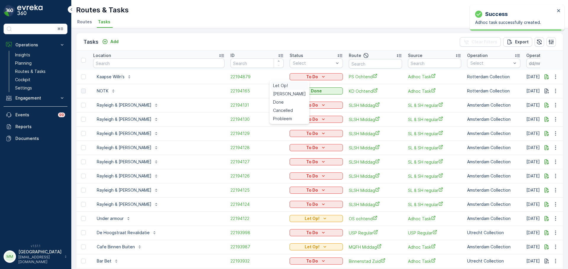
click at [283, 86] on span "Let Op!" at bounding box center [280, 86] width 15 height 6
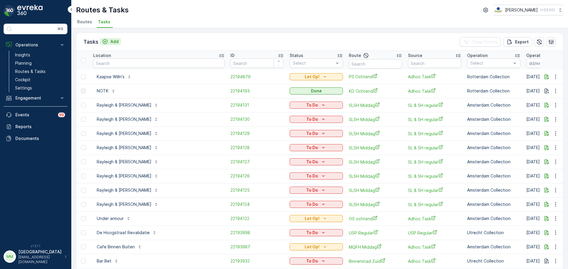
click at [118, 45] on button "Add" at bounding box center [110, 41] width 21 height 7
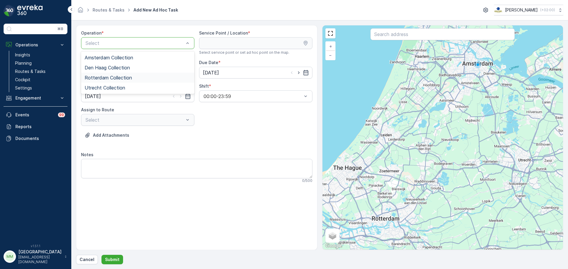
click at [122, 75] on div "Rotterdam Collection" at bounding box center [137, 78] width 113 height 10
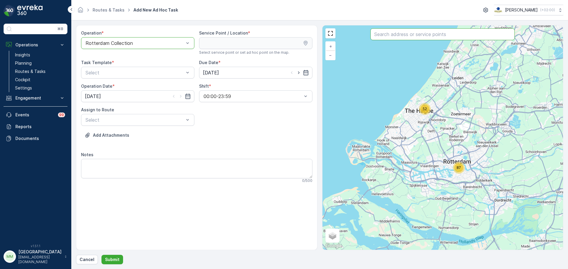
click at [401, 37] on input "text" at bounding box center [442, 34] width 144 height 12
click at [425, 36] on input "text" at bounding box center [442, 34] width 144 height 12
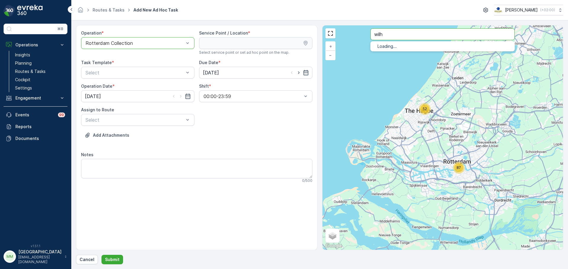
type input "wilh"
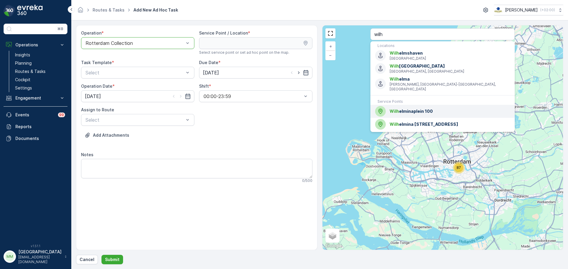
click at [421, 108] on span "Wilh elminaplein 100" at bounding box center [449, 111] width 120 height 6
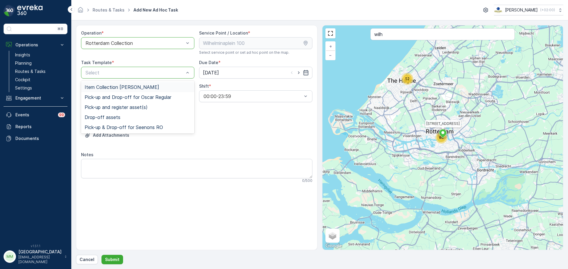
click at [134, 84] on div "Item Collection [PERSON_NAME]" at bounding box center [137, 87] width 113 height 10
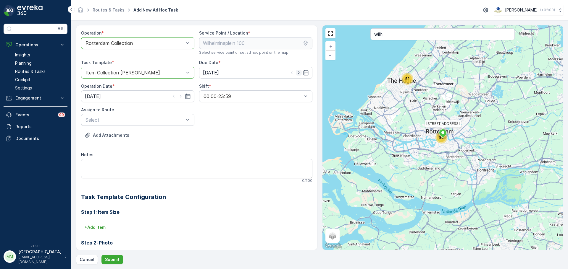
click at [298, 73] on icon "button" at bounding box center [298, 73] width 1 height 3
click at [297, 73] on icon "button" at bounding box center [299, 73] width 6 height 6
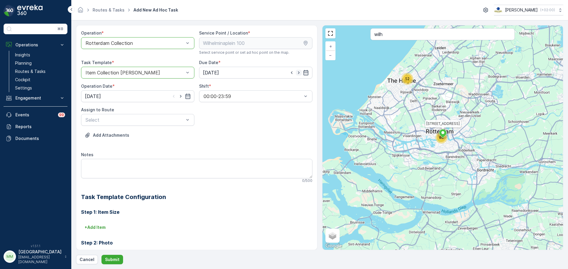
type input "[DATE]"
click at [181, 97] on icon "button" at bounding box center [181, 96] width 6 height 6
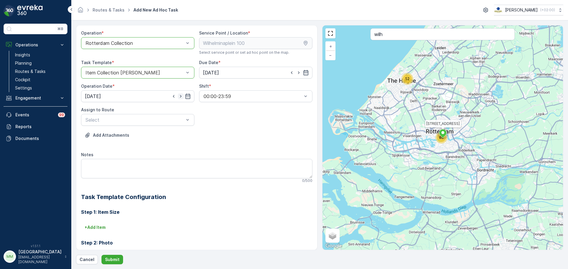
click at [181, 97] on icon "button" at bounding box center [181, 96] width 6 height 6
type input "08.10.2025"
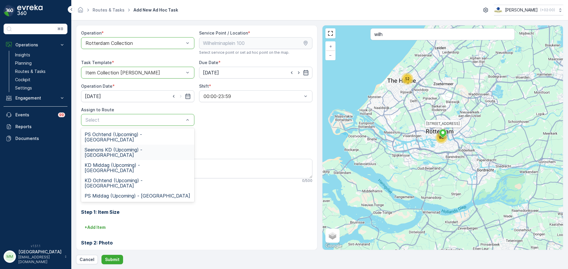
click at [148, 147] on span "Seenons KD (Upcoming) - Rotterdam" at bounding box center [138, 152] width 106 height 11
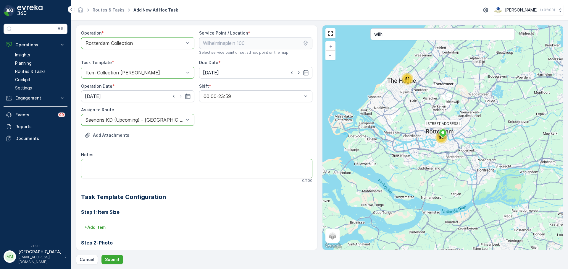
click at [145, 161] on textarea "Notes" at bounding box center [196, 169] width 231 height 20
click at [252, 70] on input "08.10.2025" at bounding box center [255, 73] width 113 height 12
click at [121, 166] on textarea "Notes" at bounding box center [196, 169] width 231 height 20
type textarea "alle spullen meenemen en niet terug zetten!"
click at [117, 262] on p "Submit" at bounding box center [112, 260] width 14 height 6
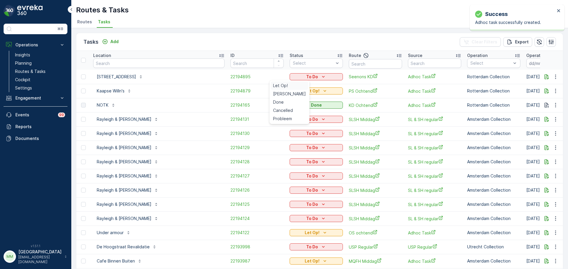
click at [281, 88] on span "Let Op!" at bounding box center [280, 86] width 15 height 6
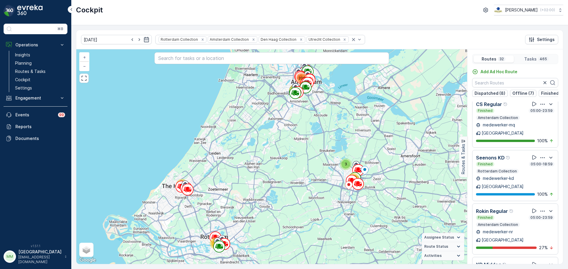
scroll to position [1059, 0]
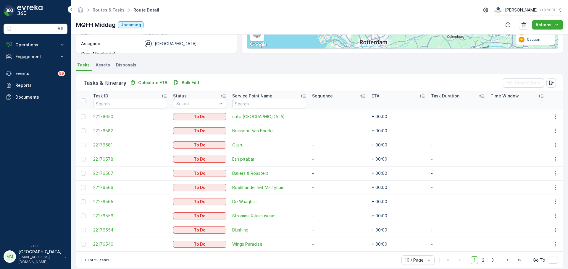
scroll to position [111, 0]
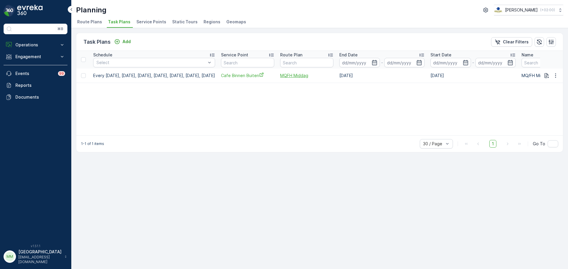
click at [330, 76] on span "MQFH Middag" at bounding box center [306, 76] width 53 height 6
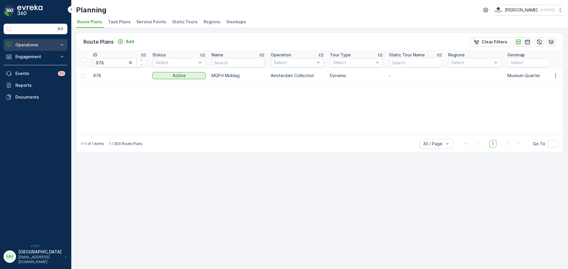
click at [35, 46] on p "Operations" at bounding box center [35, 45] width 40 height 6
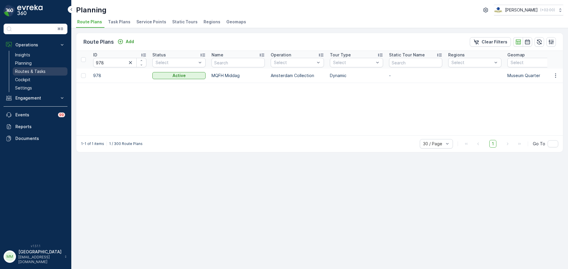
click at [34, 72] on p "Routes & Tasks" at bounding box center [30, 72] width 30 height 6
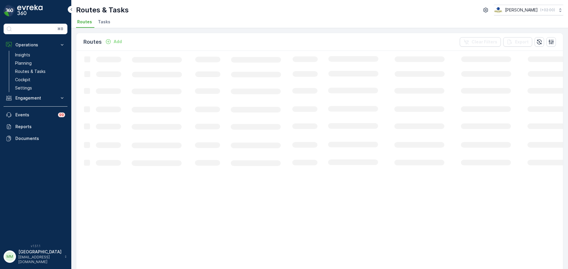
click at [97, 23] on li "Tasks" at bounding box center [105, 23] width 16 height 10
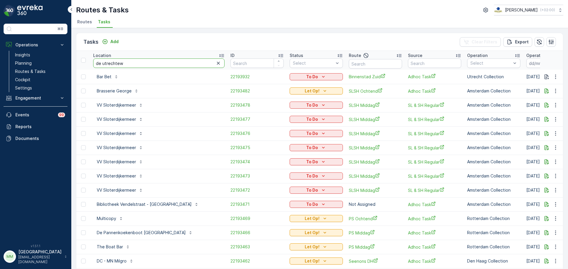
type input "de utrechtewr"
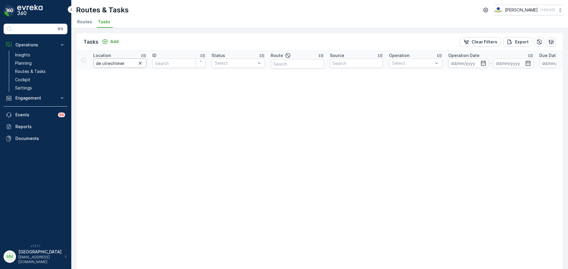
click at [122, 64] on input "de utrechtewr" at bounding box center [119, 63] width 53 height 9
type input "de utrechter"
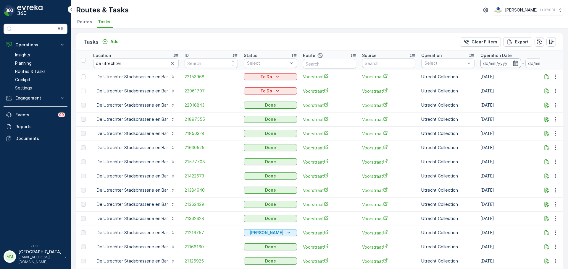
click at [484, 63] on input at bounding box center [500, 63] width 41 height 9
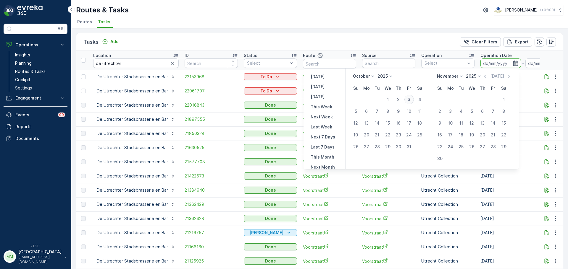
click at [411, 100] on div "3" at bounding box center [408, 99] width 9 height 9
type input "[DATE]"
click at [411, 100] on div "3" at bounding box center [408, 99] width 9 height 9
type input "[DATE]"
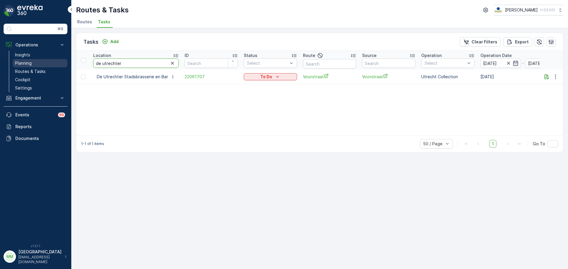
drag, startPoint x: 145, startPoint y: 65, endPoint x: 61, endPoint y: 64, distance: 83.7
click at [59, 65] on div "⌘B Operations Insights Planning Routes & Tasks Cockpit Settings Engagement Insi…" at bounding box center [284, 134] width 568 height 269
type input "kazerne"
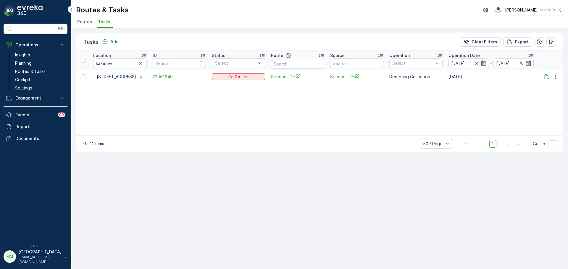
click at [474, 63] on icon "button" at bounding box center [476, 63] width 6 height 6
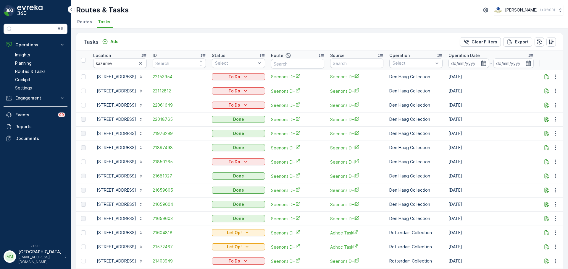
click at [163, 106] on span "22061649" at bounding box center [179, 105] width 53 height 6
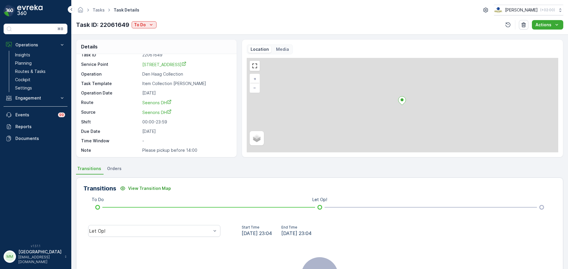
scroll to position [8, 0]
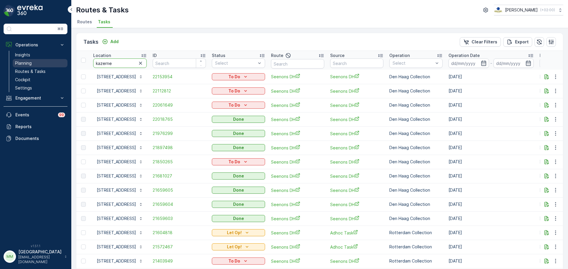
drag, startPoint x: 121, startPoint y: 65, endPoint x: 64, endPoint y: 62, distance: 57.4
click at [64, 62] on div "⌘B Operations Insights Planning Routes & Tasks Cockpit Settings Engagement Insi…" at bounding box center [284, 134] width 568 height 269
type input "protest"
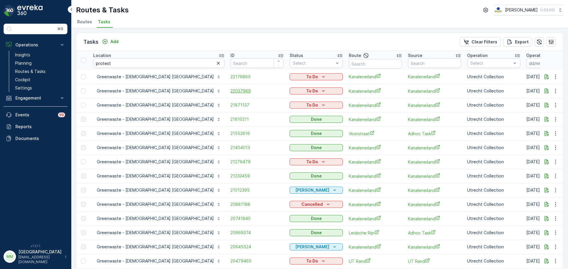
click at [230, 93] on span "22037969" at bounding box center [256, 91] width 53 height 6
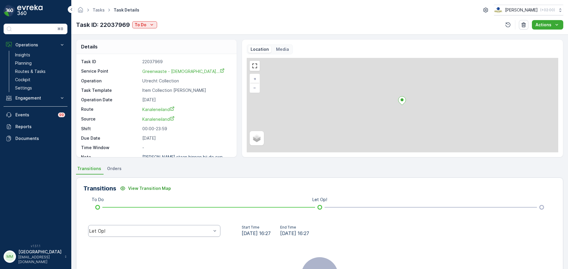
click at [129, 226] on div "Let Op!" at bounding box center [154, 231] width 142 height 19
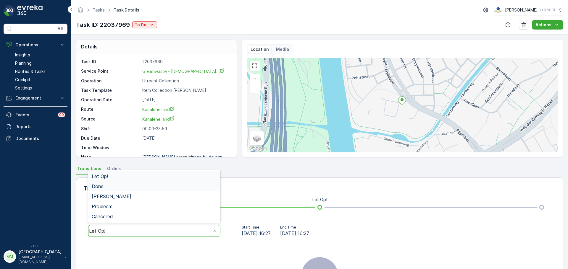
click at [108, 189] on div "Done" at bounding box center [154, 186] width 125 height 5
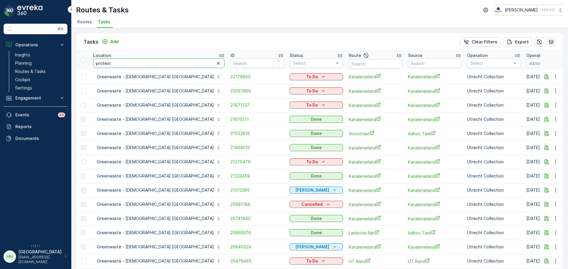
drag, startPoint x: 146, startPoint y: 65, endPoint x: 89, endPoint y: 65, distance: 56.8
click at [89, 65] on tr "Location protest ID Status Select Route Source Operation Select Operation Date …" at bounding box center [571, 60] width 990 height 19
type input "under"
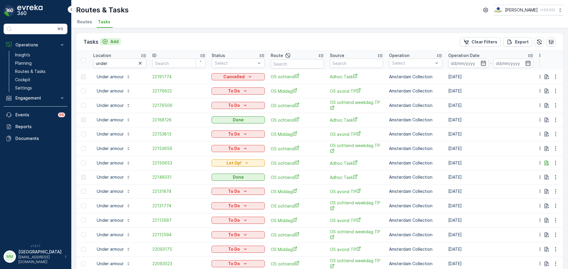
click at [115, 42] on p "Add" at bounding box center [114, 42] width 8 height 6
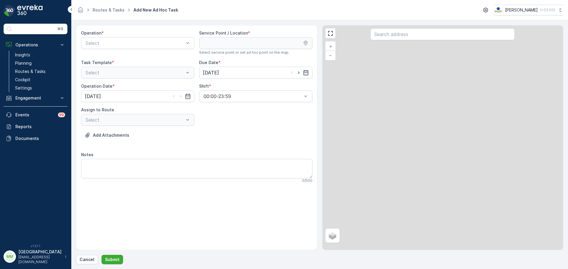
click at [156, 51] on div "Operation * Select" at bounding box center [137, 42] width 113 height 25
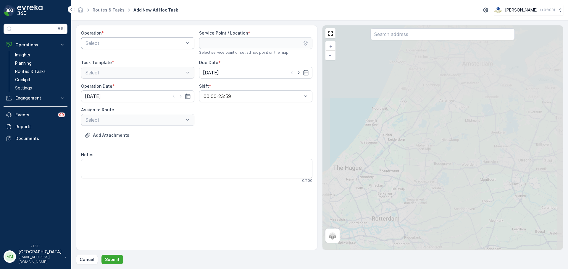
click at [151, 48] on div "Select" at bounding box center [137, 43] width 113 height 12
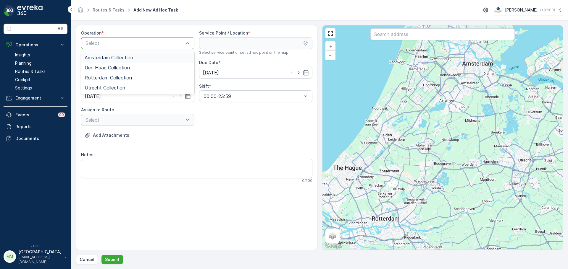
drag, startPoint x: 138, startPoint y: 56, endPoint x: 284, endPoint y: 55, distance: 146.0
click at [139, 57] on div "Amsterdam Collection" at bounding box center [138, 57] width 106 height 5
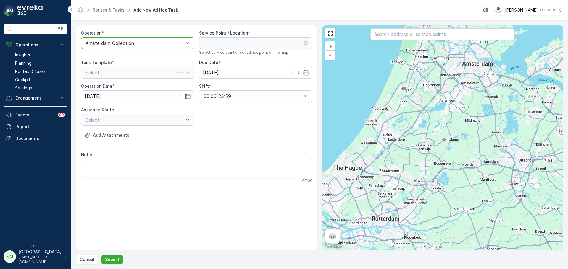
click at [393, 34] on input "text" at bounding box center [442, 34] width 144 height 12
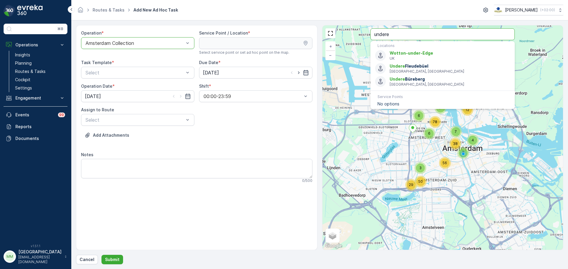
click at [392, 33] on input "undere" at bounding box center [442, 34] width 144 height 12
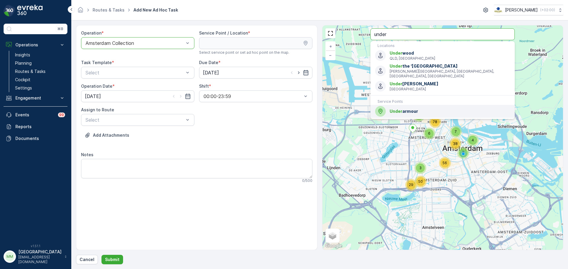
type input "under"
click at [424, 108] on span "Under armour" at bounding box center [449, 111] width 120 height 6
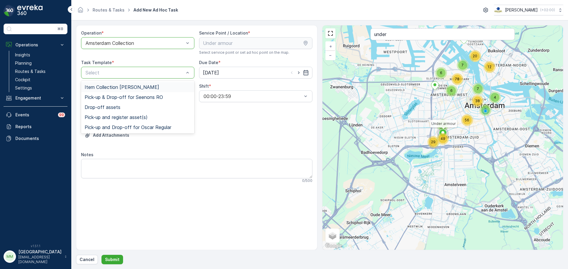
drag, startPoint x: 110, startPoint y: 85, endPoint x: 158, endPoint y: 85, distance: 47.9
click at [112, 85] on span "Item Collection [PERSON_NAME]" at bounding box center [122, 87] width 75 height 5
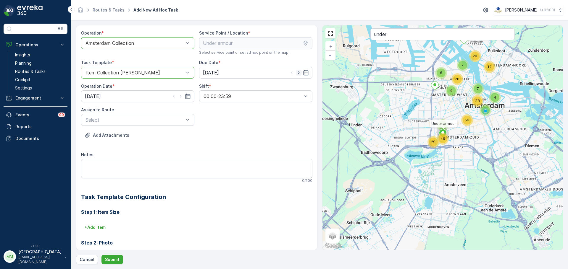
click at [296, 72] on icon "button" at bounding box center [299, 73] width 6 height 6
click at [296, 73] on icon "button" at bounding box center [299, 73] width 6 height 6
type input "[DATE]"
click at [180, 95] on icon "button" at bounding box center [180, 96] width 1 height 3
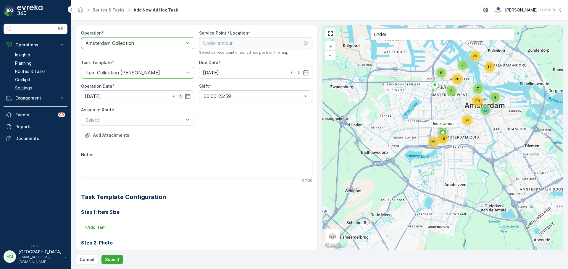
click at [180, 95] on icon "button" at bounding box center [181, 96] width 6 height 6
type input "[DATE]"
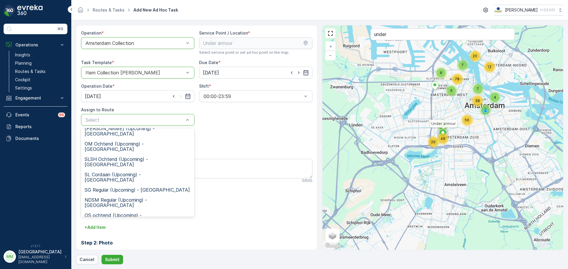
scroll to position [120, 0]
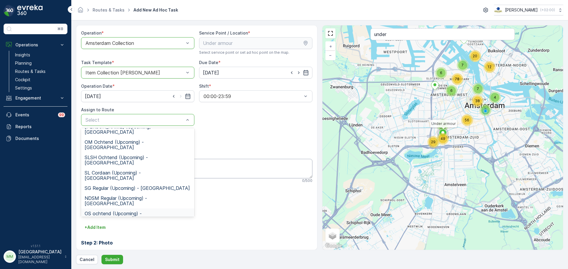
drag, startPoint x: 99, startPoint y: 158, endPoint x: 102, endPoint y: 160, distance: 3.0
click at [99, 211] on span "OS ochtend (Upcoming) - [GEOGRAPHIC_DATA]" at bounding box center [138, 216] width 106 height 11
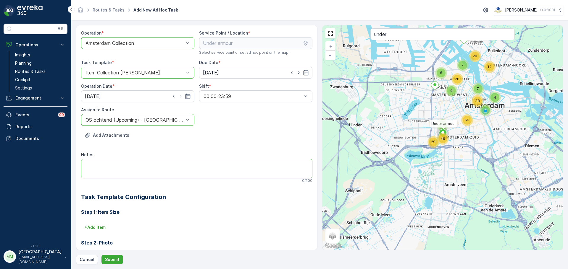
click at [119, 163] on textarea "Notes" at bounding box center [196, 169] width 231 height 20
type textarea "graag rollen rest zakken brengen, stuk of 5"
click at [109, 260] on p "Submit" at bounding box center [112, 260] width 14 height 6
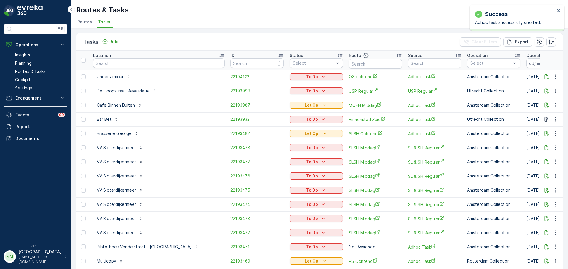
click at [315, 76] on div "To Do" at bounding box center [316, 77] width 48 height 6
click at [292, 85] on div "Let Op!" at bounding box center [290, 86] width 38 height 8
click at [148, 64] on input "text" at bounding box center [158, 63] width 131 height 9
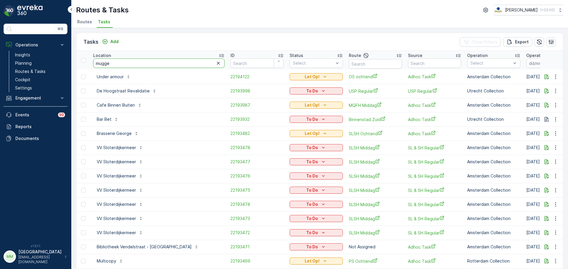
type input "muggen"
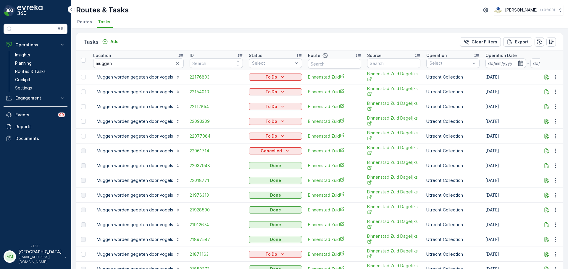
click at [119, 38] on div "Tasks Add Clear Filters Export" at bounding box center [319, 42] width 486 height 18
click at [118, 38] on div "Tasks Add" at bounding box center [102, 42] width 38 height 8
click at [119, 39] on button "Add" at bounding box center [110, 41] width 21 height 7
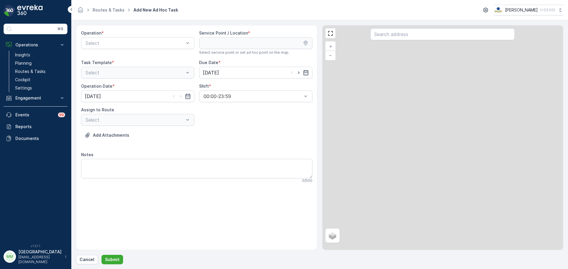
click at [123, 37] on div "Operation * Select" at bounding box center [137, 42] width 113 height 25
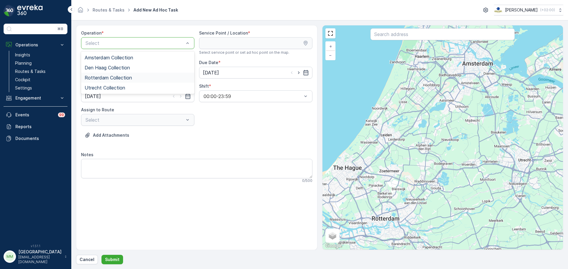
click at [123, 79] on span "Rotterdam Collection" at bounding box center [108, 77] width 47 height 5
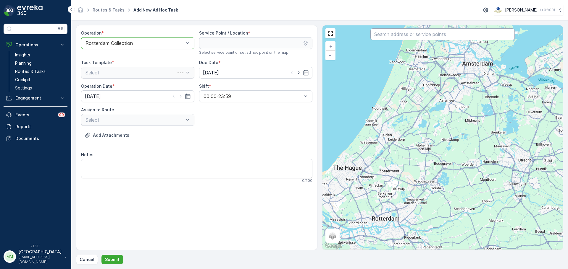
click at [412, 31] on input "text" at bounding box center [442, 34] width 144 height 12
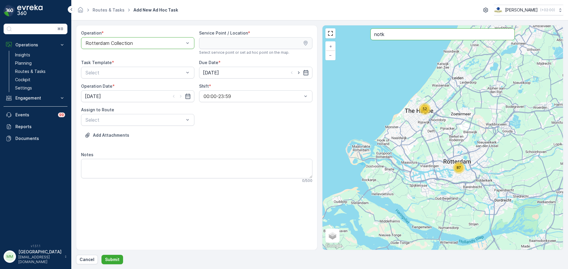
type input "notk"
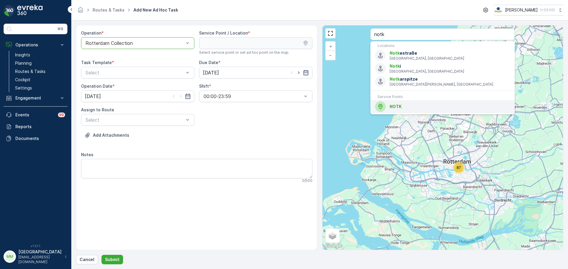
drag, startPoint x: 400, startPoint y: 109, endPoint x: 377, endPoint y: 105, distance: 23.3
click at [398, 109] on span "NOTK" at bounding box center [449, 107] width 120 height 6
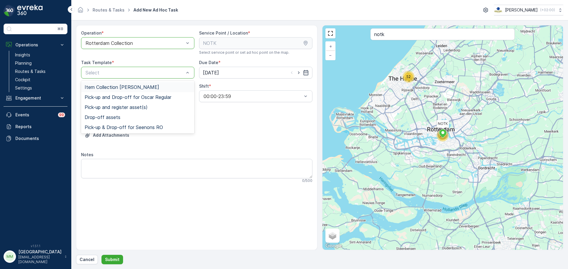
click at [120, 83] on div "Item Collection [PERSON_NAME]" at bounding box center [137, 87] width 113 height 10
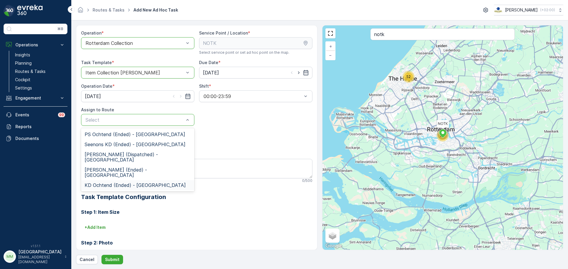
click at [132, 183] on span "KD Ochtend (Ended) - [GEOGRAPHIC_DATA]" at bounding box center [135, 185] width 101 height 5
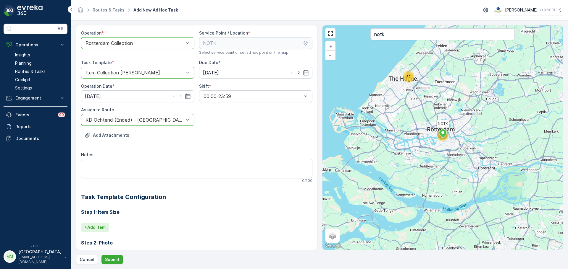
click at [106, 226] on p "+ Add Item" at bounding box center [95, 228] width 21 height 6
click at [110, 232] on div "Select" at bounding box center [178, 236] width 195 height 12
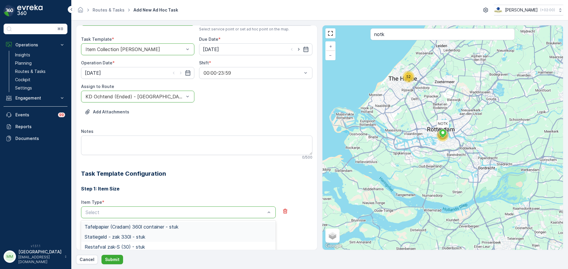
scroll to position [59, 0]
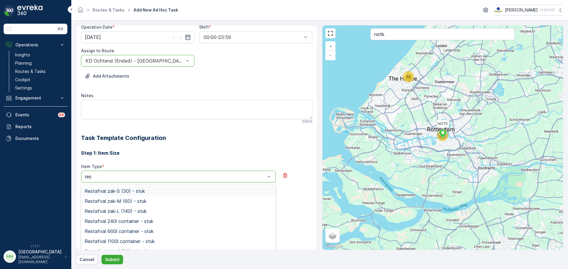
type input "rest"
click at [132, 200] on span "Restafval zak-M (60) - stuk" at bounding box center [116, 201] width 62 height 5
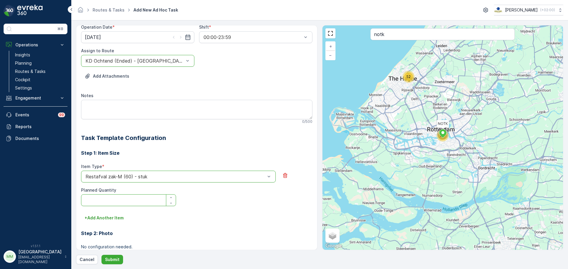
click at [118, 204] on Quantity "Planned Quantity" at bounding box center [128, 201] width 95 height 12
type Quantity "1"
click at [111, 218] on p "+ Add Another Item" at bounding box center [104, 218] width 39 height 6
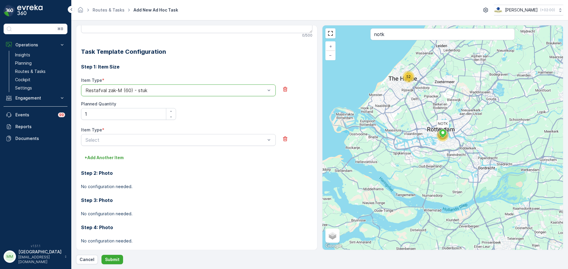
scroll to position [148, 0]
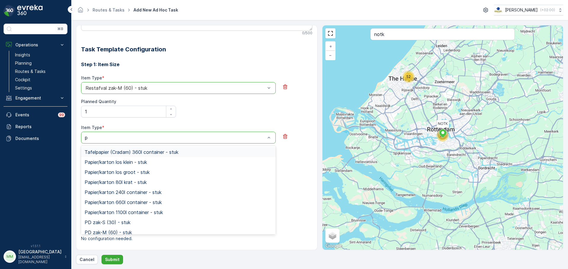
type input "pd"
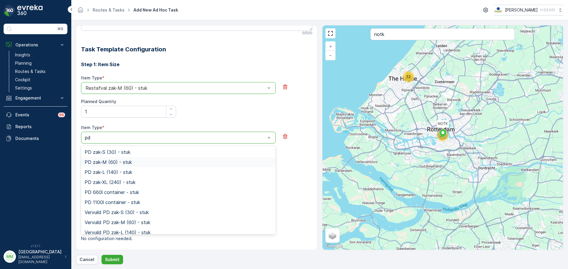
click at [122, 163] on span "PD zak-M (60) - stuk" at bounding box center [108, 162] width 47 height 5
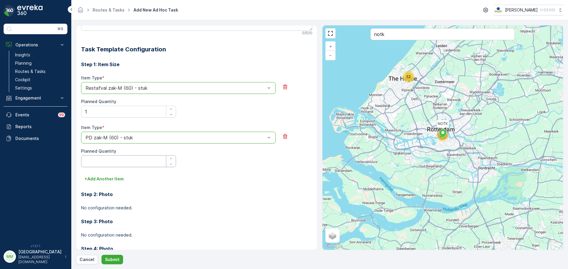
click at [122, 163] on Quantity "Planned Quantity" at bounding box center [128, 162] width 95 height 12
type Quantity "1"
click at [115, 176] on p "+ Add Another Item" at bounding box center [104, 179] width 39 height 6
click at [113, 195] on div "Item Type * Select" at bounding box center [196, 187] width 231 height 26
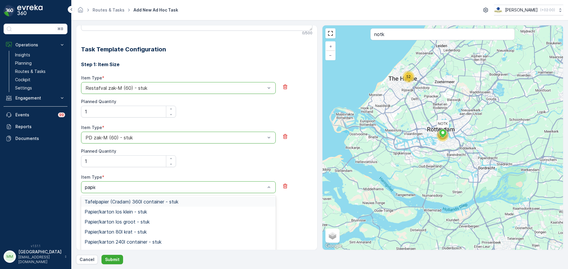
type input "papier"
click at [127, 229] on span "Papier/karton 80l krat - stuk" at bounding box center [116, 231] width 62 height 5
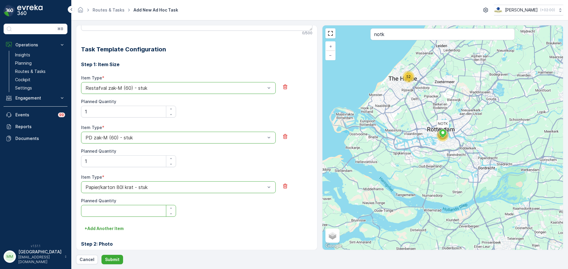
click at [112, 211] on Quantity "Planned Quantity" at bounding box center [128, 211] width 95 height 12
type Quantity "1"
click at [108, 228] on p "+ Add Another Item" at bounding box center [104, 229] width 39 height 6
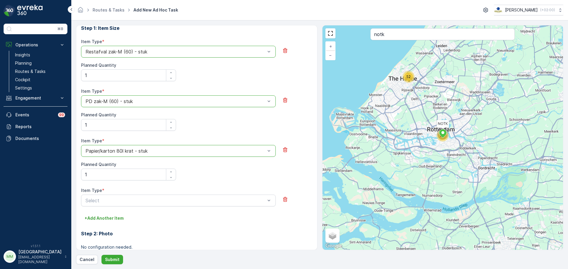
scroll to position [237, 0]
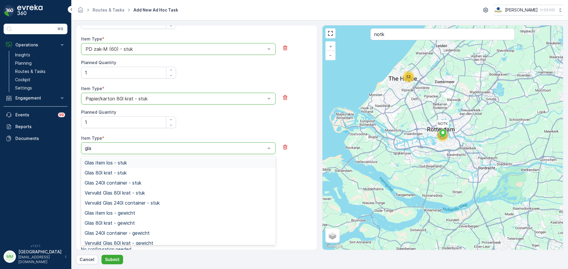
type input "glas"
click at [110, 175] on span "Glas 80l krat - stuk" at bounding box center [106, 172] width 42 height 5
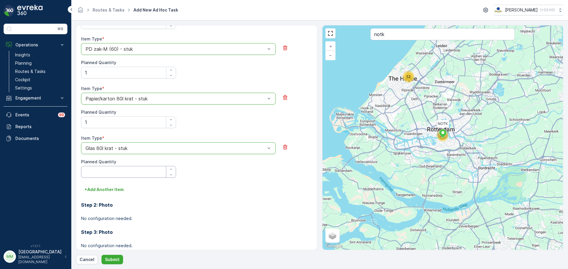
click at [110, 175] on Quantity "Planned Quantity" at bounding box center [128, 172] width 95 height 12
type Quantity "1"
click at [114, 255] on button "Submit" at bounding box center [112, 259] width 22 height 9
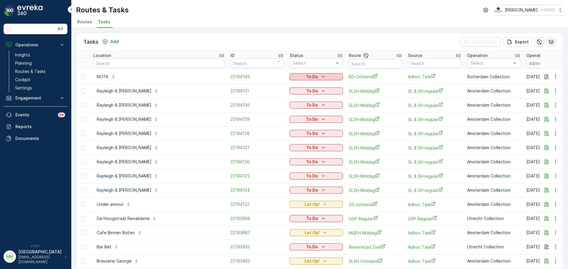
drag, startPoint x: 297, startPoint y: 73, endPoint x: 297, endPoint y: 77, distance: 3.5
click at [296, 72] on td "To Do" at bounding box center [315, 77] width 59 height 14
click at [306, 74] on p "To Do" at bounding box center [312, 77] width 12 height 6
click at [286, 101] on div "Done" at bounding box center [290, 102] width 38 height 8
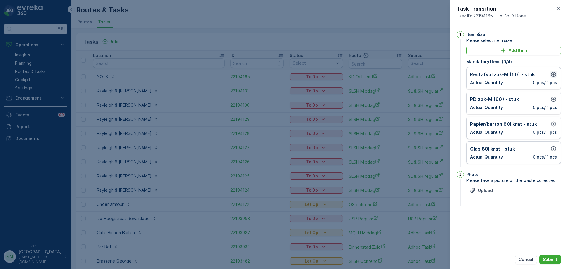
click at [552, 72] on icon "button" at bounding box center [553, 75] width 6 height 6
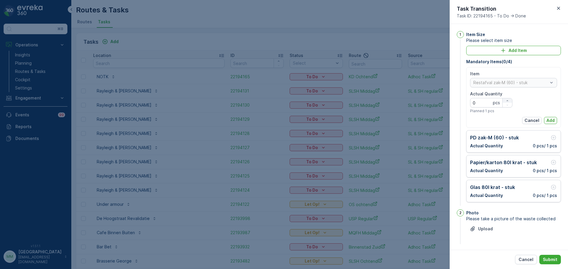
click at [506, 99] on icon "button" at bounding box center [507, 101] width 4 height 4
click at [506, 101] on icon "button" at bounding box center [506, 100] width 1 height 1
type Quantity "4"
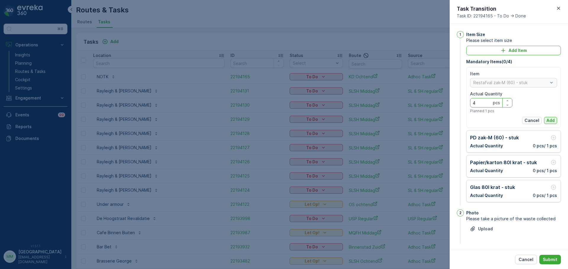
click at [548, 119] on p "Add" at bounding box center [550, 121] width 8 height 6
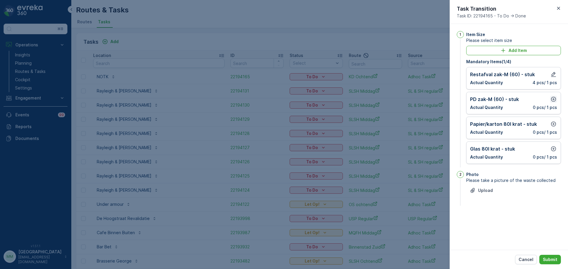
click at [553, 96] on icon "button" at bounding box center [553, 99] width 6 height 6
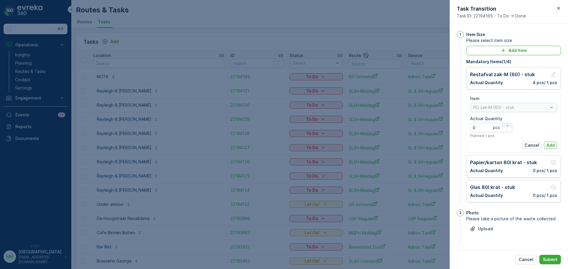
click at [508, 125] on div "button" at bounding box center [506, 126] width 9 height 4
type Quantity "1"
click at [546, 143] on p "Add" at bounding box center [550, 145] width 8 height 6
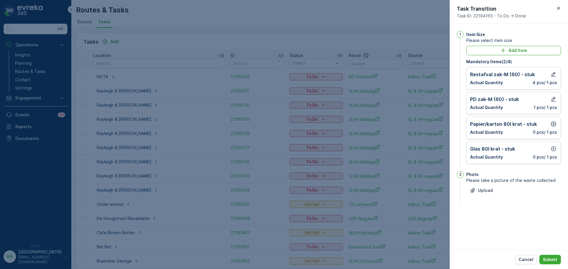
click at [552, 124] on icon "button" at bounding box center [553, 124] width 6 height 6
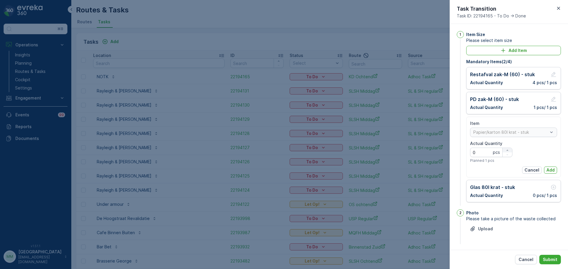
click at [508, 149] on icon "button" at bounding box center [507, 151] width 4 height 4
click at [507, 150] on icon "button" at bounding box center [507, 151] width 4 height 4
type Quantity "3"
click at [546, 169] on p "Add" at bounding box center [550, 170] width 8 height 6
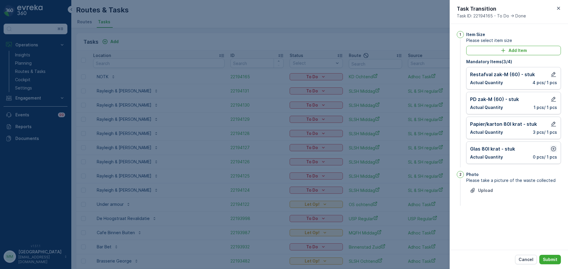
click at [553, 149] on icon "button" at bounding box center [553, 149] width 5 height 5
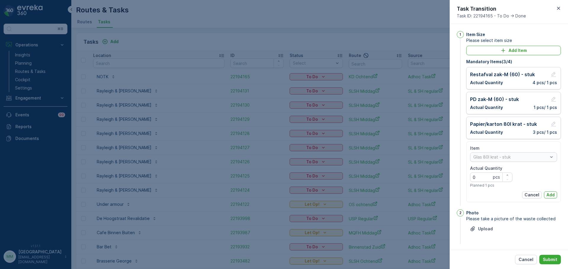
drag, startPoint x: 505, startPoint y: 175, endPoint x: 512, endPoint y: 176, distance: 6.5
click at [505, 176] on icon "button" at bounding box center [507, 176] width 4 height 4
type Quantity "1"
click at [548, 194] on p "Add" at bounding box center [550, 195] width 8 height 6
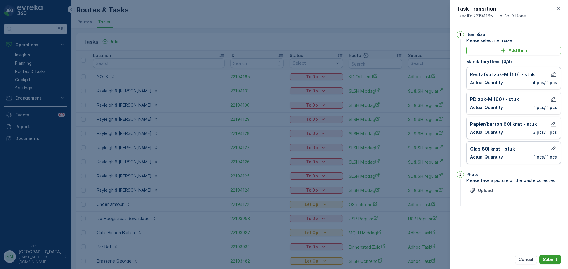
click at [548, 258] on p "Submit" at bounding box center [549, 260] width 14 height 6
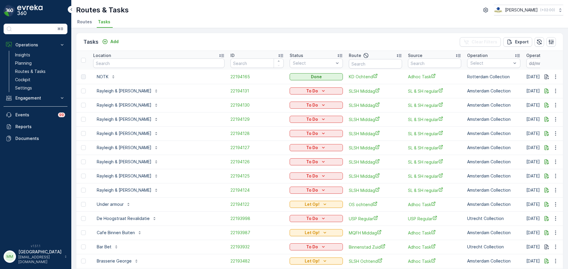
click at [173, 58] on div "Location" at bounding box center [158, 56] width 131 height 6
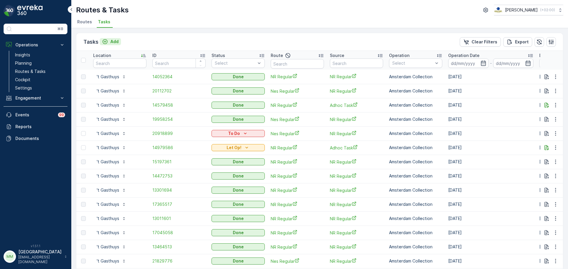
click at [109, 41] on div "Add" at bounding box center [110, 42] width 17 height 6
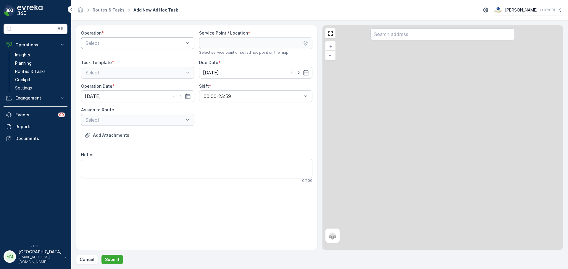
click at [124, 48] on div "Select" at bounding box center [137, 43] width 113 height 12
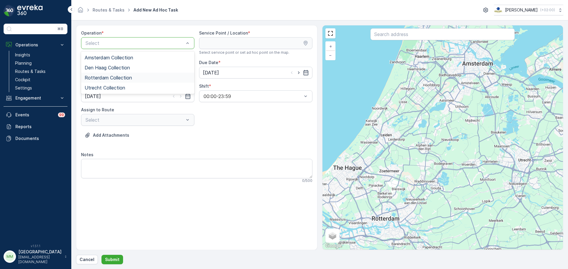
click at [122, 79] on span "Rotterdam Collection" at bounding box center [108, 77] width 47 height 5
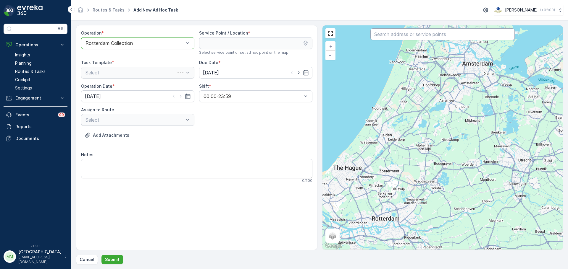
click at [434, 38] on input "text" at bounding box center [442, 34] width 144 height 12
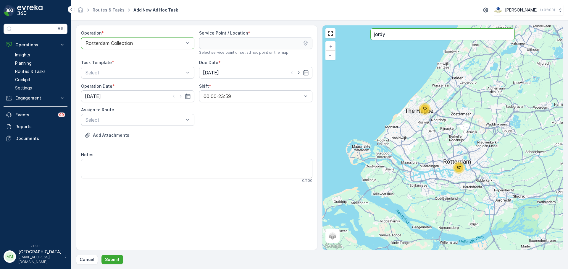
type input "jordy"
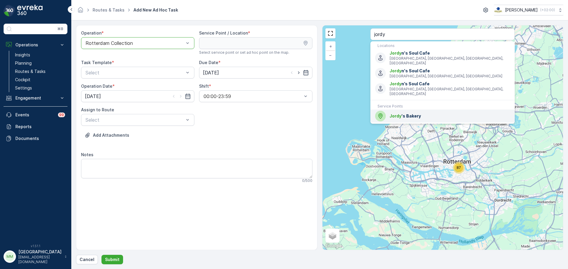
drag, startPoint x: 410, startPoint y: 107, endPoint x: 367, endPoint y: 97, distance: 44.3
click at [407, 113] on span "[PERSON_NAME] 's Bakery" at bounding box center [449, 116] width 120 height 6
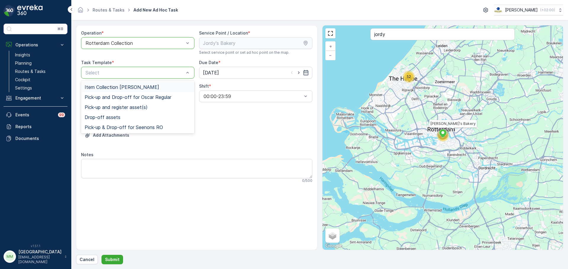
click at [132, 86] on span "Item Collection [PERSON_NAME]" at bounding box center [122, 87] width 75 height 5
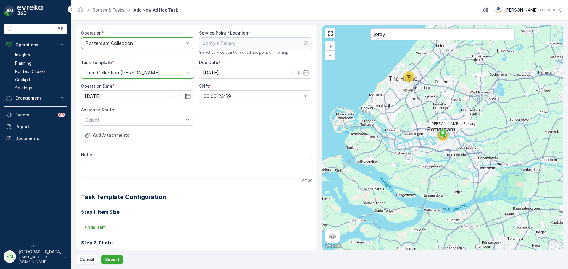
click at [297, 71] on icon "button" at bounding box center [299, 73] width 6 height 6
click at [296, 71] on icon "button" at bounding box center [299, 73] width 6 height 6
type input "[DATE]"
click at [181, 97] on icon "button" at bounding box center [181, 96] width 6 height 6
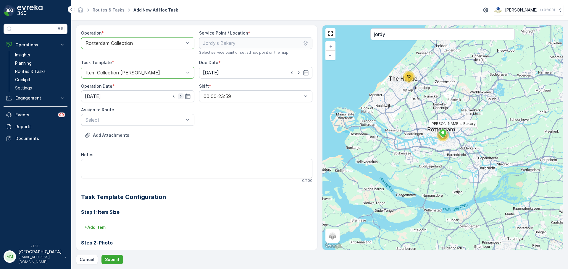
click at [182, 96] on icon "button" at bounding box center [181, 96] width 6 height 6
type input "[DATE]"
click at [142, 129] on div "Operation * option Rotterdam Collection, selected. Rotterdam Collection Service…" at bounding box center [196, 176] width 231 height 293
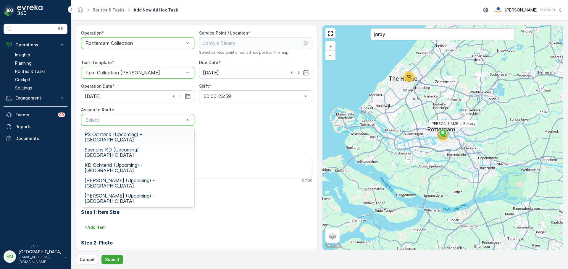
drag, startPoint x: 142, startPoint y: 125, endPoint x: 141, endPoint y: 128, distance: 3.3
click at [141, 127] on div "Operation * option Rotterdam Collection, selected. Rotterdam Collection Service…" at bounding box center [196, 176] width 231 height 293
click at [123, 163] on span "KD Ochtend (Upcoming) - [GEOGRAPHIC_DATA]" at bounding box center [138, 168] width 106 height 11
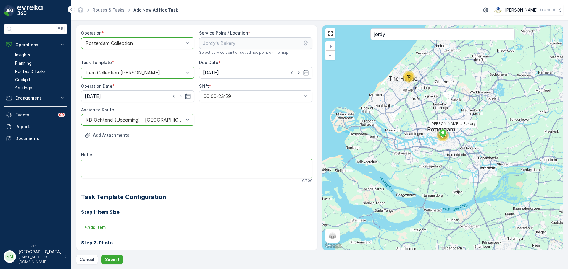
click at [118, 167] on textarea "Notes" at bounding box center [196, 169] width 231 height 20
type textarea "graag grofvuil meenemen"
click at [101, 231] on div "Step 1: Item Size + Add Item Step 2: Photo No configuration needed. Step 3: Pho…" at bounding box center [196, 263] width 231 height 122
click at [101, 227] on p "+ Add Item" at bounding box center [95, 228] width 21 height 6
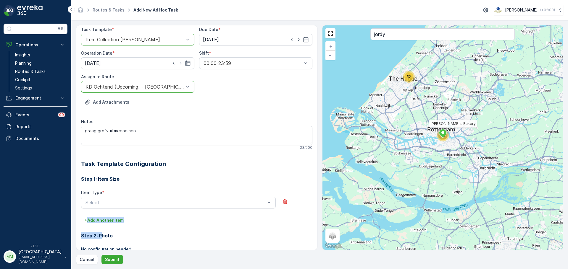
scroll to position [89, 0]
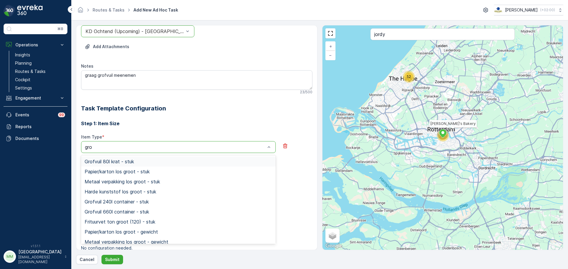
type input "grof"
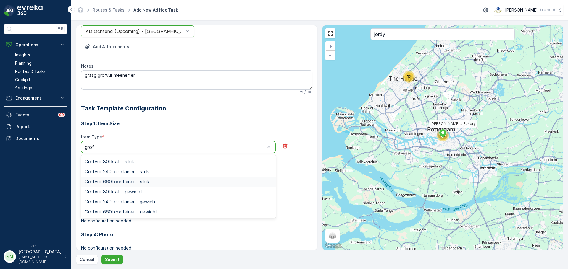
click at [132, 184] on span "Grofvuil 660l container - stuk" at bounding box center [117, 181] width 64 height 5
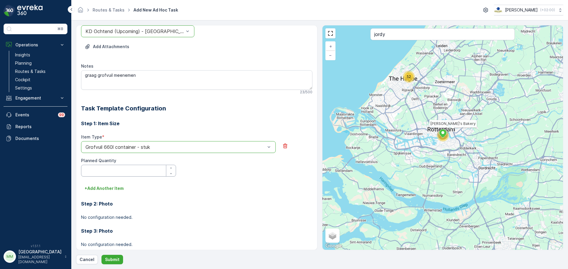
click at [127, 171] on Quantity "Planned Quantity" at bounding box center [128, 171] width 95 height 12
type Quantity "1"
click at [119, 188] on p "+ Add Another Item" at bounding box center [104, 189] width 39 height 6
click at [118, 261] on p "Submit" at bounding box center [112, 260] width 14 height 6
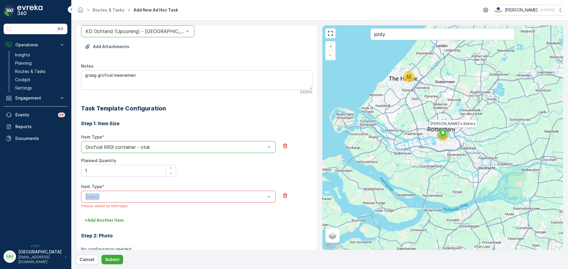
click at [130, 190] on div "Item Type * Select Please select an item type." at bounding box center [178, 196] width 195 height 25
click at [284, 197] on icon "button" at bounding box center [285, 196] width 6 height 6
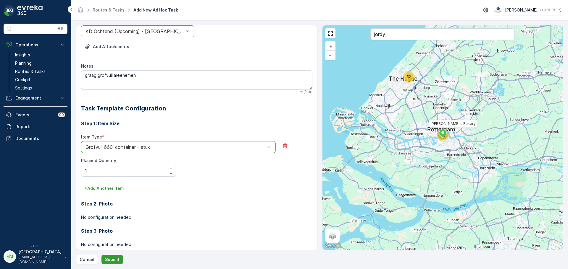
click at [103, 259] on button "Submit" at bounding box center [112, 259] width 22 height 9
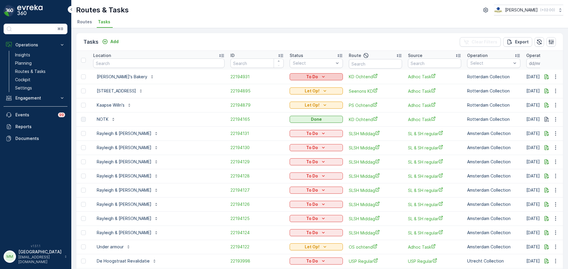
click at [312, 80] on div "To Do" at bounding box center [316, 77] width 48 height 6
click at [280, 86] on span "Let Op!" at bounding box center [280, 86] width 15 height 6
click at [349, 66] on input "text" at bounding box center [375, 63] width 53 height 9
type input "seenons"
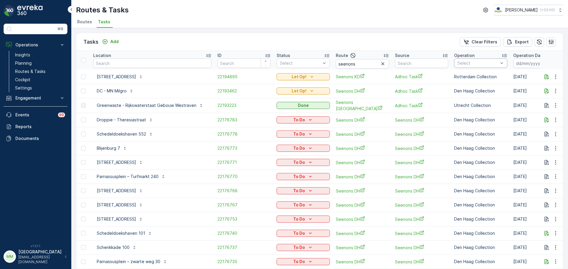
click at [480, 67] on div "Select" at bounding box center [480, 63] width 53 height 9
click at [473, 127] on p "Utrecht Collection" at bounding box center [483, 127] width 38 height 6
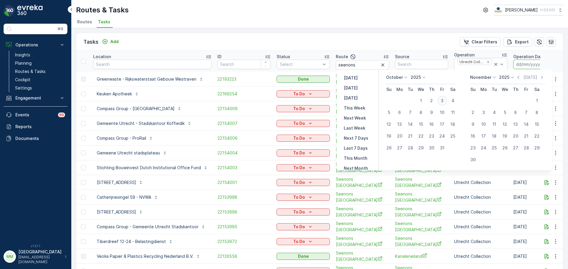
click at [446, 101] on div "3" at bounding box center [441, 100] width 9 height 9
type input "[DATE]"
click at [446, 101] on div "3" at bounding box center [441, 100] width 9 height 9
type input "[DATE]"
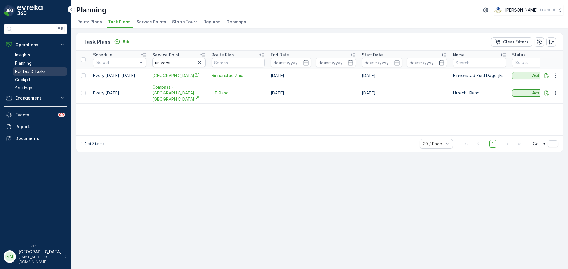
click at [38, 72] on p "Routes & Tasks" at bounding box center [30, 72] width 30 height 6
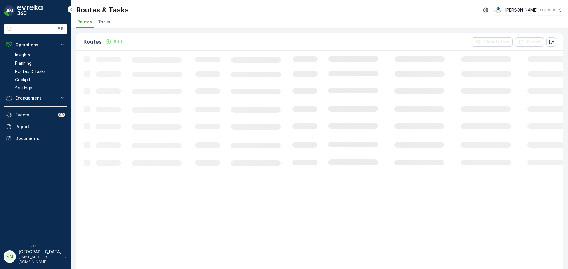
click at [111, 24] on ul "Routes Tasks" at bounding box center [317, 23] width 482 height 10
click at [108, 24] on span "Tasks" at bounding box center [104, 22] width 12 height 6
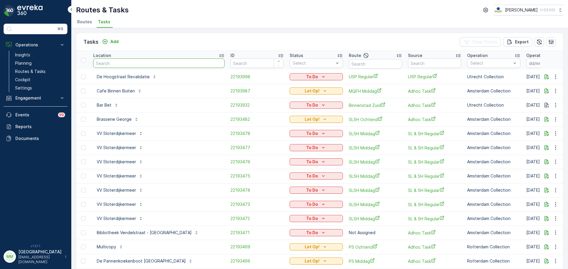
drag, startPoint x: 153, startPoint y: 66, endPoint x: 156, endPoint y: 68, distance: 3.8
click at [153, 66] on input "text" at bounding box center [158, 63] width 131 height 9
type input "under"
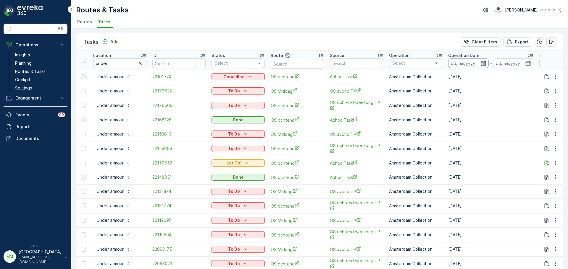
click at [459, 64] on input at bounding box center [468, 63] width 41 height 9
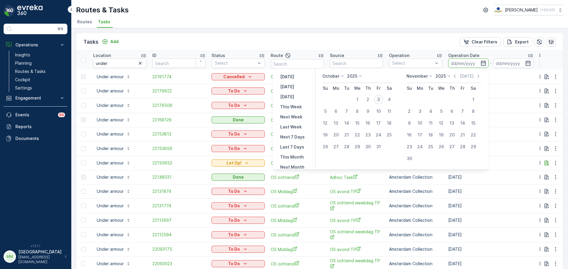
click at [382, 103] on div "3" at bounding box center [378, 99] width 9 height 9
type input "[DATE]"
click at [382, 103] on div "3" at bounding box center [378, 99] width 9 height 9
type input "[DATE]"
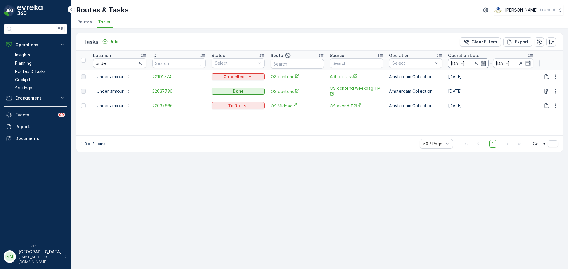
click at [463, 65] on input "[DATE]" at bounding box center [468, 63] width 41 height 9
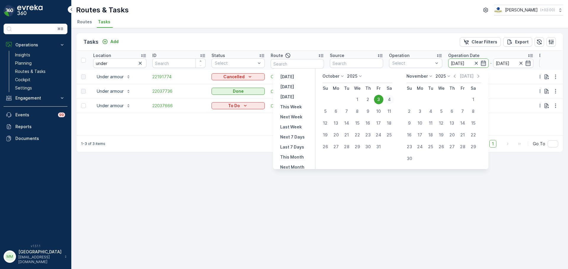
click at [392, 96] on div "4" at bounding box center [388, 99] width 9 height 9
type input "[DATE]"
click at [392, 96] on div "4" at bounding box center [388, 99] width 9 height 9
type input "[DATE]"
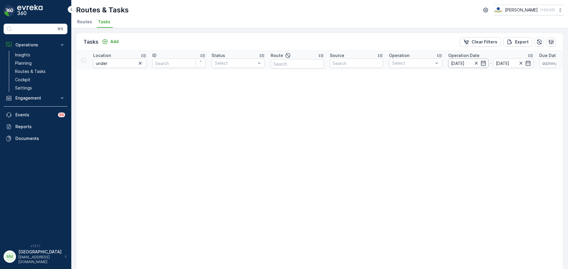
click at [457, 65] on input "[DATE]" at bounding box center [468, 63] width 41 height 9
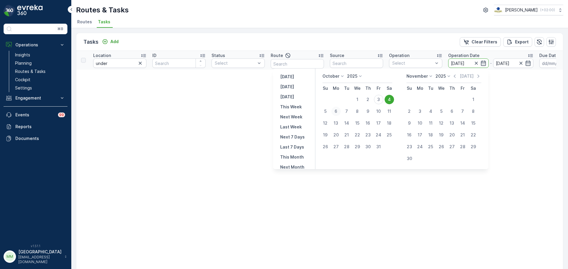
click at [339, 111] on div "6" at bounding box center [335, 111] width 9 height 9
type input "[DATE]"
click at [339, 111] on div "6" at bounding box center [335, 111] width 9 height 9
type input "[DATE]"
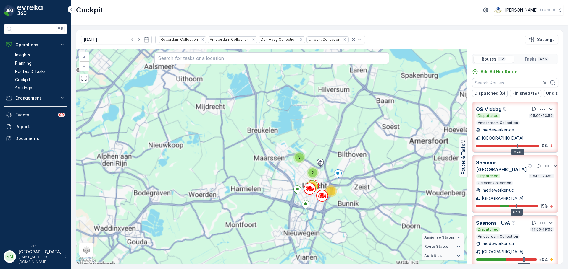
scroll to position [284, 0]
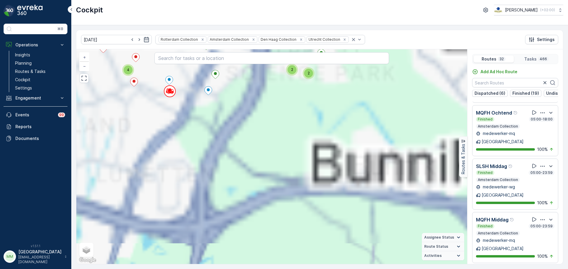
drag, startPoint x: 260, startPoint y: 185, endPoint x: 458, endPoint y: 265, distance: 213.8
click at [458, 265] on div "[DATE] Rotterdam Collection Amsterdam Collection Den [PERSON_NAME] Collection U…" at bounding box center [319, 147] width 496 height 244
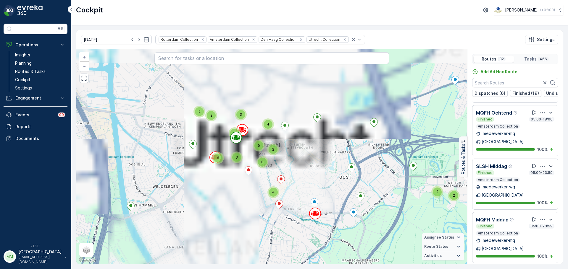
drag, startPoint x: 302, startPoint y: 164, endPoint x: 317, endPoint y: 218, distance: 55.5
click at [325, 224] on div "2 2 2 4 2 2 2 8 4 5 3 6 3 5 2 2 2 9 2 2 4 2 2 3 2 2 2 2 3 2 2 11 3 7 3 2 6 4 20…" at bounding box center [271, 156] width 391 height 215
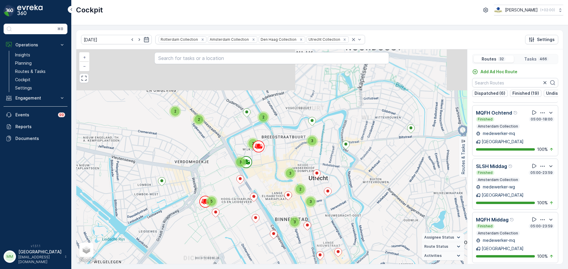
drag, startPoint x: 301, startPoint y: 180, endPoint x: 323, endPoint y: 210, distance: 37.1
click at [323, 210] on div "2 2 2 2 2 3 3 3 2 3 5 2 2 3 2 3 3 2 3 2 2 2 2 3 2 2 2 3 3 2 5 3 2 3 3 3 2 6 11 …" at bounding box center [271, 156] width 391 height 215
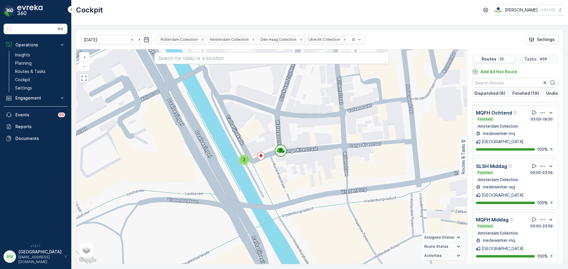
click at [242, 158] on div "2" at bounding box center [243, 160] width 9 height 9
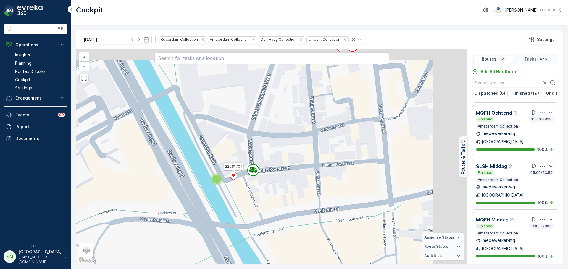
drag, startPoint x: 383, startPoint y: 157, endPoint x: 257, endPoint y: 175, distance: 127.5
click at [252, 179] on div "2 2 2 2 2 2 2 3 2 3 2 2 2 3 2 2 4 2 2 2 3 4 2 2 2 2 2 3 2 2 3 10 2 2 2 2 2 2 2 …" at bounding box center [271, 156] width 391 height 215
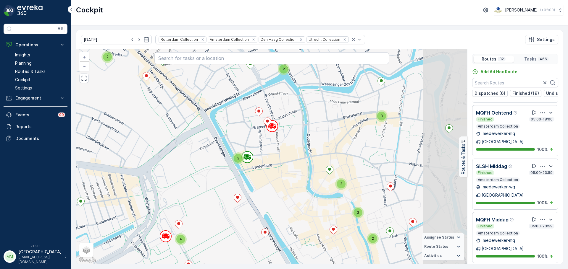
drag, startPoint x: 348, startPoint y: 154, endPoint x: 355, endPoint y: 162, distance: 10.9
click at [332, 156] on div "2 2 2 2 2 3 2 2 4 2 3 2 3 2 2 3 2 3 2 2 2 3 2 2 2 6 2 4 5 2 2 2 3 3 4 2 2 3 2 3…" at bounding box center [271, 156] width 391 height 215
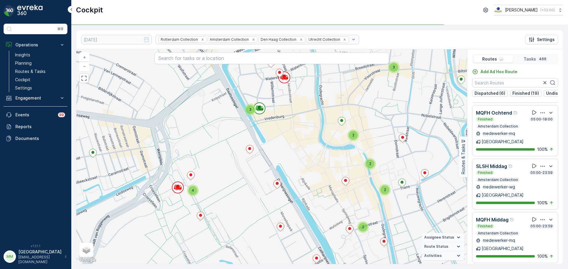
drag, startPoint x: 280, startPoint y: 229, endPoint x: 292, endPoint y: 182, distance: 48.9
click at [292, 182] on div "2 2 2 2 2 3 2 2 4 2 3 2 3 2 2 3 2 3 2 2 2 3 2 2 2 6 2 4 5 2 2 2 3 3 4 2 2 3 2 3…" at bounding box center [271, 156] width 391 height 215
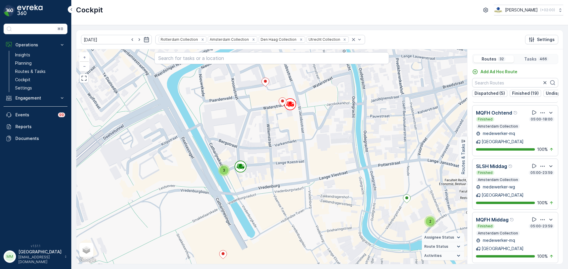
click at [302, 122] on div "2 3 4 2 2 2 2 3 2 4 5 2 2 2 3 3 5 4 4 3 2 2 2 2 3 8 2 2 8 4 3 2 5 3 3 3 4 5 8 9…" at bounding box center [271, 156] width 391 height 215
click at [239, 166] on icon at bounding box center [240, 165] width 3 height 3
click at [242, 170] on circle at bounding box center [240, 166] width 11 height 11
click at [242, 166] on icon at bounding box center [240, 165] width 3 height 3
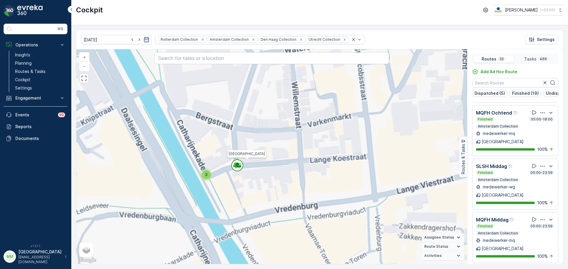
click at [241, 166] on icon at bounding box center [240, 165] width 2 height 3
click at [242, 166] on circle at bounding box center [236, 165] width 11 height 11
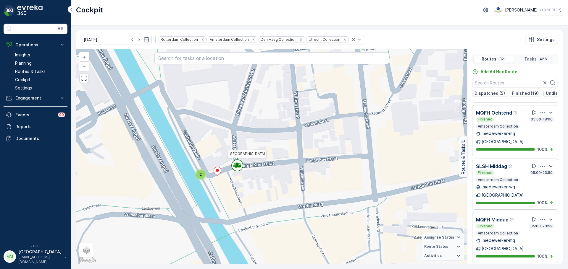
click at [241, 165] on circle at bounding box center [236, 165] width 11 height 11
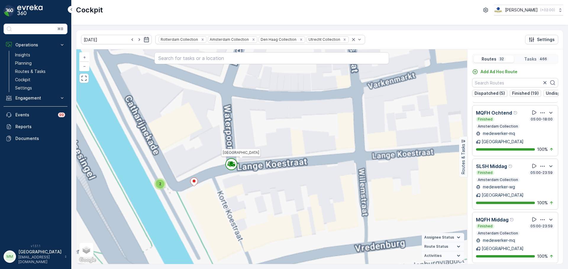
click at [241, 165] on div "2 2 2 2 2 2 2 3 2 3 2 2 2 3 2 2 4 2 2 2 3 4 2 2 2 2 2 3 2 2 3 10 2 2 2 2 2 2 2 …" at bounding box center [271, 156] width 391 height 215
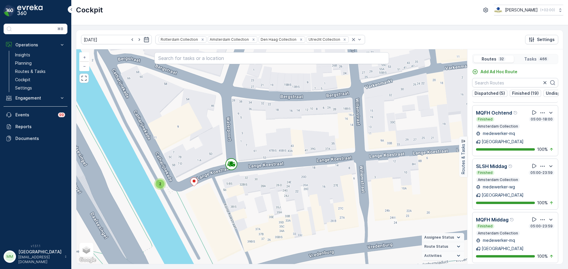
click at [223, 167] on div "2 2 2 2 2 2 2 3 2 2 3 2 3 2 2 2 2 3 2 2 2 2 2 2 2 10 2 2 2 2 2 2 2 2 2 2 2 2 2 …" at bounding box center [271, 156] width 391 height 215
drag, startPoint x: 228, startPoint y: 166, endPoint x: 229, endPoint y: 159, distance: 6.6
click at [227, 160] on icon at bounding box center [231, 164] width 12 height 12
click at [234, 161] on circle at bounding box center [231, 164] width 11 height 11
click at [234, 162] on circle at bounding box center [231, 164] width 11 height 11
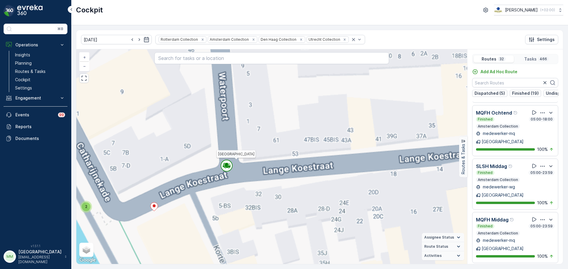
click at [232, 162] on icon at bounding box center [227, 166] width 12 height 12
click at [233, 162] on div "2 2 2 2 2 2 2 3 2 2 3 2 3 2 2 2 2 3 2 2 2 2 2 2 2 10 2 2 2 2 2 2 2 2 2 2 2 2 2 …" at bounding box center [271, 156] width 391 height 215
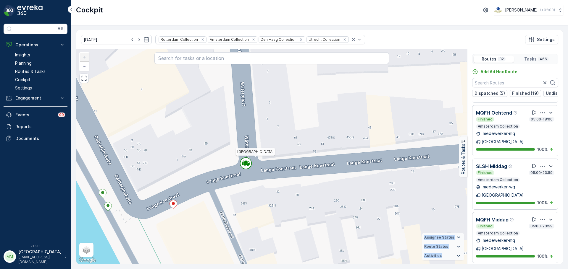
click at [243, 166] on circle at bounding box center [245, 163] width 11 height 11
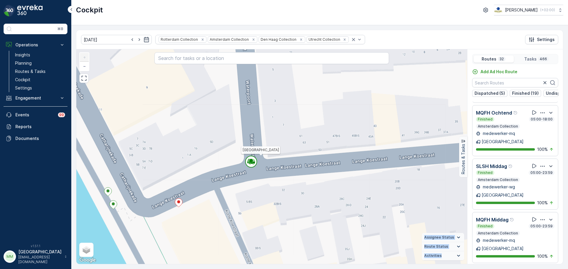
click at [243, 166] on div "2 2 2 2 2 2 3 2 2 3 2 3 2 2 2 3 2 2 2 2 2 2 2 9 2 2 2 2 2 2 2 2 2 2 2 2 2 2 2 2…" at bounding box center [271, 156] width 391 height 215
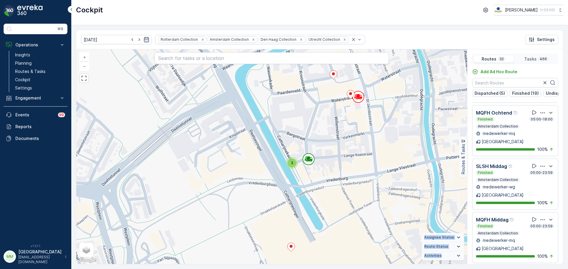
click at [369, 160] on div "2 2 2 2 2 2 2 2 2 3 3 2 2 3 2 2 2 3 2 2 6 2 3 4 2 3 4 2 2 3 2 2 2 3 2 2 13 2 2 …" at bounding box center [271, 156] width 391 height 215
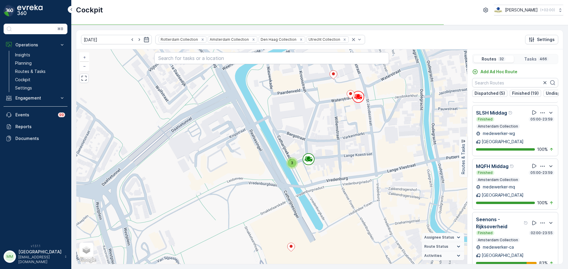
scroll to position [238, 0]
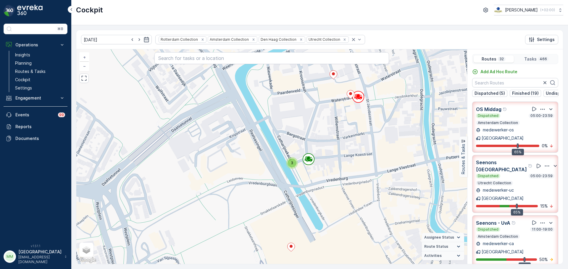
scroll to position [238, 0]
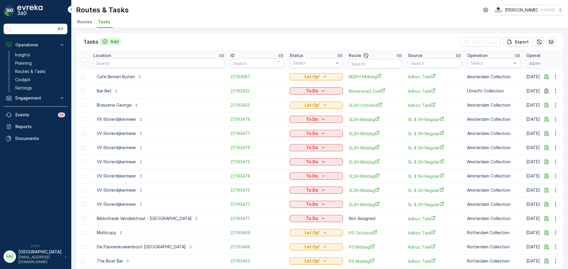
click at [117, 44] on p "Add" at bounding box center [114, 42] width 8 height 6
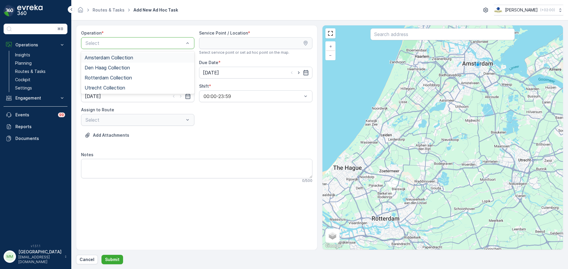
click at [115, 56] on span "Amsterdam Collection" at bounding box center [109, 57] width 48 height 5
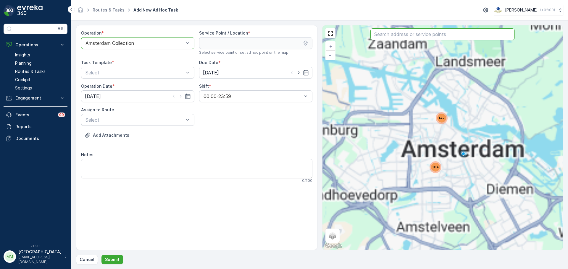
click at [403, 37] on input "text" at bounding box center [442, 34] width 144 height 12
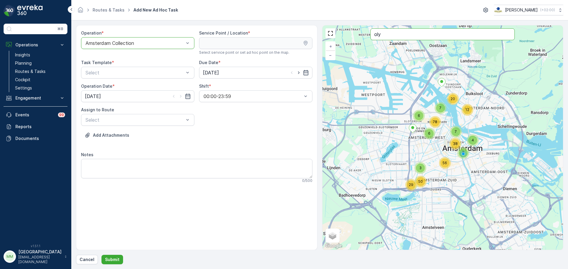
type input "oly"
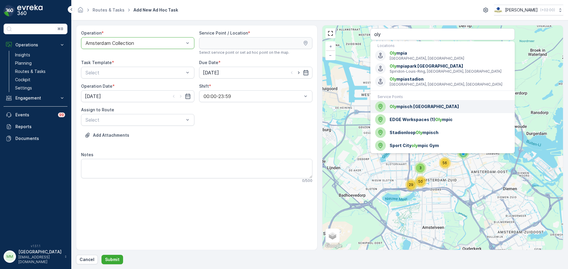
click at [471, 106] on span "Oly mpisch [GEOGRAPHIC_DATA]" at bounding box center [449, 107] width 120 height 6
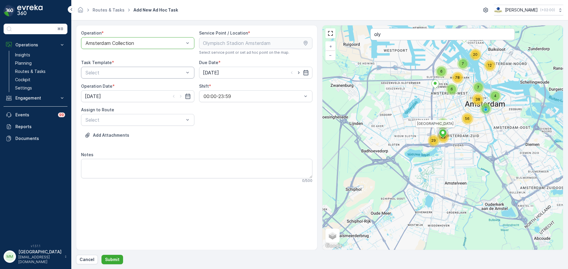
click at [147, 68] on div "Select" at bounding box center [137, 73] width 113 height 12
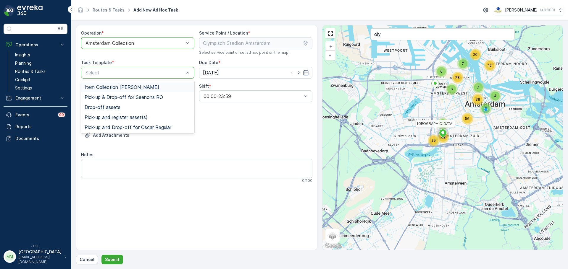
click at [137, 89] on span "Item Collection [PERSON_NAME]" at bounding box center [122, 87] width 75 height 5
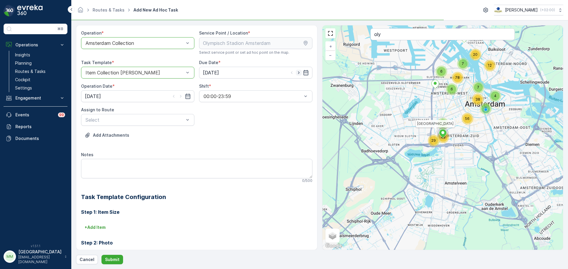
click at [299, 73] on icon "button" at bounding box center [299, 73] width 6 height 6
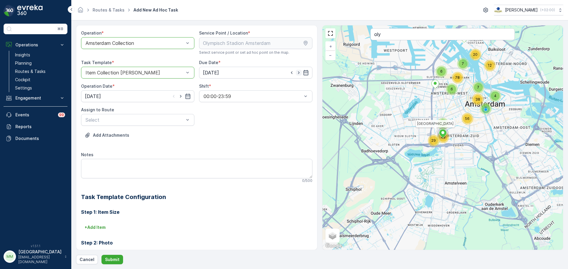
click at [299, 73] on icon "button" at bounding box center [299, 73] width 6 height 6
type input "[DATE]"
click at [182, 97] on icon "button" at bounding box center [181, 96] width 6 height 6
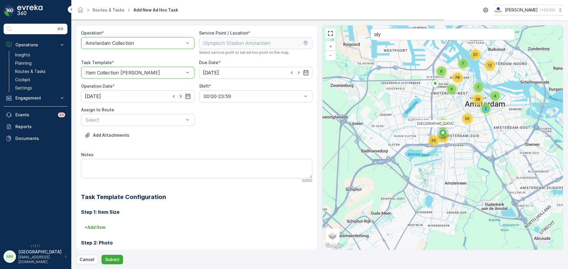
click at [182, 97] on icon "button" at bounding box center [181, 96] width 6 height 6
type input "[DATE]"
click at [141, 124] on div "Select" at bounding box center [137, 120] width 113 height 12
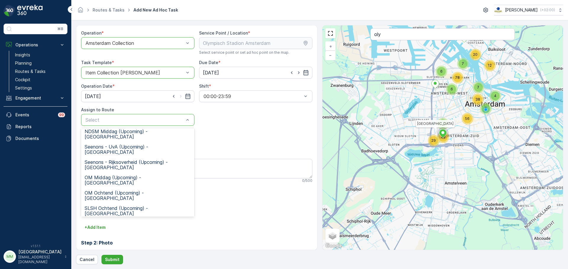
scroll to position [89, 0]
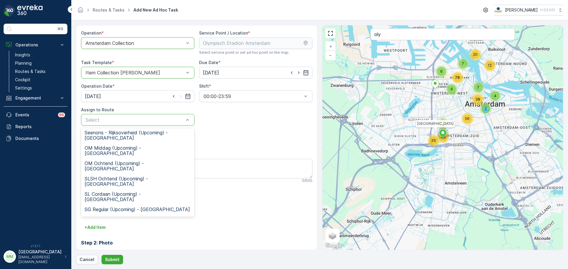
click at [113, 232] on span "OS ochtend (Upcoming) - [GEOGRAPHIC_DATA]" at bounding box center [138, 237] width 106 height 11
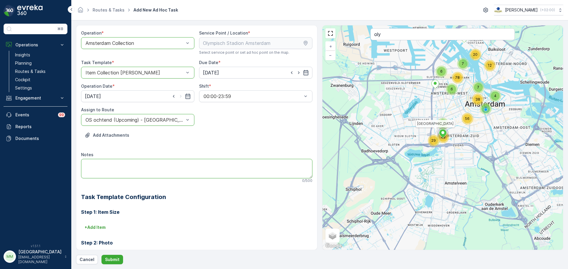
click at [139, 173] on textarea "Notes" at bounding box center [196, 169] width 231 height 20
drag, startPoint x: 257, startPoint y: 190, endPoint x: 101, endPoint y: 176, distance: 157.3
click at [101, 176] on textarea "bakken leveren voor evenement: 4x 240L rest 4x 240L papier 4" at bounding box center [196, 169] width 231 height 20
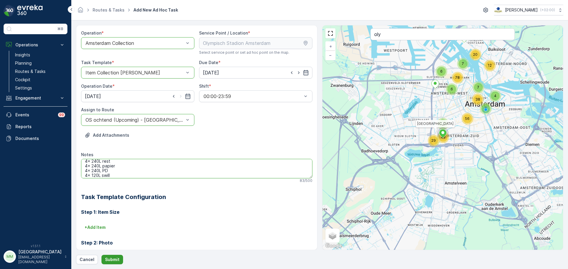
type textarea "bakken leveren voor evenement: 4x 240L rest 4x 240L papier 4x 240L PD 4x 120L s…"
click at [113, 261] on p "Submit" at bounding box center [112, 260] width 14 height 6
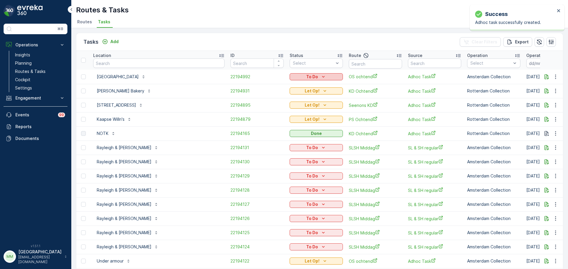
click at [289, 80] on button "To Do" at bounding box center [315, 76] width 53 height 7
click at [287, 87] on div "Let Op!" at bounding box center [290, 86] width 38 height 8
click at [166, 66] on input "text" at bounding box center [158, 63] width 131 height 9
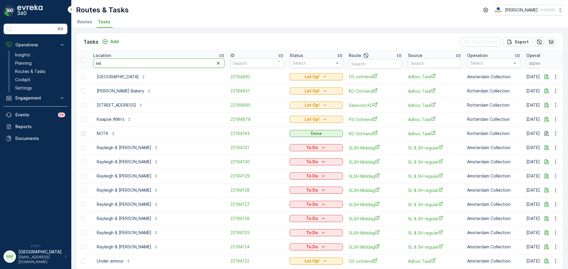
type input "[MEDICAL_DATA]"
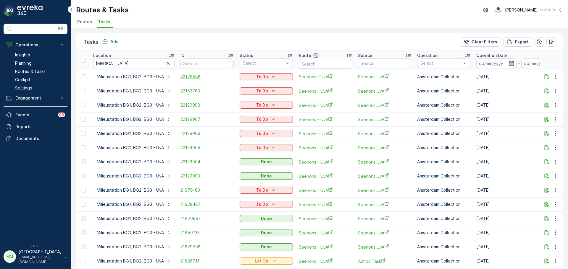
click at [187, 78] on span "22176588" at bounding box center [206, 77] width 53 height 6
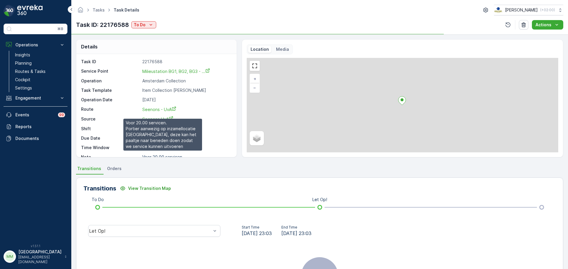
scroll to position [14, 0]
